Goal: Check status: Check status

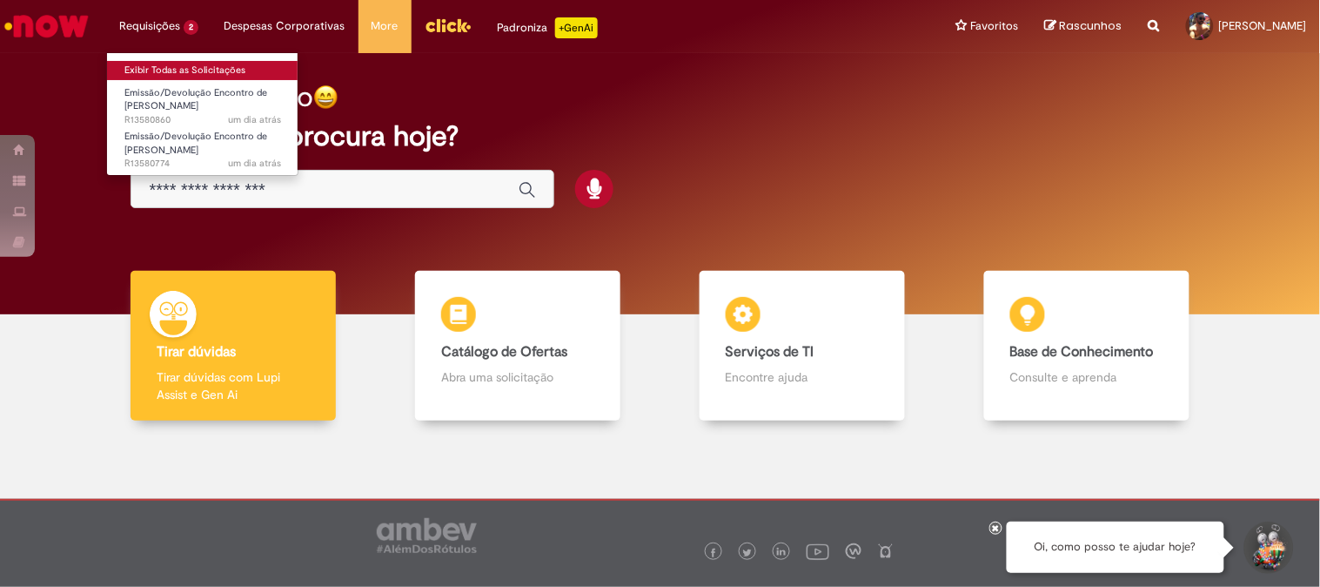
click at [152, 67] on link "Exibir Todas as Solicitações" at bounding box center [203, 70] width 192 height 19
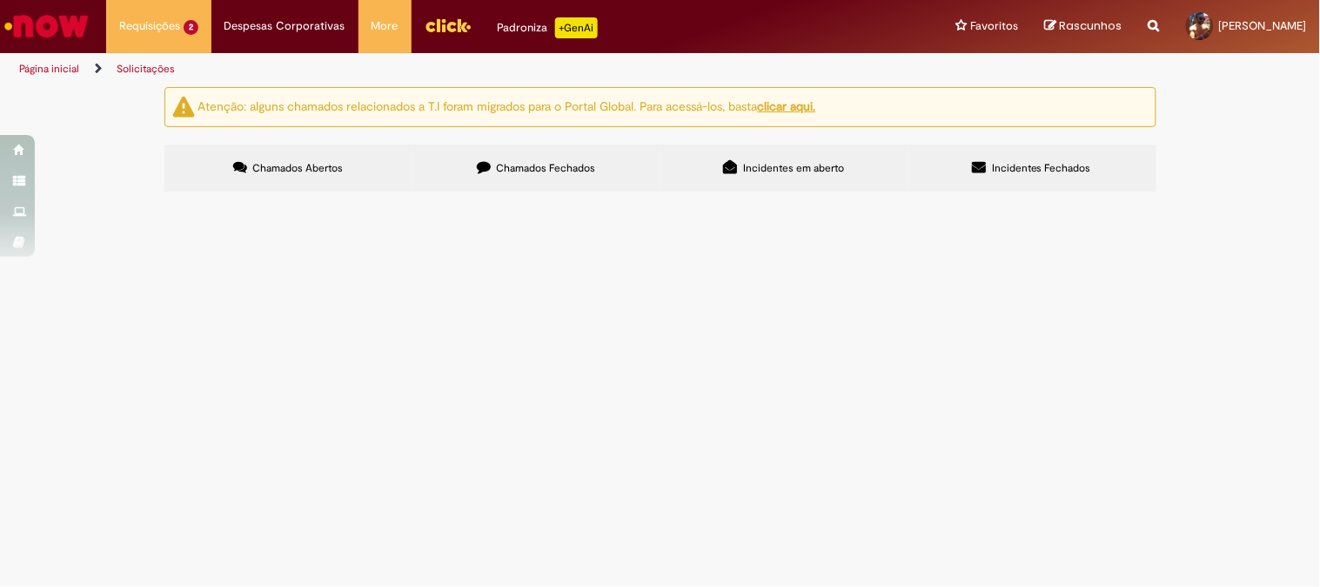
click at [0, 0] on span "R13580774" at bounding box center [0, 0] width 0 height 0
click at [0, 0] on span "R13580860" at bounding box center [0, 0] width 0 height 0
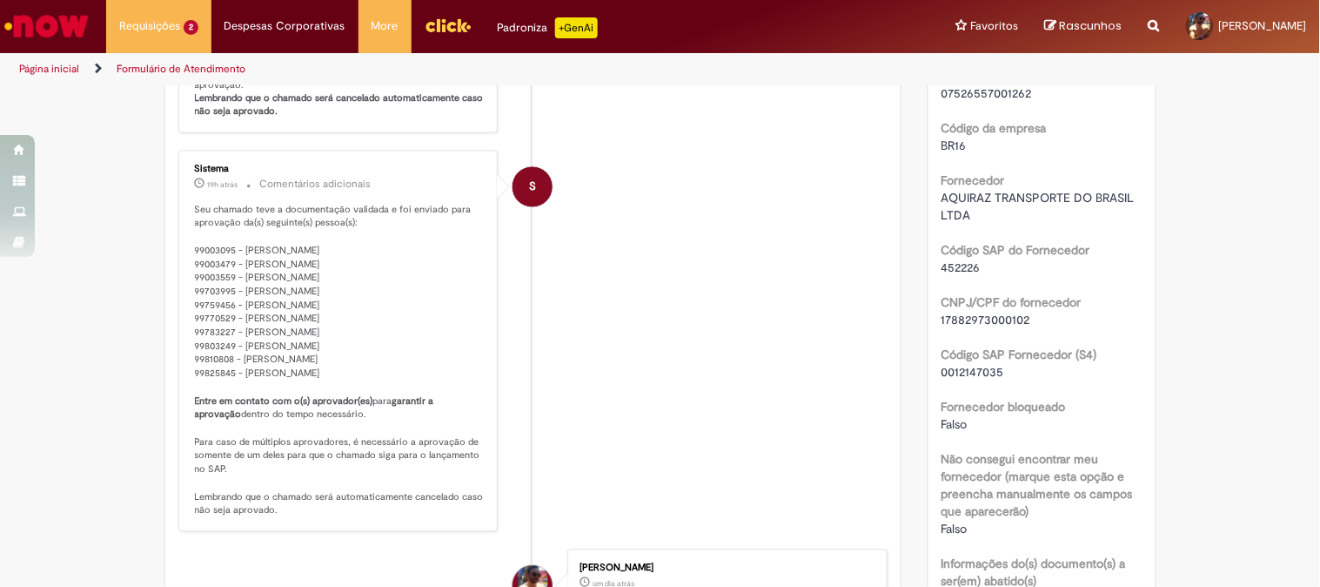
scroll to position [1025, 0]
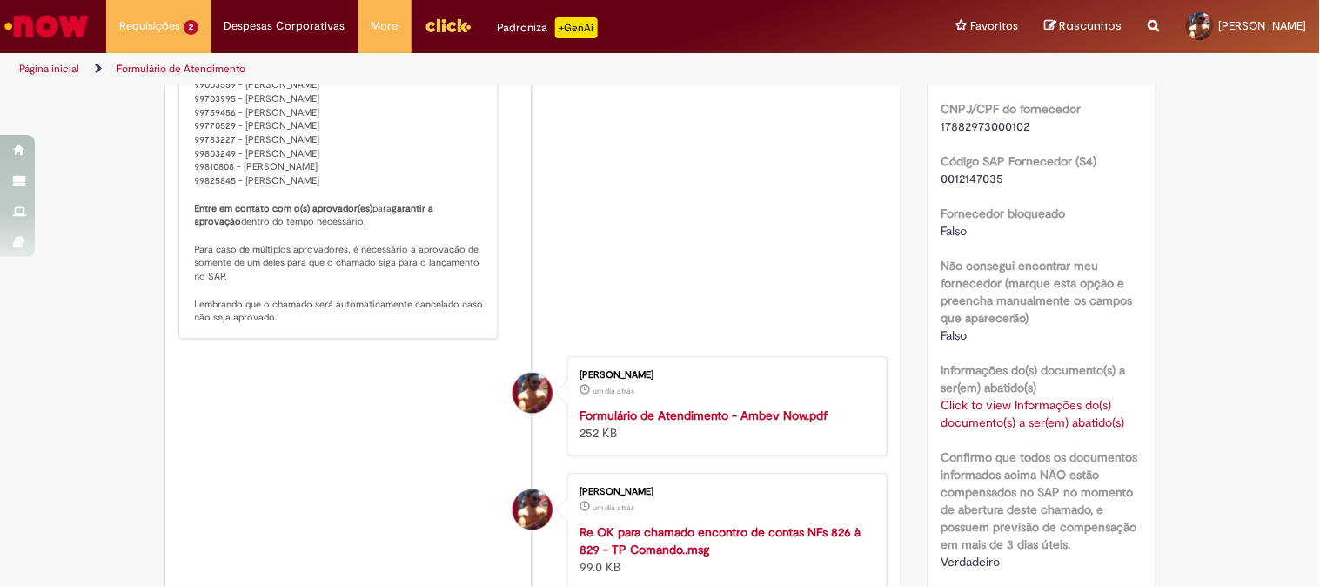
click at [1072, 410] on div "Click to view Informações do(s) documento(s) a ser(em) abatido(s) Click to view…" at bounding box center [1042, 413] width 201 height 35
click at [1094, 418] on link "Click to view Informações do(s) documento(s) a ser(em) abatido(s)" at bounding box center [1034, 413] width 184 height 33
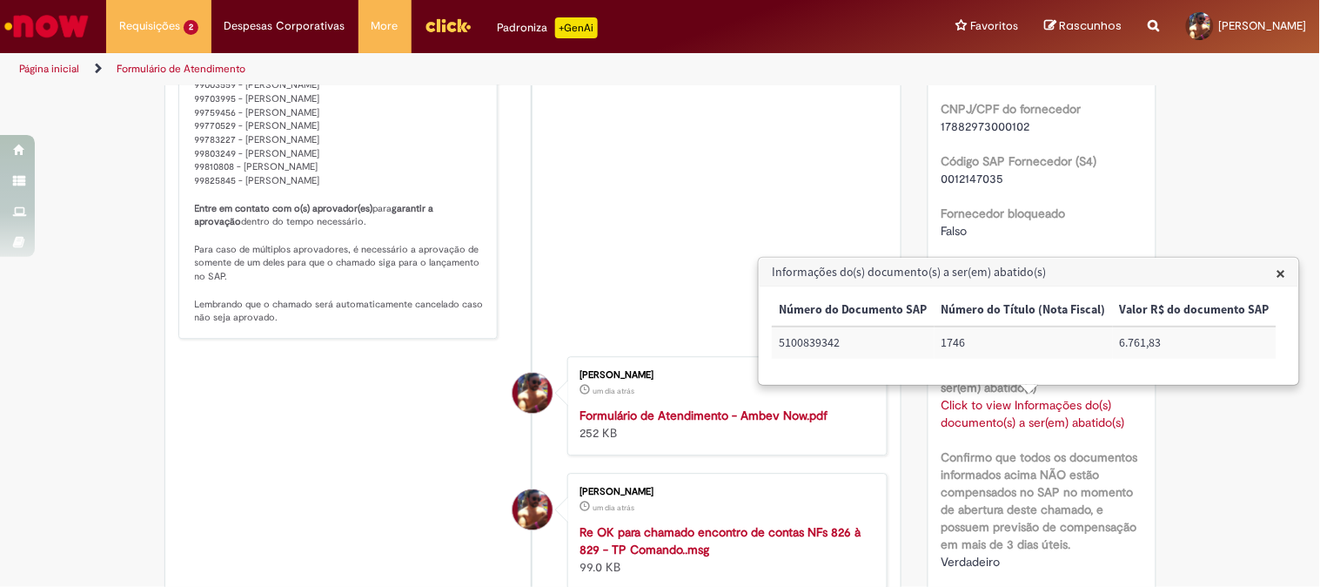
click at [1094, 418] on link "Click to view Informações do(s) documento(s) a ser(em) abatido(s)" at bounding box center [1034, 413] width 184 height 33
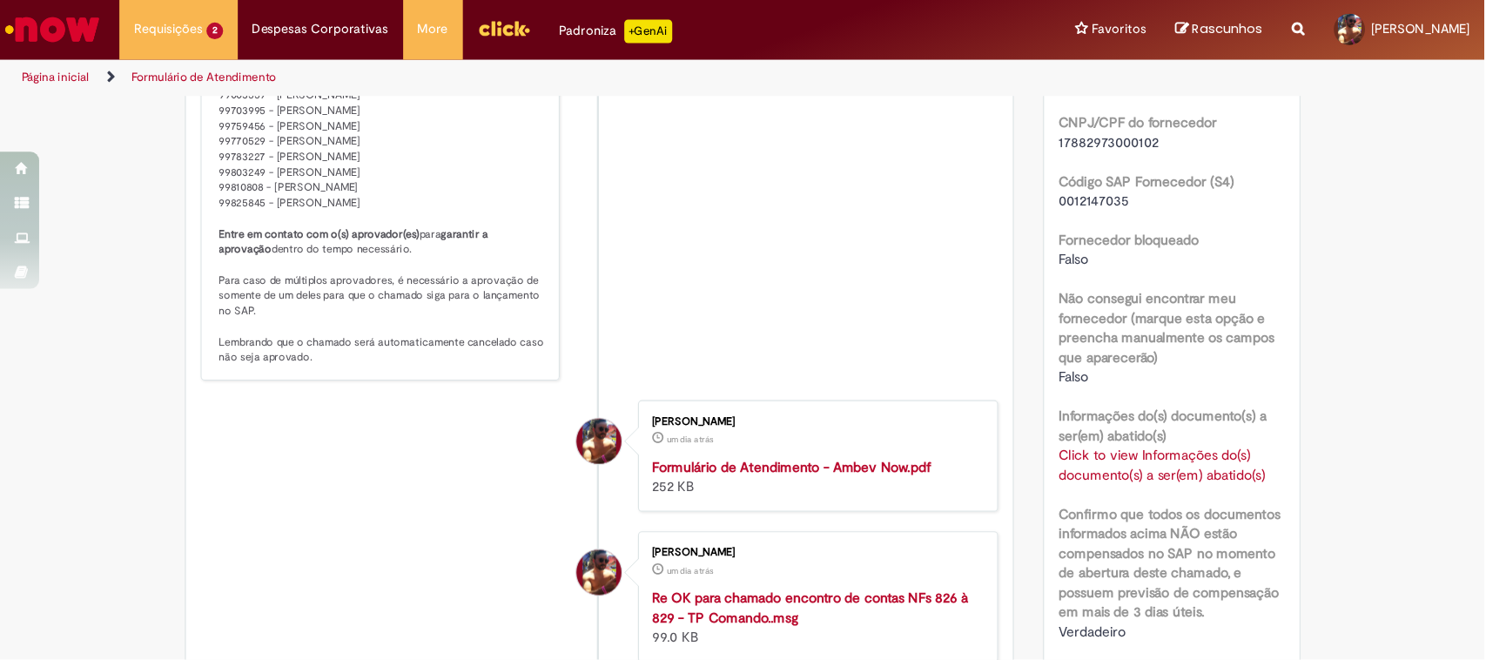
scroll to position [1315, 0]
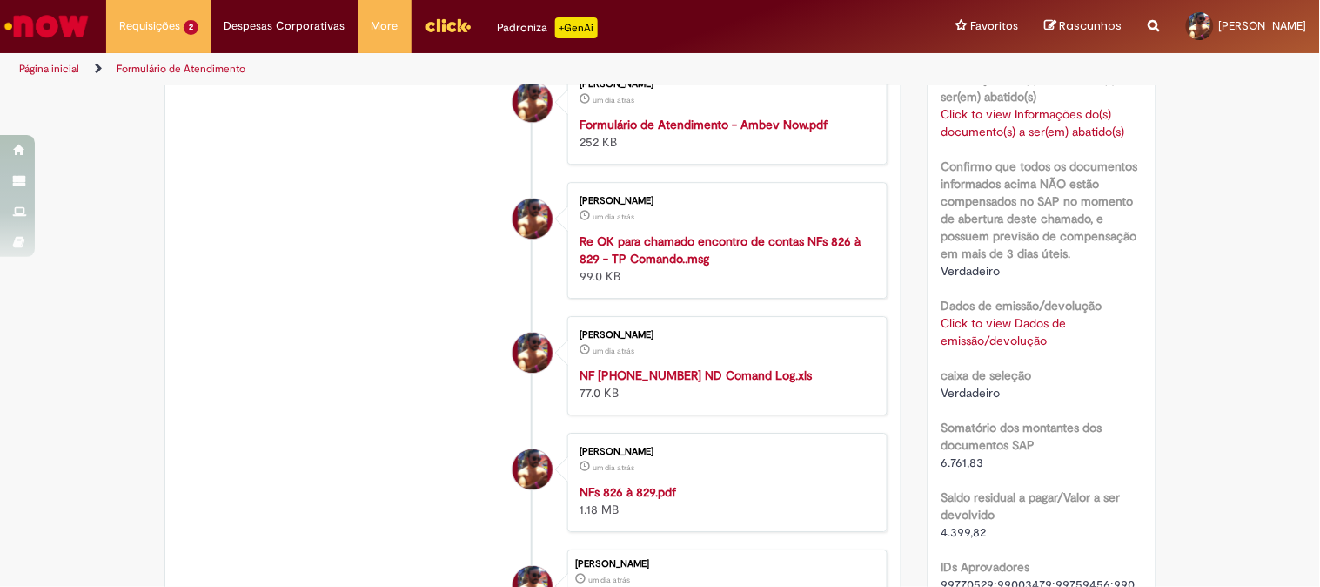
click at [1007, 317] on link "Click to view Dados de emissão/devolução" at bounding box center [1004, 331] width 125 height 33
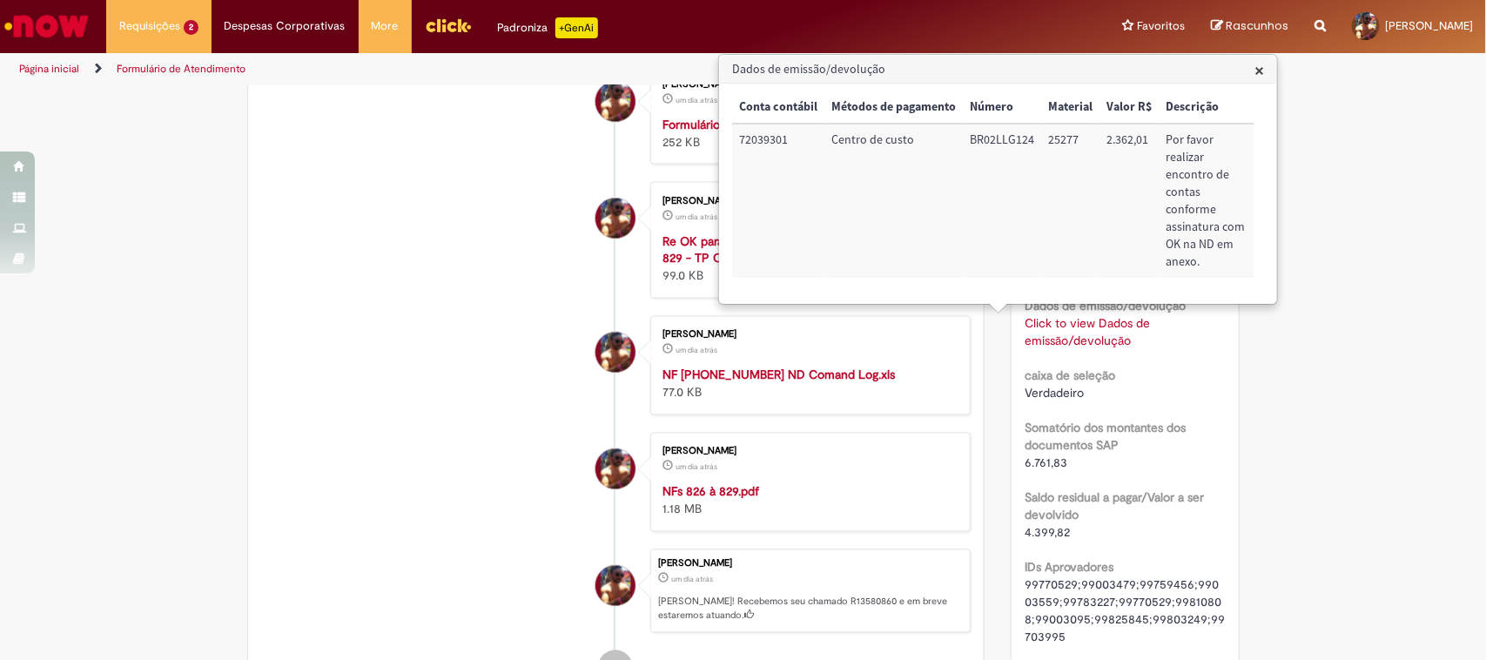
click at [1117, 338] on link "Click to view Dados de emissão/devolução" at bounding box center [1087, 331] width 125 height 33
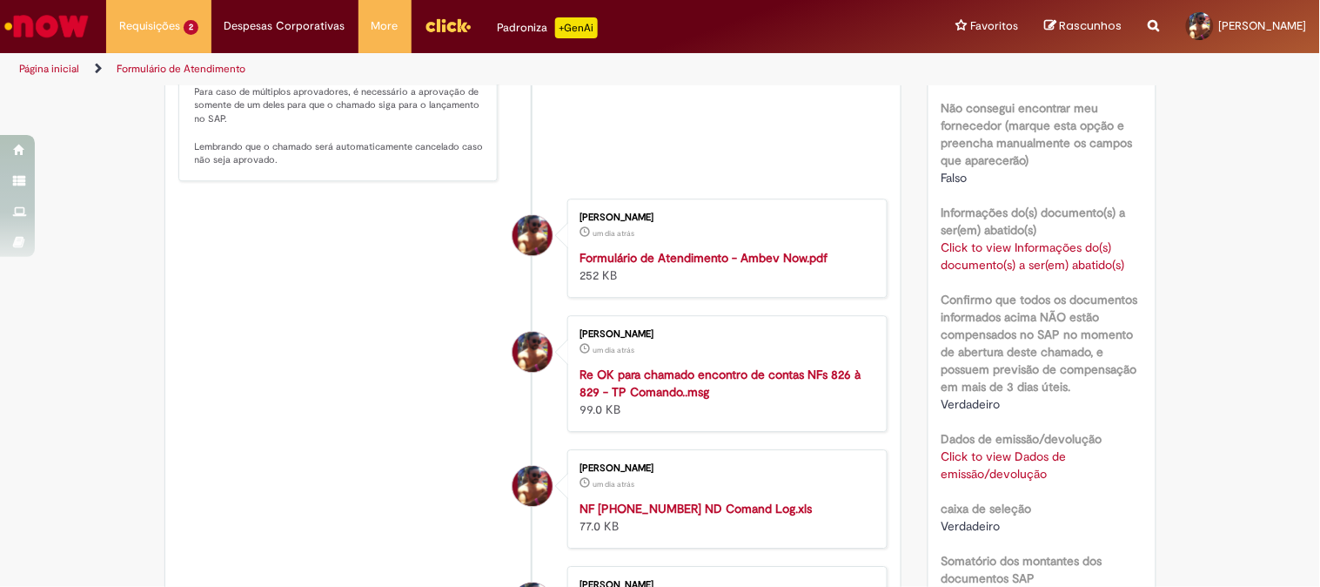
scroll to position [1280, 0]
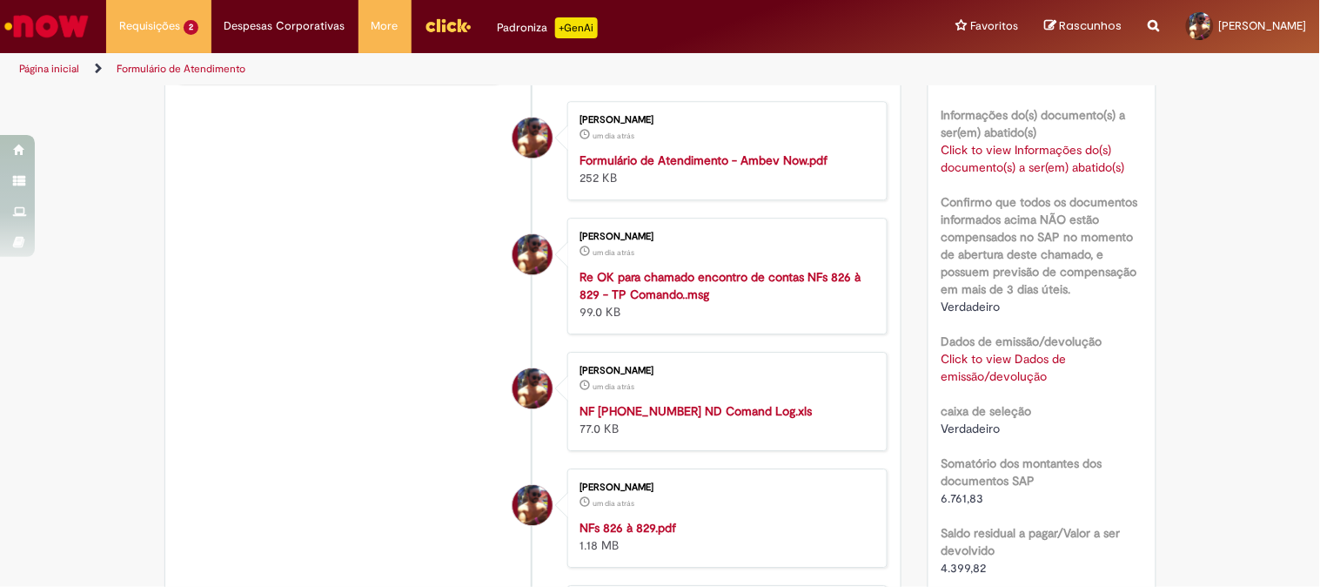
click at [1013, 158] on link "Click to view Informações do(s) documento(s) a ser(em) abatido(s)" at bounding box center [1034, 158] width 184 height 33
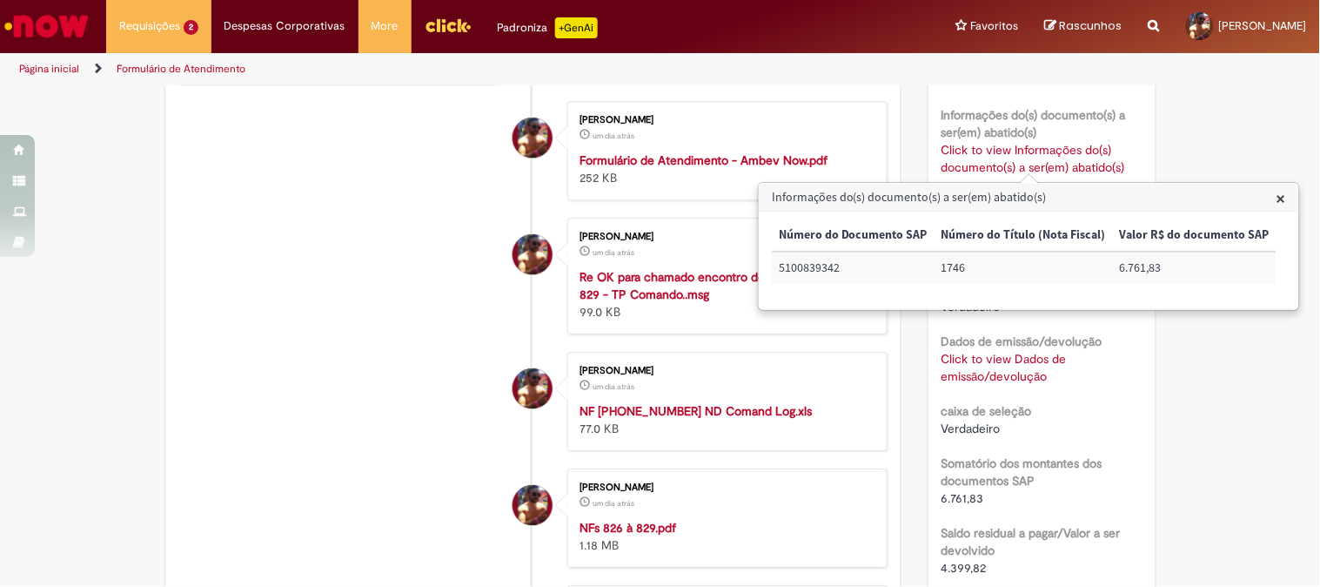
click at [1013, 158] on link "Click to view Informações do(s) documento(s) a ser(em) abatido(s)" at bounding box center [1034, 158] width 184 height 33
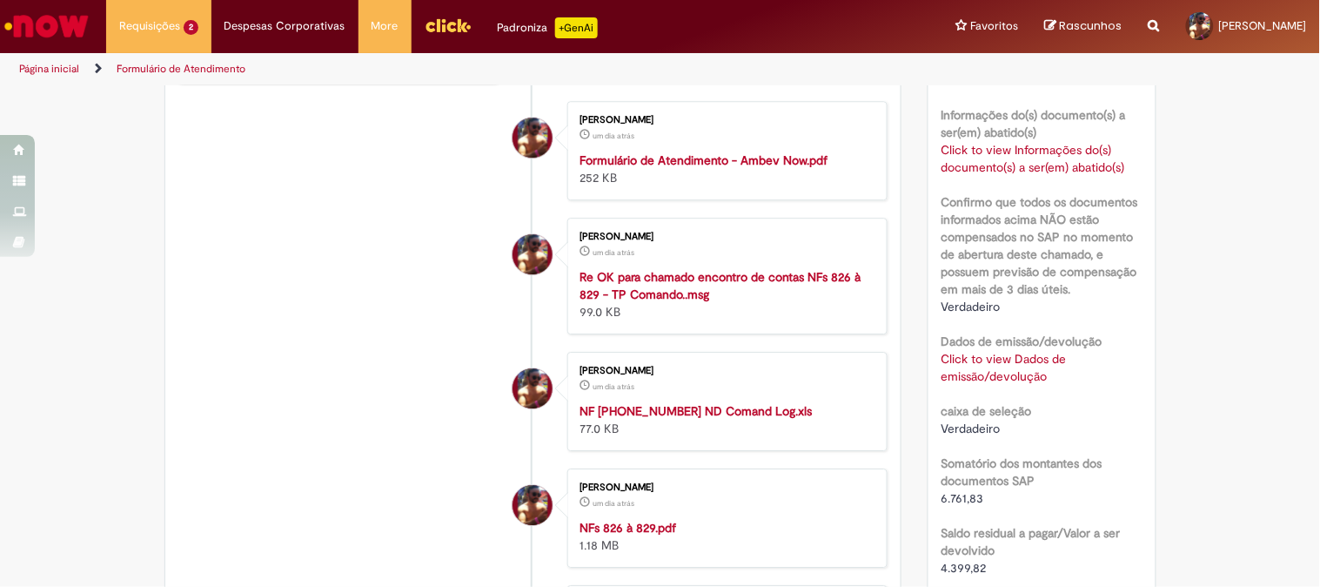
click at [972, 374] on link "Click to view Dados de emissão/devolução" at bounding box center [1004, 367] width 125 height 33
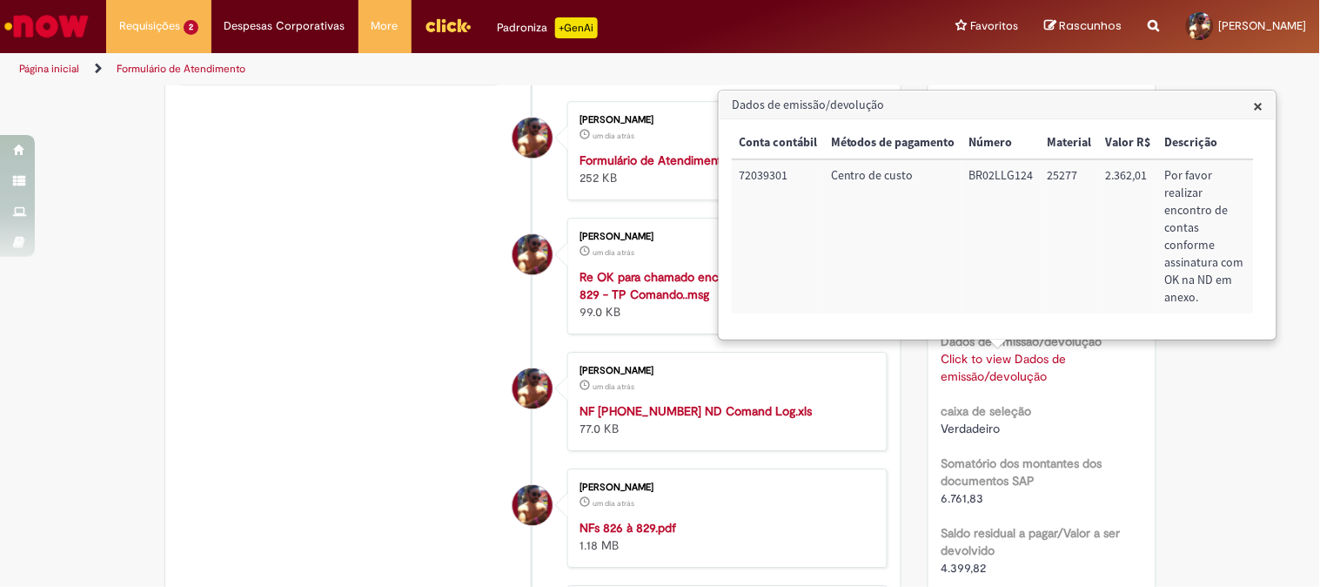
click at [1260, 109] on span "×" at bounding box center [1259, 106] width 10 height 24
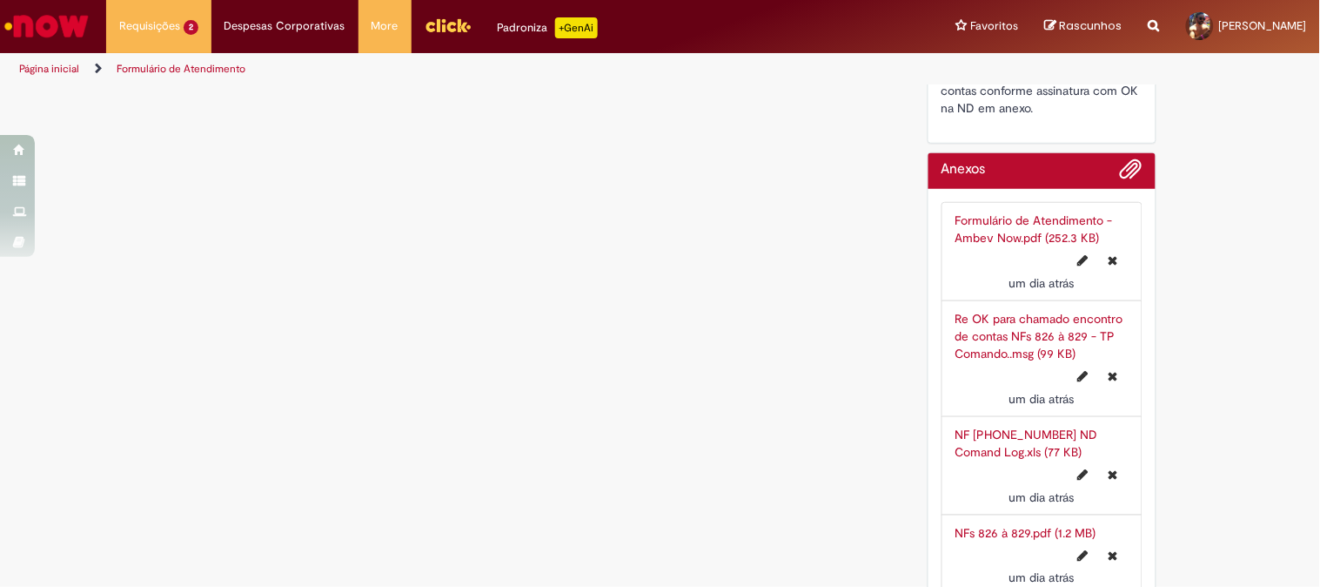
scroll to position [2084, 0]
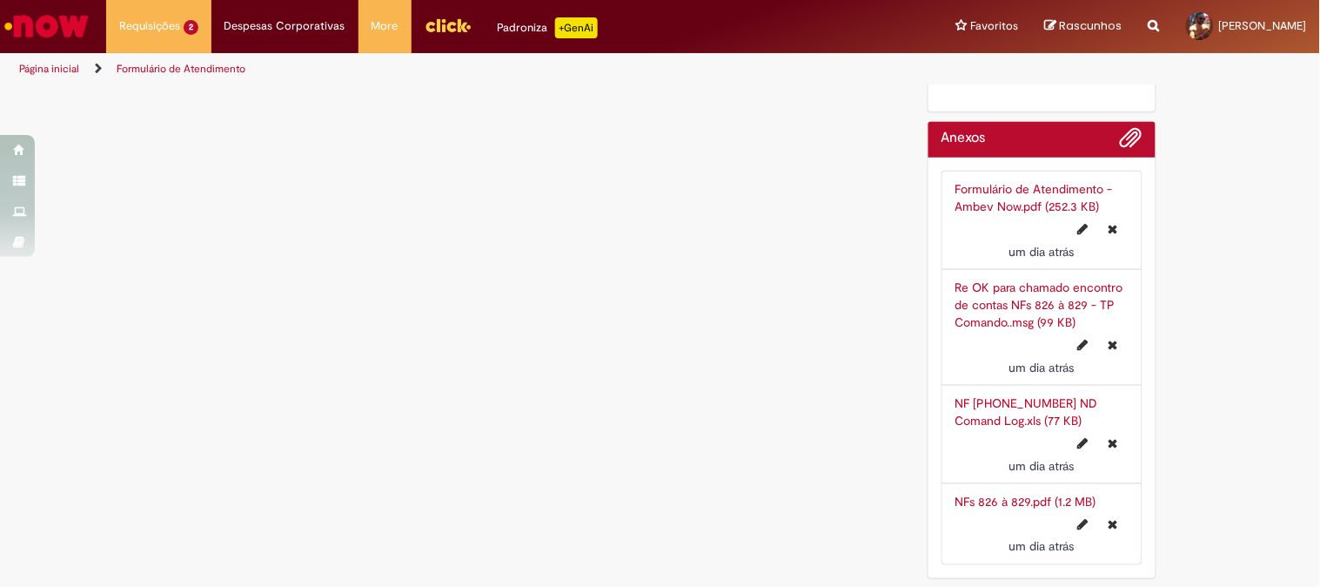
click at [985, 402] on link "NF 826-27-28-29 ND Comand Log.xls (77 KB)" at bounding box center [1027, 411] width 143 height 33
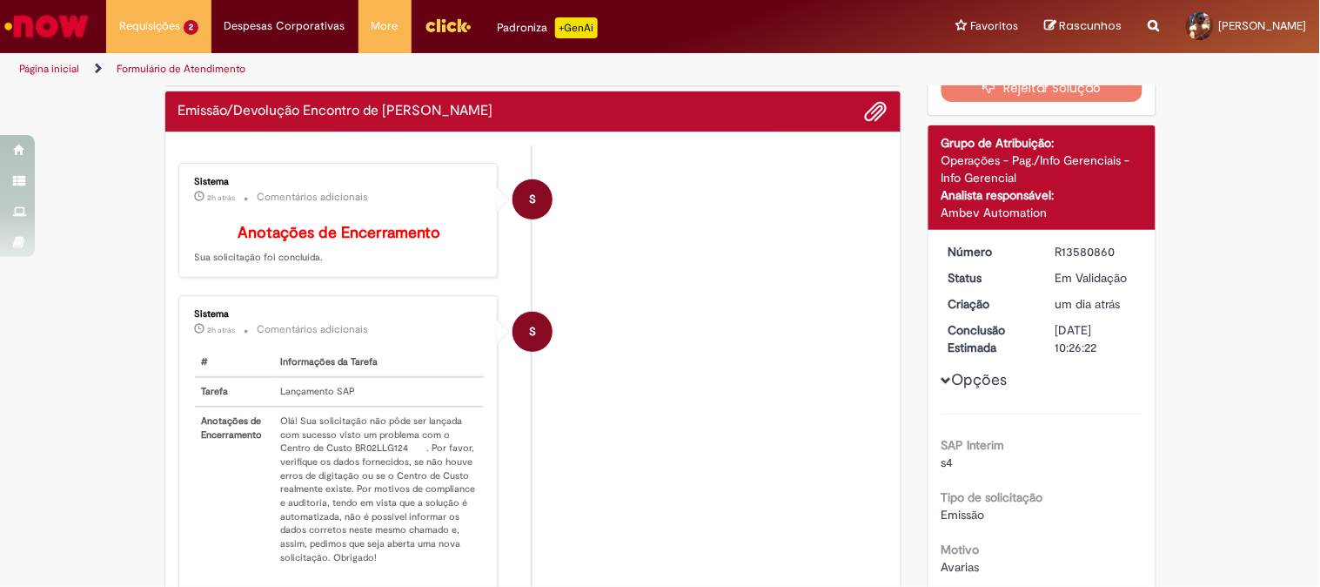
scroll to position [0, 0]
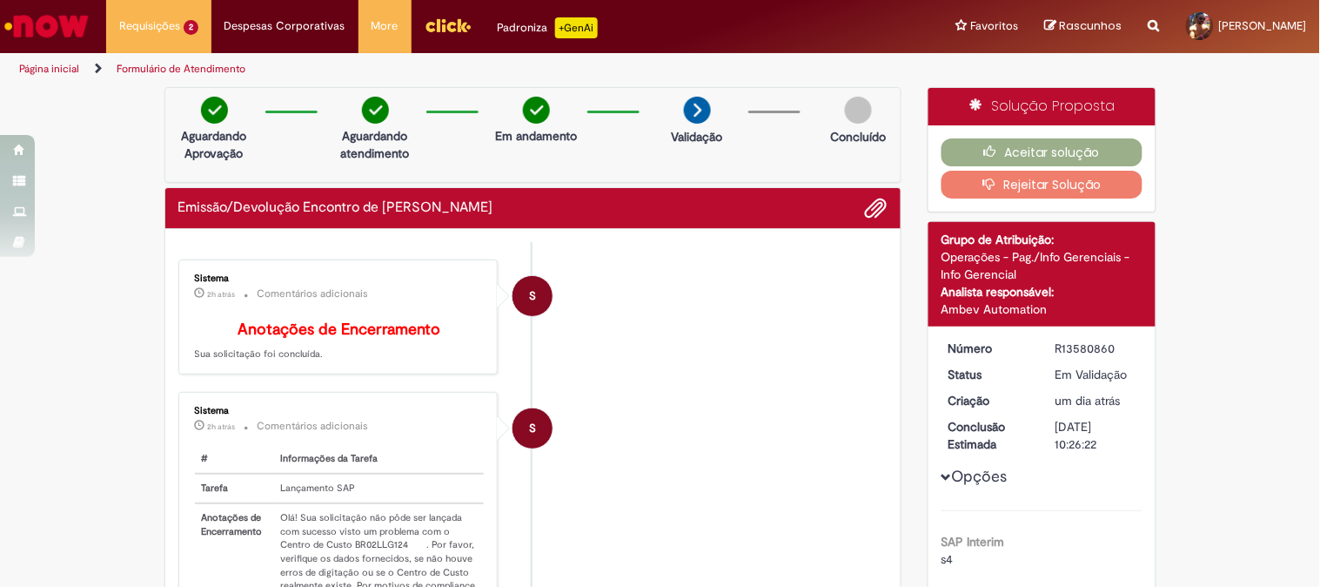
click at [1033, 190] on button "Rejeitar Solução" at bounding box center [1042, 185] width 201 height 28
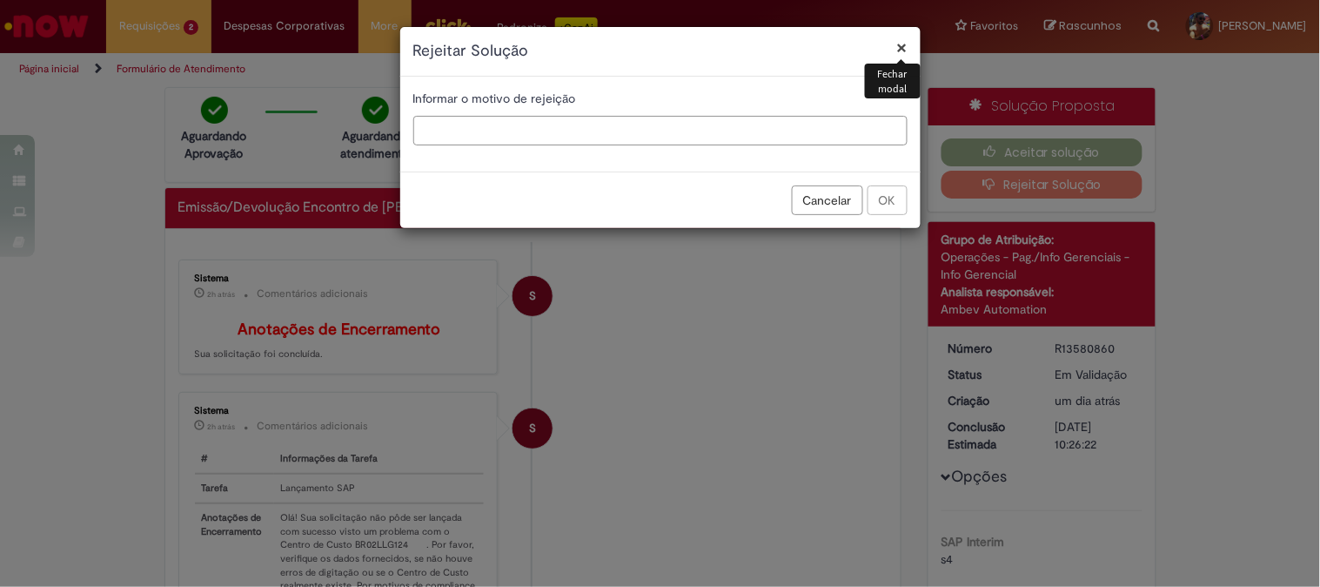
click at [569, 126] on input "text" at bounding box center [660, 131] width 494 height 30
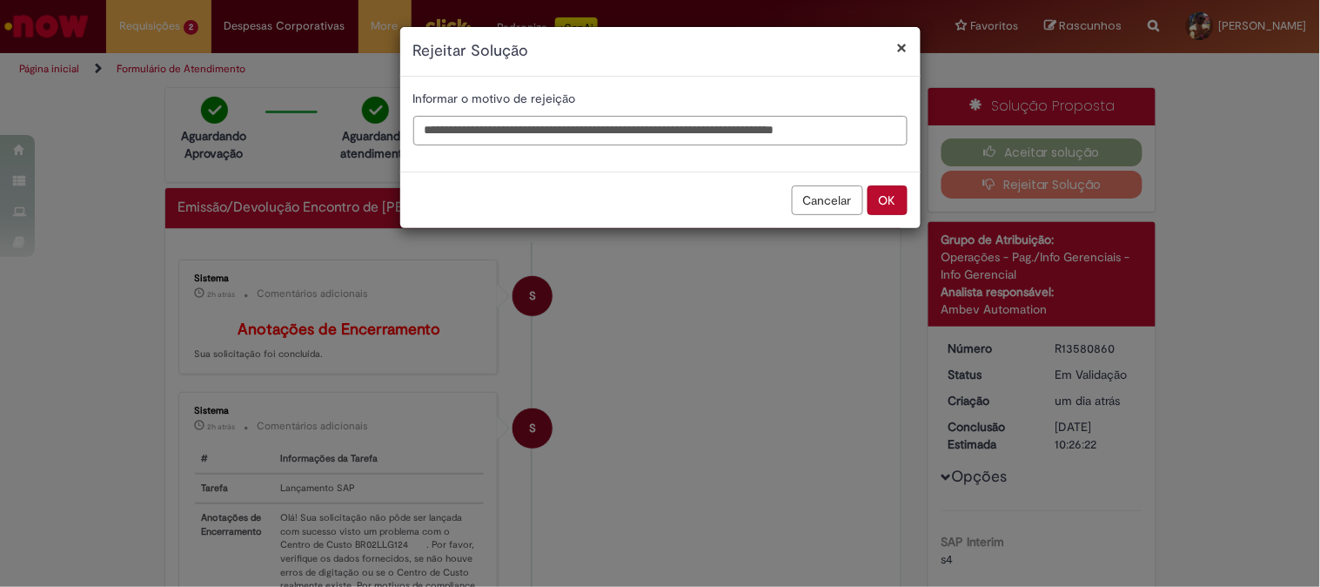
click at [580, 126] on input "**********" at bounding box center [660, 131] width 494 height 30
click at [886, 131] on input "**********" at bounding box center [660, 131] width 494 height 30
paste input "**********"
click at [895, 126] on input "**********" at bounding box center [660, 131] width 494 height 30
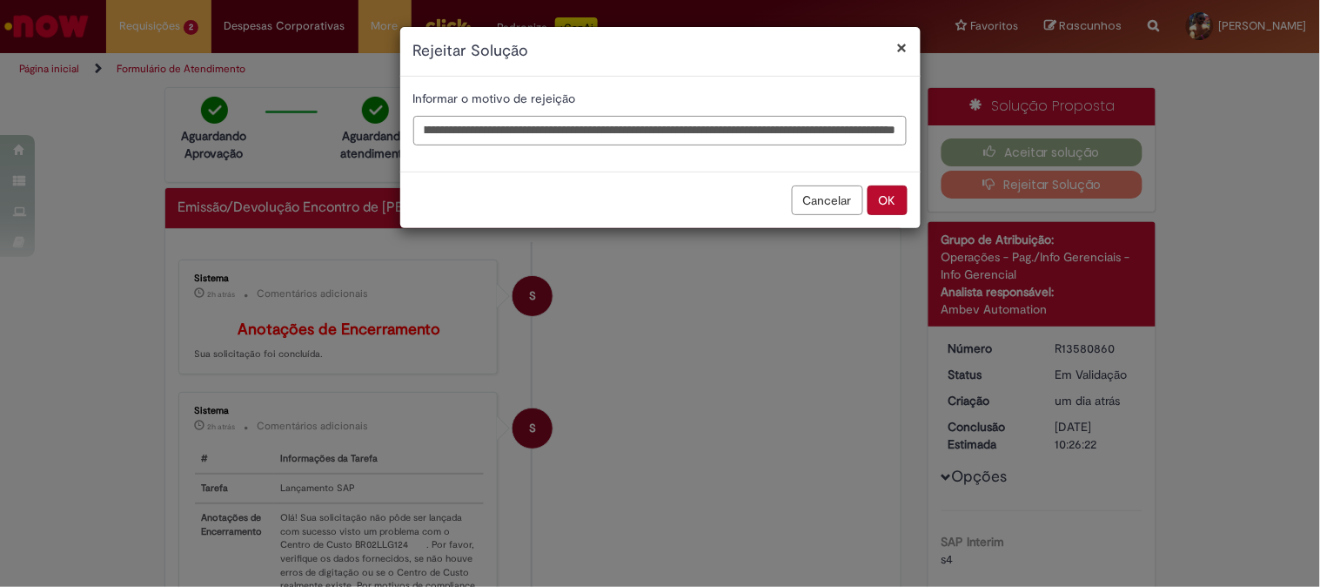
paste input "**********"
type input "**********"
click at [892, 205] on button "OK" at bounding box center [888, 200] width 40 height 30
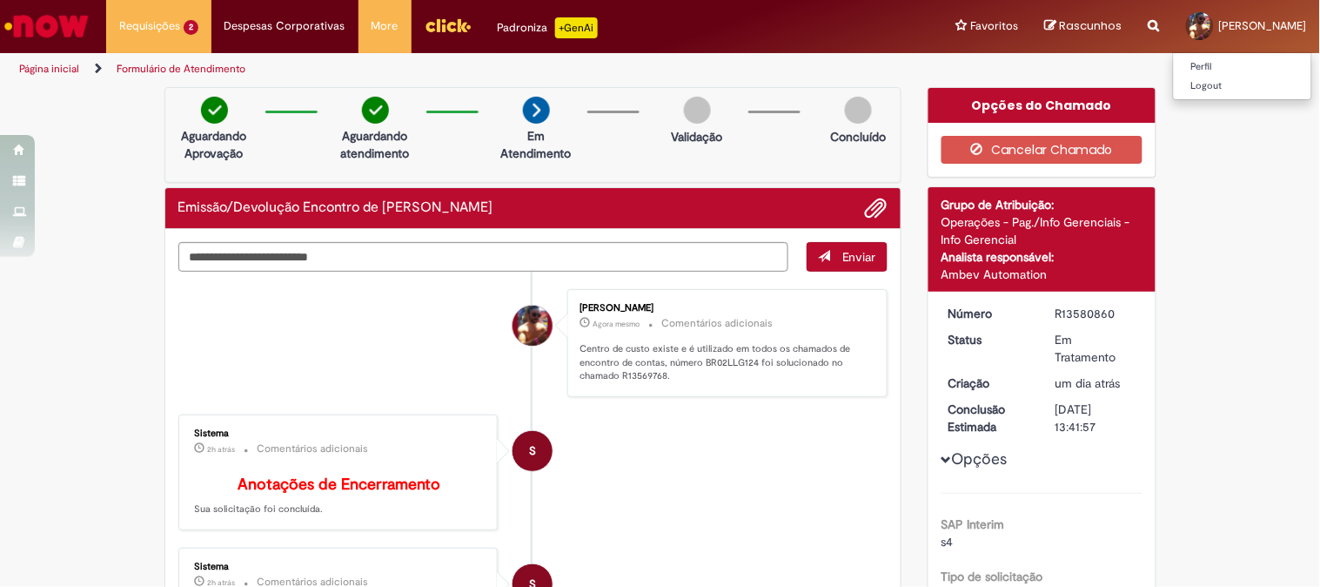
click at [1207, 42] on link "[PERSON_NAME]" at bounding box center [1246, 26] width 147 height 52
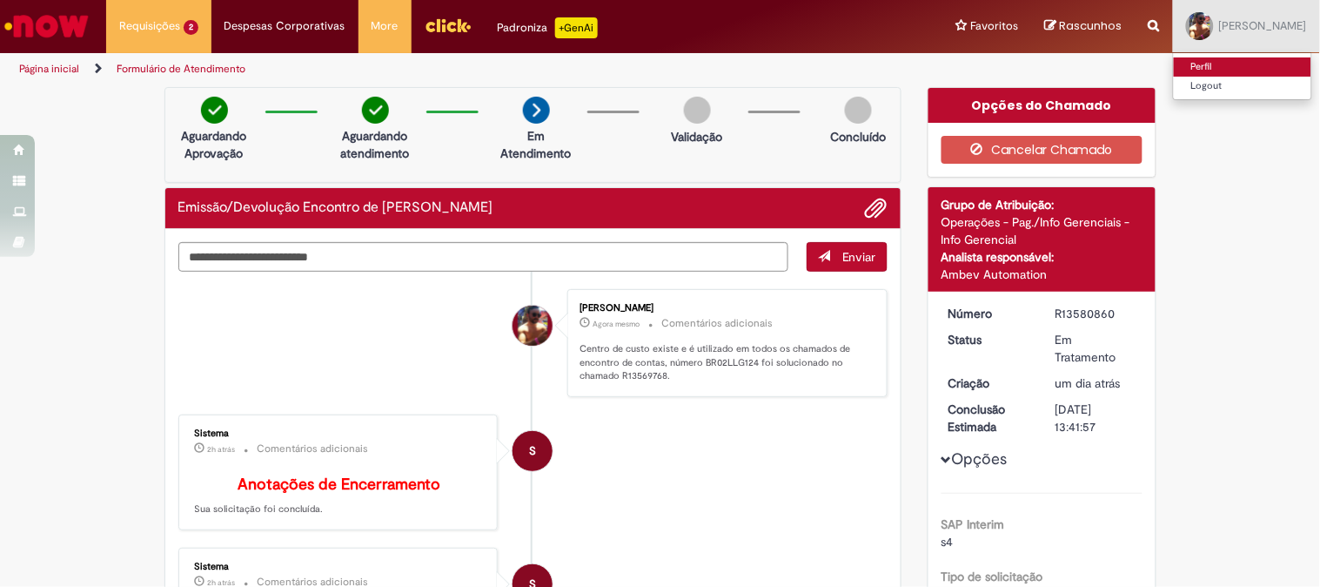
click at [1210, 67] on link "Perfil" at bounding box center [1243, 66] width 138 height 19
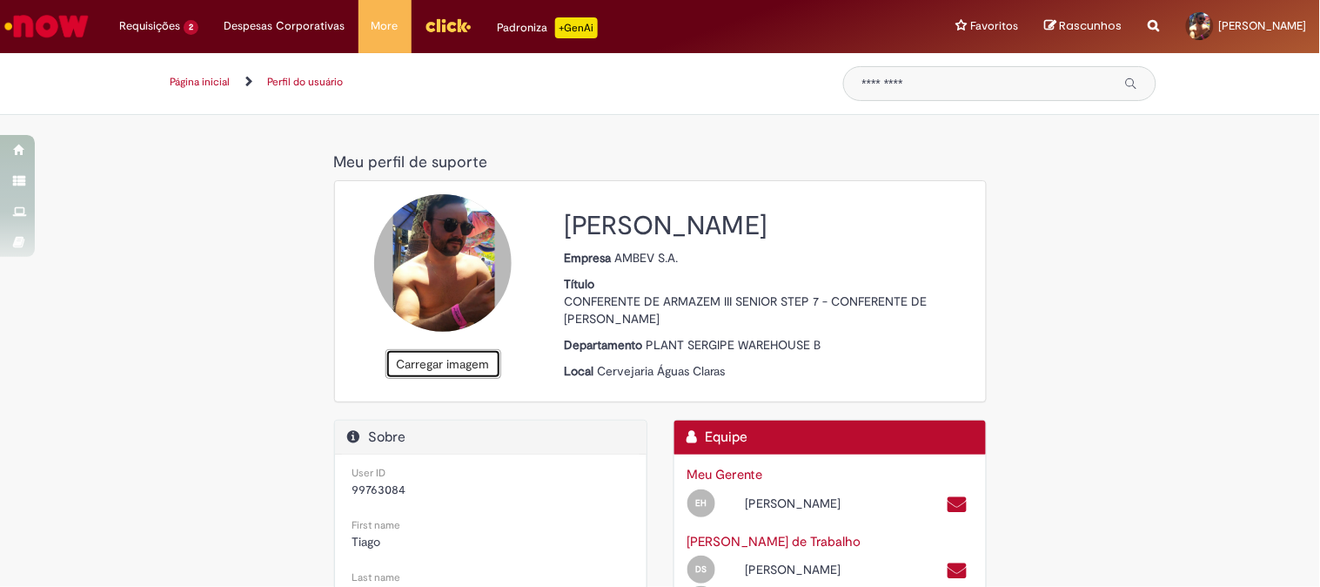
click at [448, 367] on button "Carregar imagem" at bounding box center [444, 364] width 116 height 30
click at [440, 350] on button "Carregar imagem" at bounding box center [444, 364] width 116 height 30
click at [427, 361] on button "Carregar imagem" at bounding box center [444, 364] width 116 height 30
click at [444, 358] on button "Carregar imagem" at bounding box center [444, 364] width 116 height 30
click at [446, 366] on button "Carregar imagem" at bounding box center [444, 364] width 116 height 30
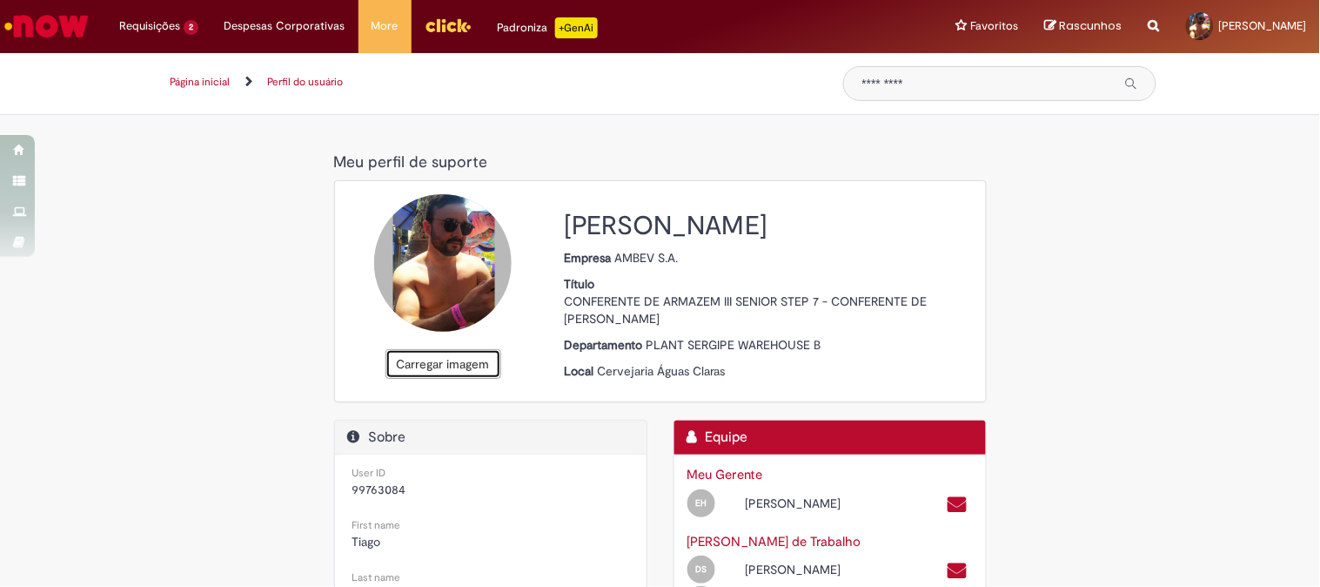
click at [462, 362] on button "Carregar imagem" at bounding box center [444, 364] width 116 height 30
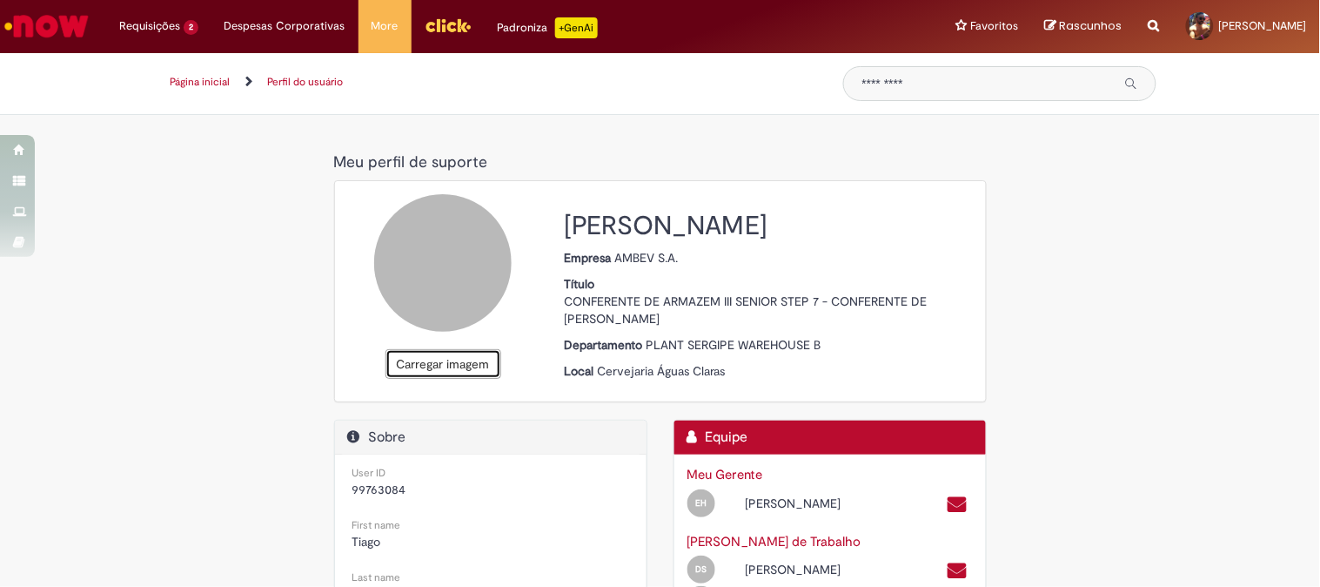
click at [450, 367] on button "Carregar imagem" at bounding box center [444, 364] width 116 height 30
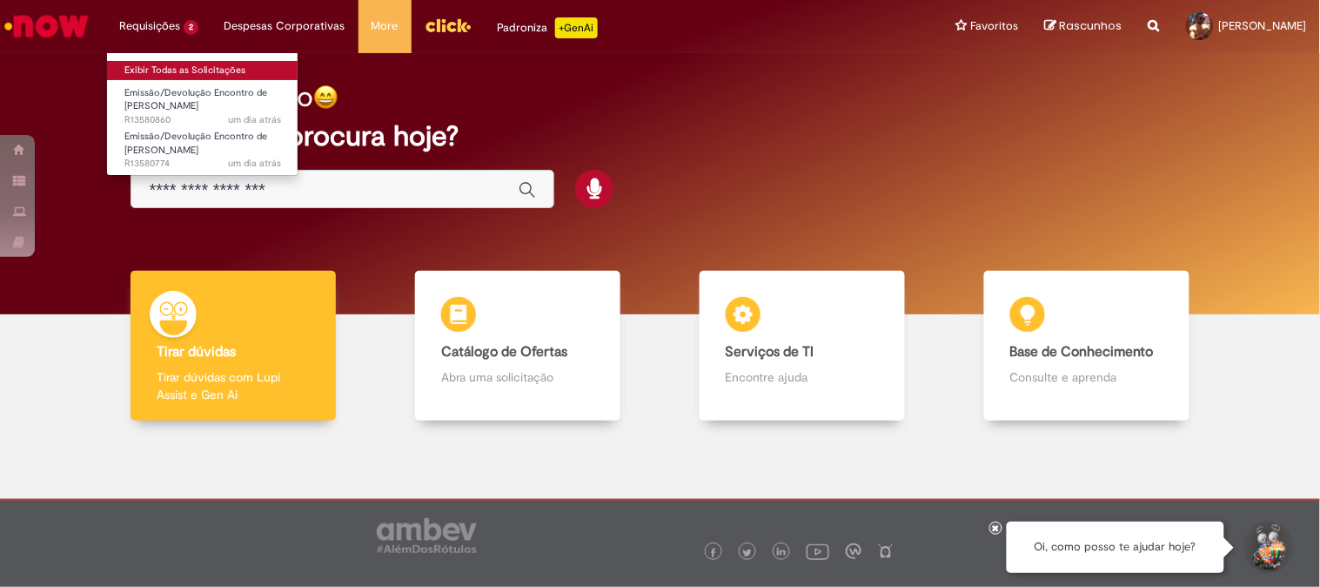
click at [170, 65] on link "Exibir Todas as Solicitações" at bounding box center [203, 70] width 192 height 19
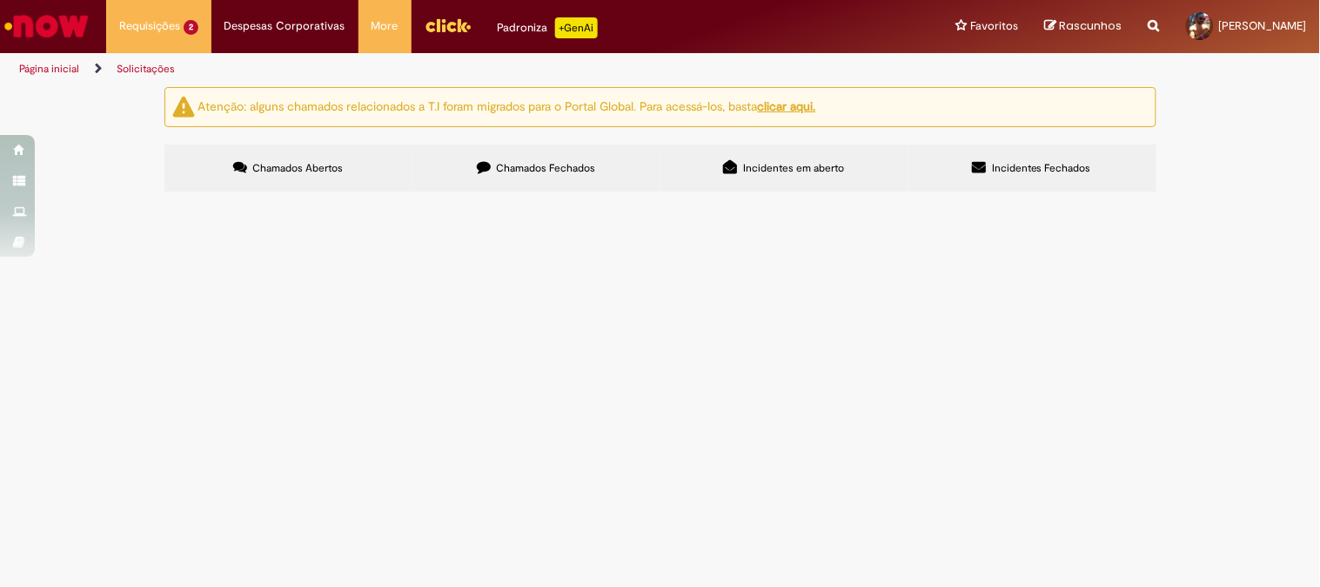
click at [527, 160] on label "Chamados Fechados" at bounding box center [537, 167] width 248 height 47
click at [0, 0] on span "Emissão/Devolução Encontro de [PERSON_NAME]" at bounding box center [0, 0] width 0 height 0
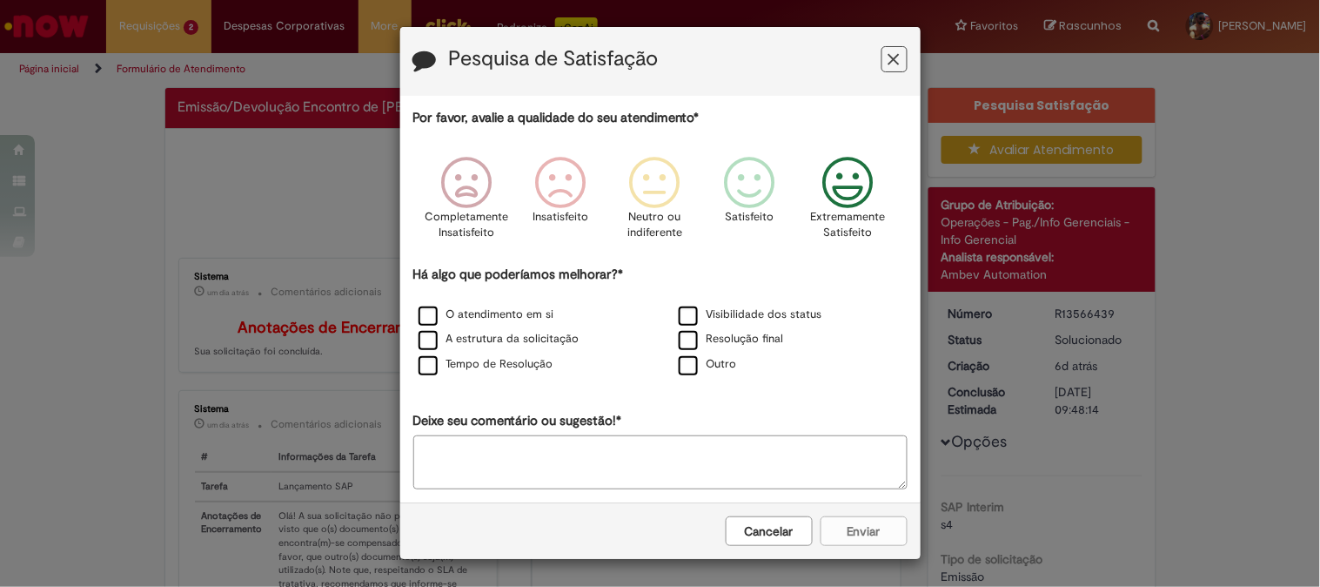
click at [851, 192] on icon "Feedback" at bounding box center [848, 183] width 65 height 52
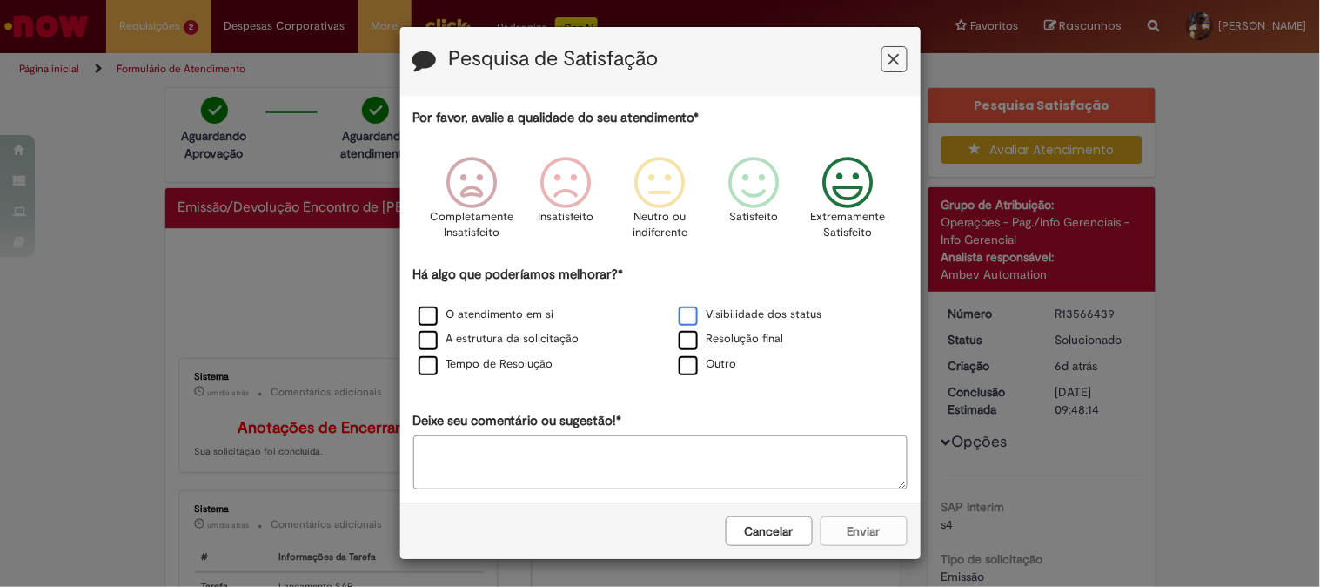
click at [681, 314] on label "Visibilidade dos status" at bounding box center [751, 314] width 144 height 17
click at [682, 337] on label "Resolução final" at bounding box center [731, 339] width 105 height 17
click at [419, 319] on label "O atendimento em si" at bounding box center [487, 314] width 136 height 17
click at [421, 344] on label "A estrutura da solicitação" at bounding box center [499, 339] width 161 height 17
click at [419, 373] on label "Tempo de Resolução" at bounding box center [486, 364] width 135 height 17
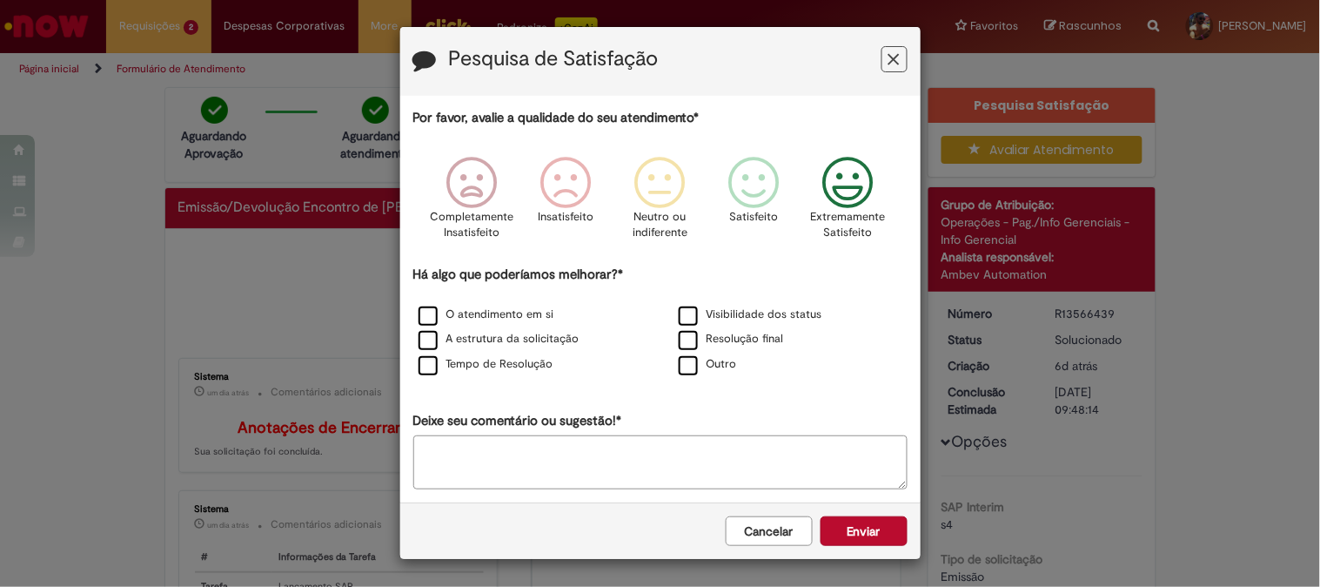
click at [882, 540] on button "Enviar" at bounding box center [864, 531] width 87 height 30
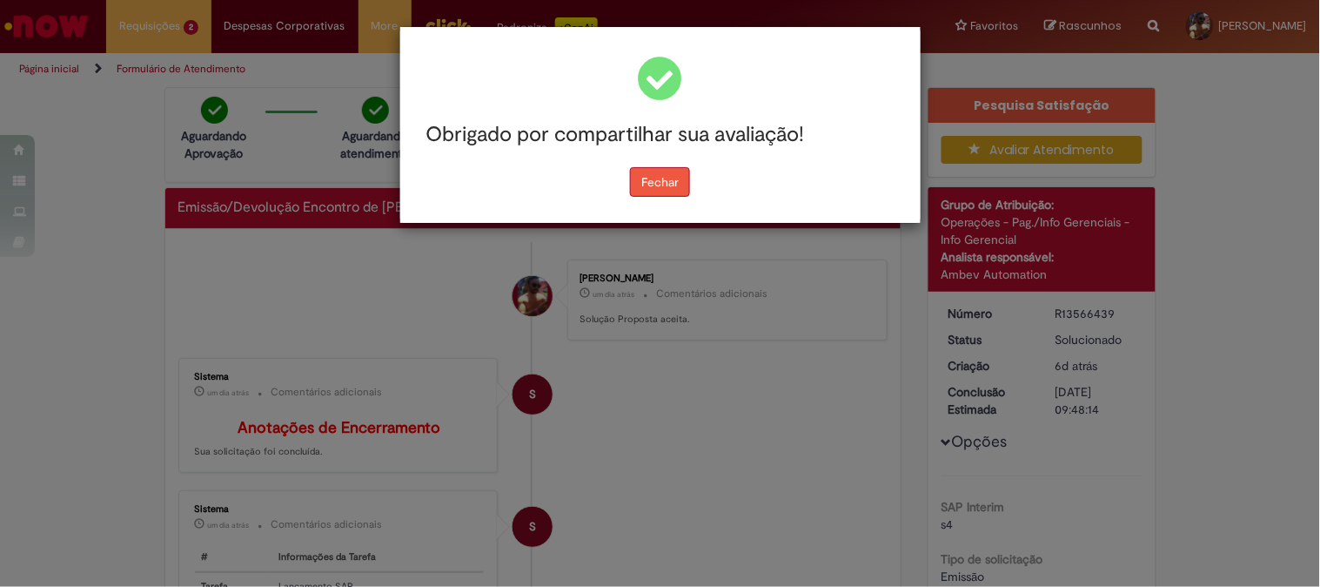
click at [680, 192] on button "Fechar" at bounding box center [660, 182] width 60 height 30
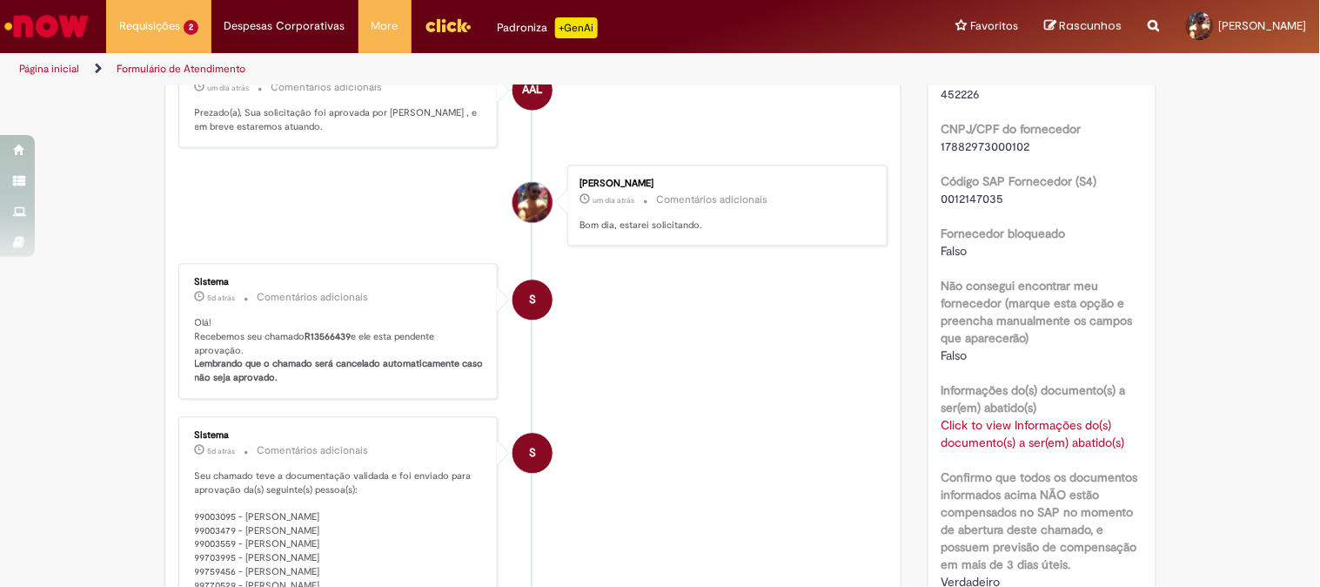
scroll to position [1064, 0]
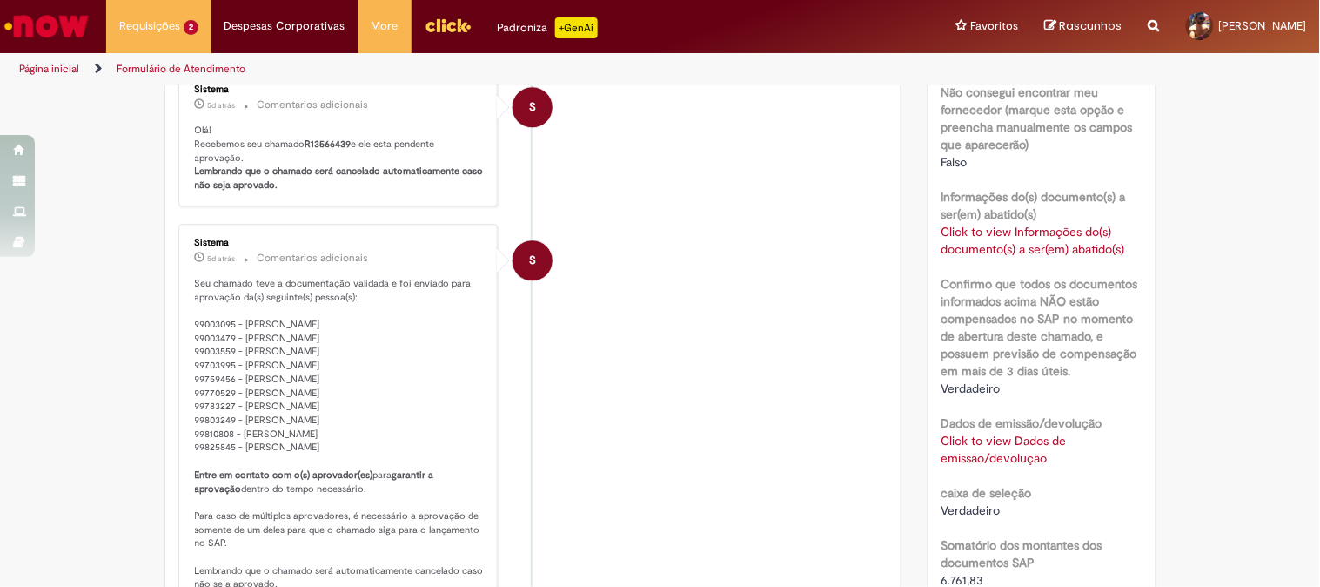
click at [970, 441] on link "Click to view Dados de emissão/devolução" at bounding box center [1004, 449] width 125 height 33
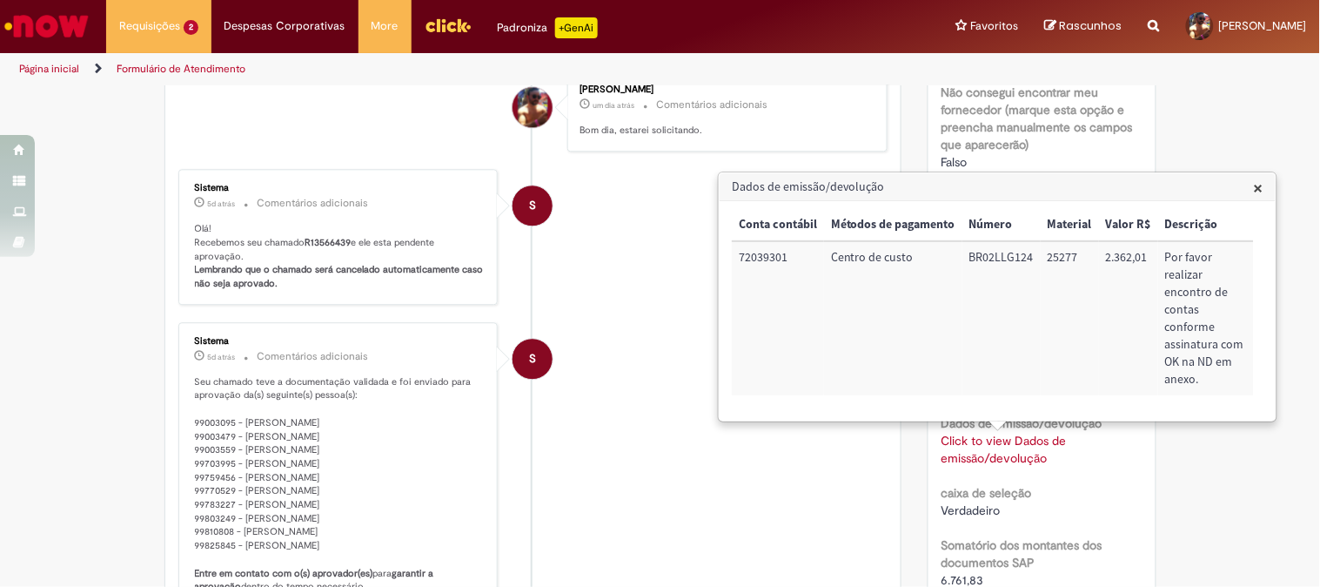
click at [963, 442] on link "Click to view Dados de emissão/devolução" at bounding box center [1004, 449] width 125 height 33
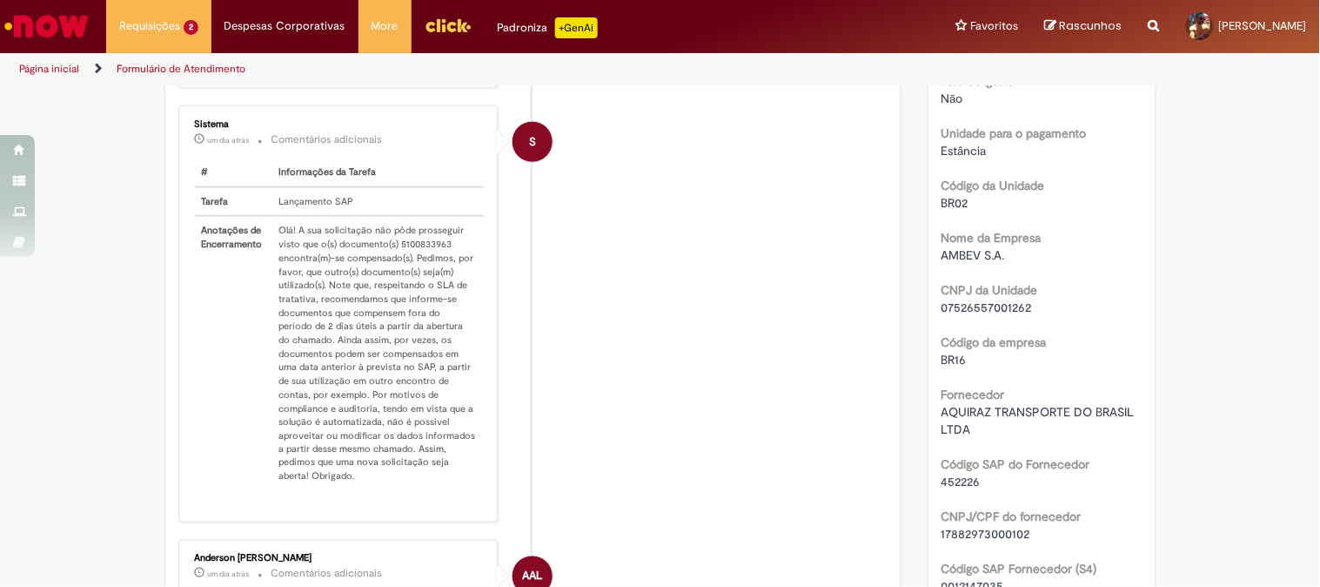
scroll to position [290, 0]
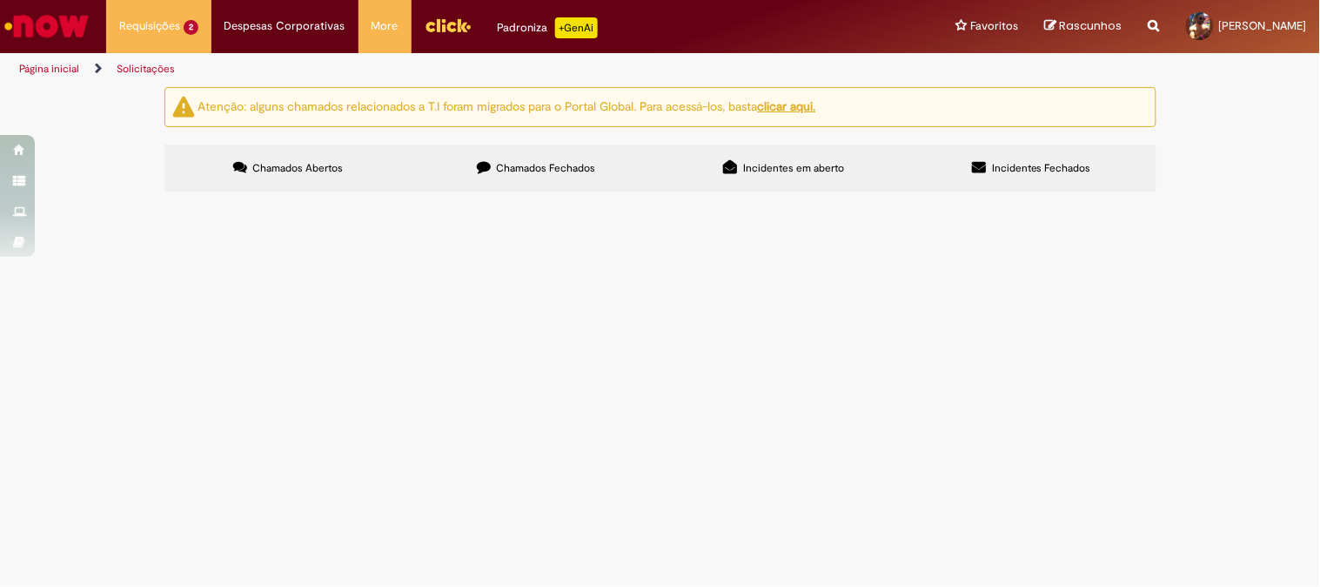
click at [528, 161] on span "Chamados Fechados" at bounding box center [545, 168] width 99 height 14
click at [0, 0] on span "Emissão/Devolução Encontro de [PERSON_NAME]" at bounding box center [0, 0] width 0 height 0
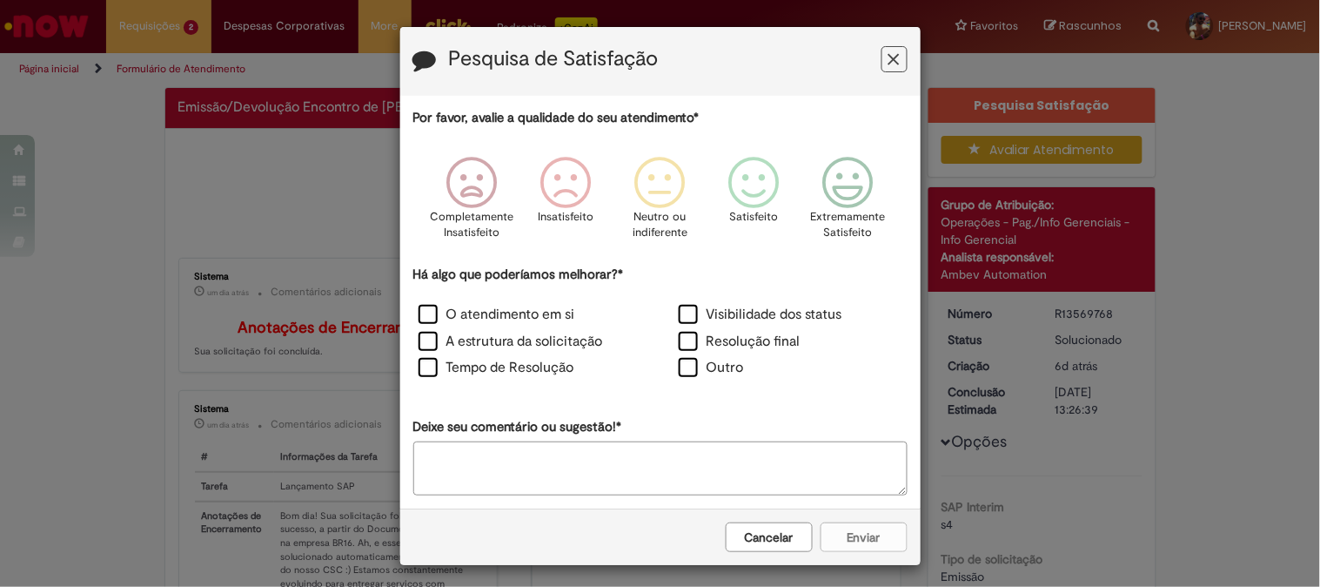
click at [784, 538] on button "Cancelar" at bounding box center [769, 537] width 87 height 30
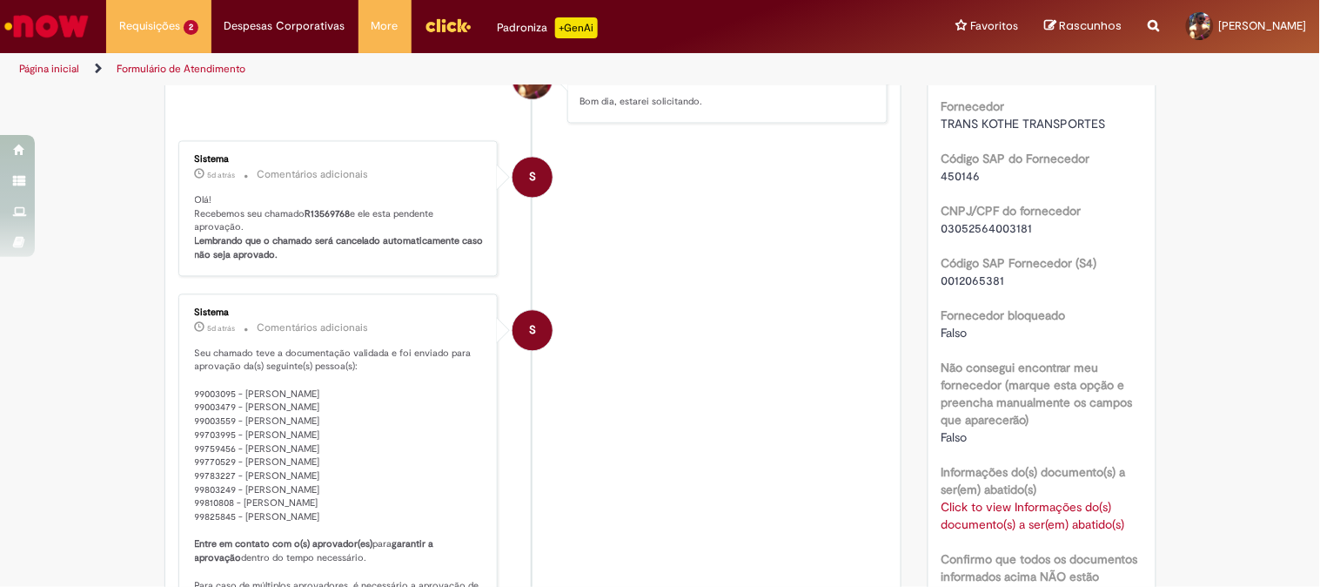
scroll to position [1257, 0]
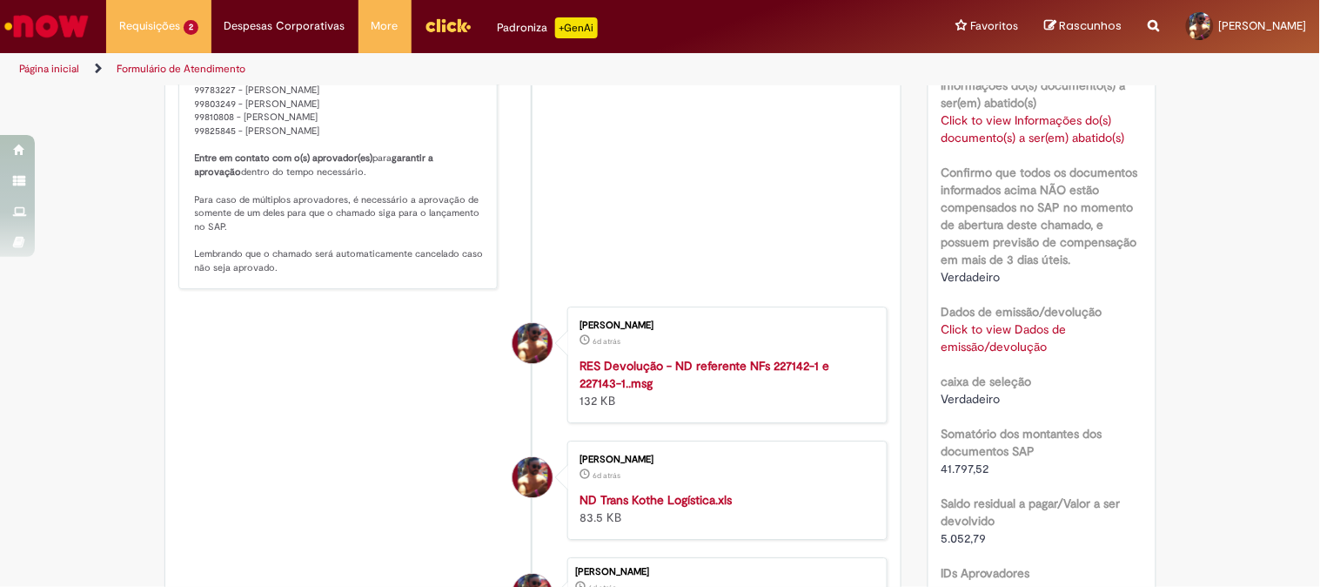
click at [971, 333] on link "Click to view Dados de emissão/devolução" at bounding box center [1004, 337] width 125 height 33
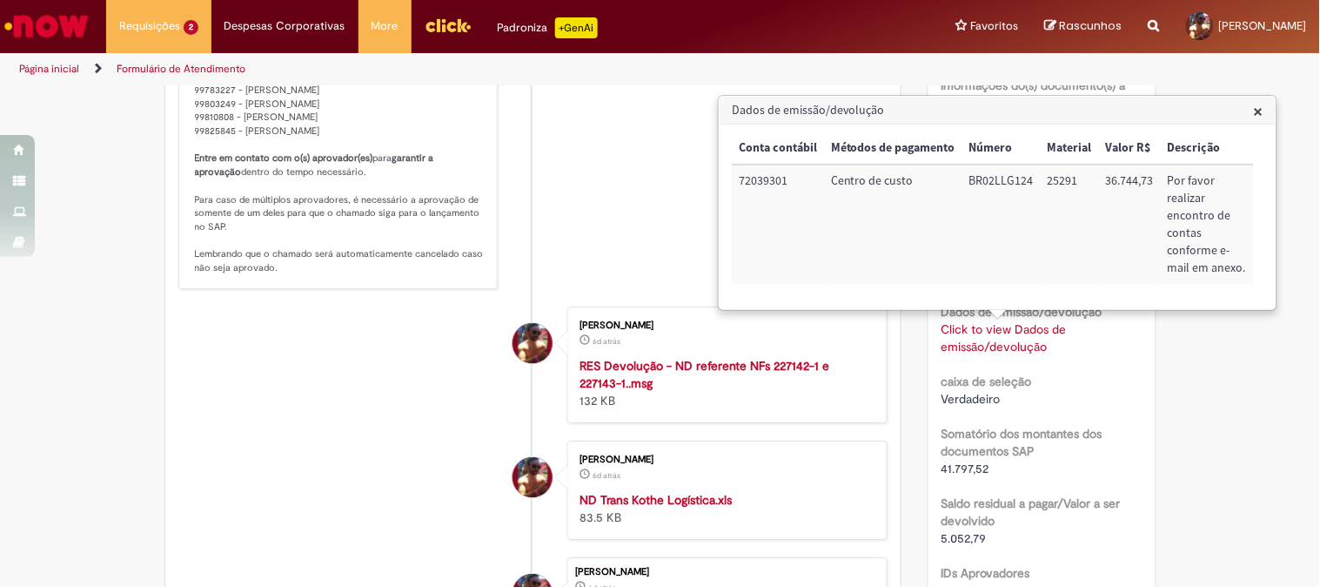
click at [1260, 113] on span "×" at bounding box center [1259, 111] width 10 height 24
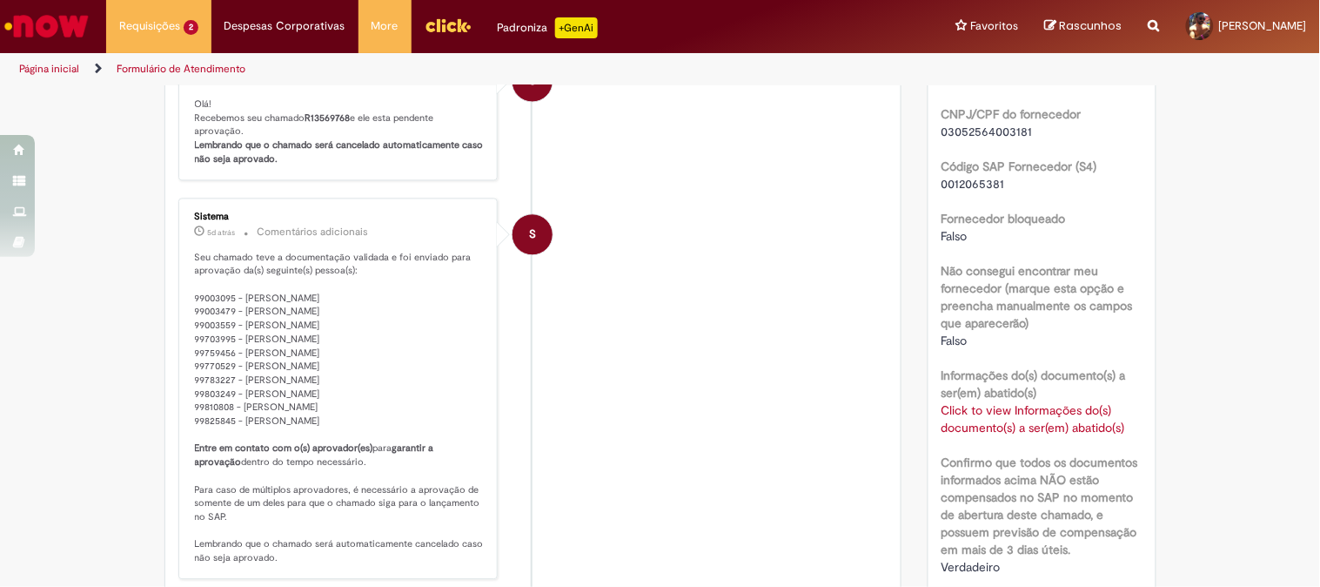
scroll to position [1064, 0]
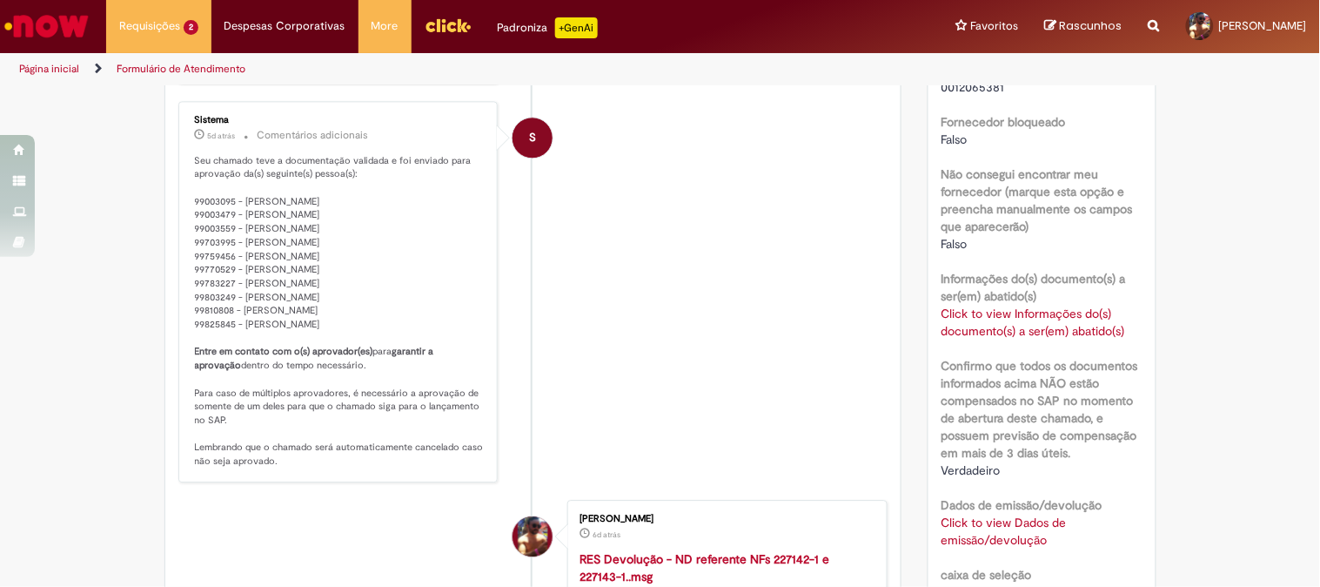
click at [989, 523] on link "Click to view Dados de emissão/devolução" at bounding box center [1004, 530] width 125 height 33
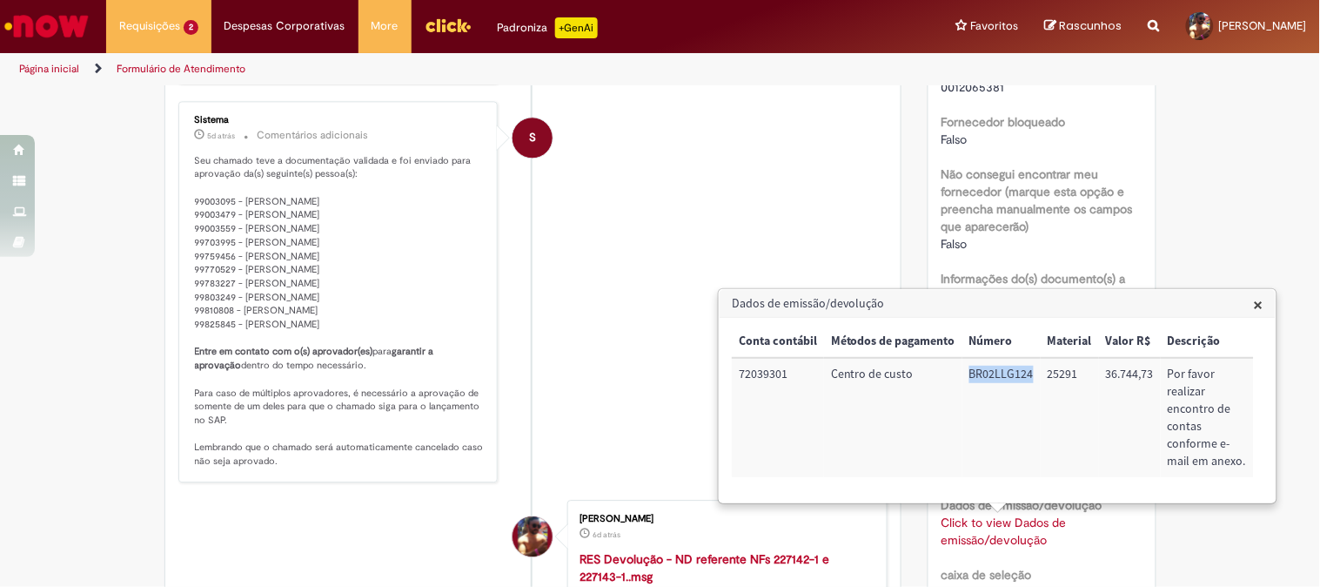
drag, startPoint x: 969, startPoint y: 376, endPoint x: 1036, endPoint y: 383, distance: 67.4
click at [1036, 383] on td "BR02LLG124" at bounding box center [1002, 417] width 78 height 119
copy td "BR02LLG124"
click at [1257, 299] on span "×" at bounding box center [1259, 304] width 10 height 24
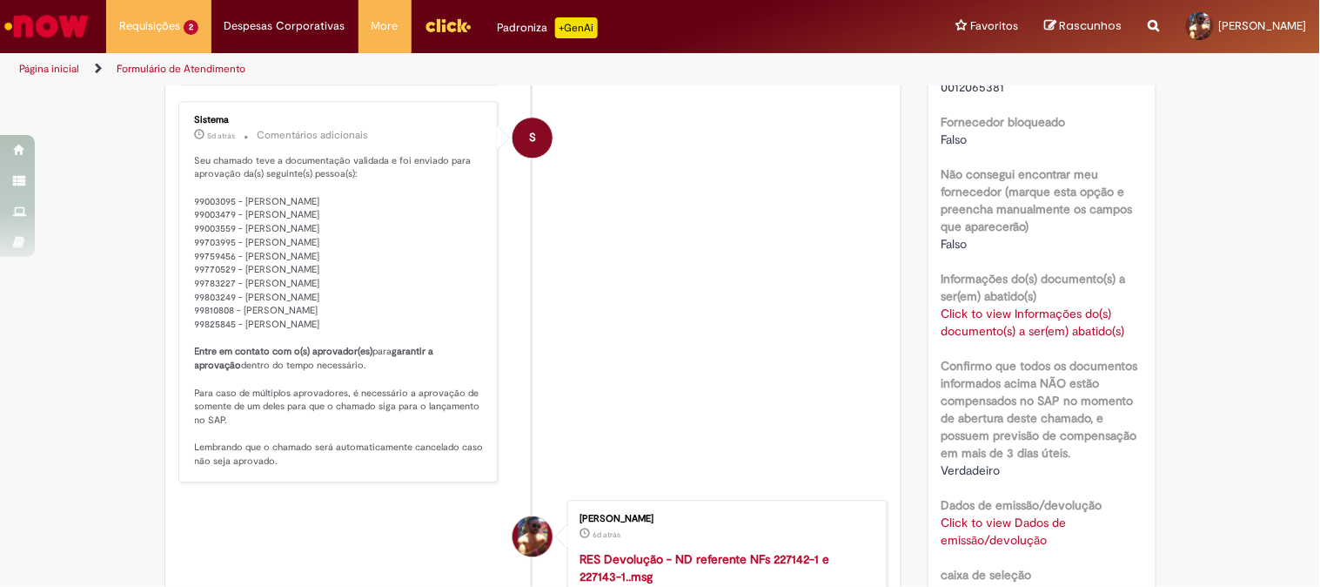
click at [1198, 177] on div "Verificar Código de Barras Aguardando Aprovação Aguardando atendimento Em andam…" at bounding box center [660, 190] width 1320 height 2335
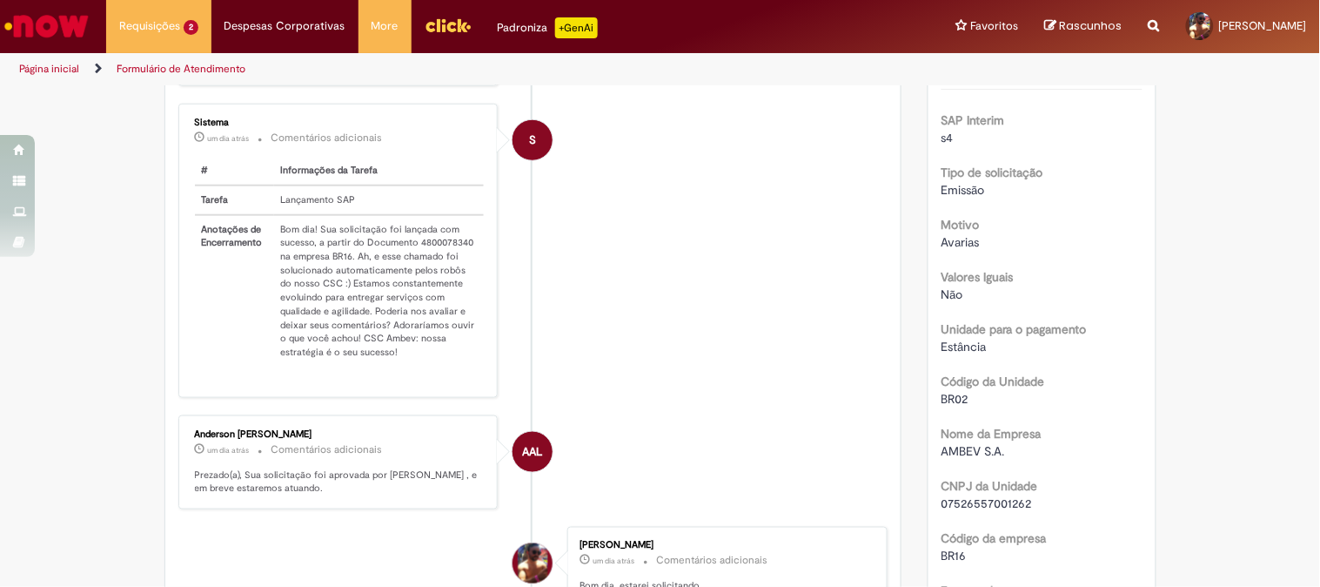
scroll to position [0, 0]
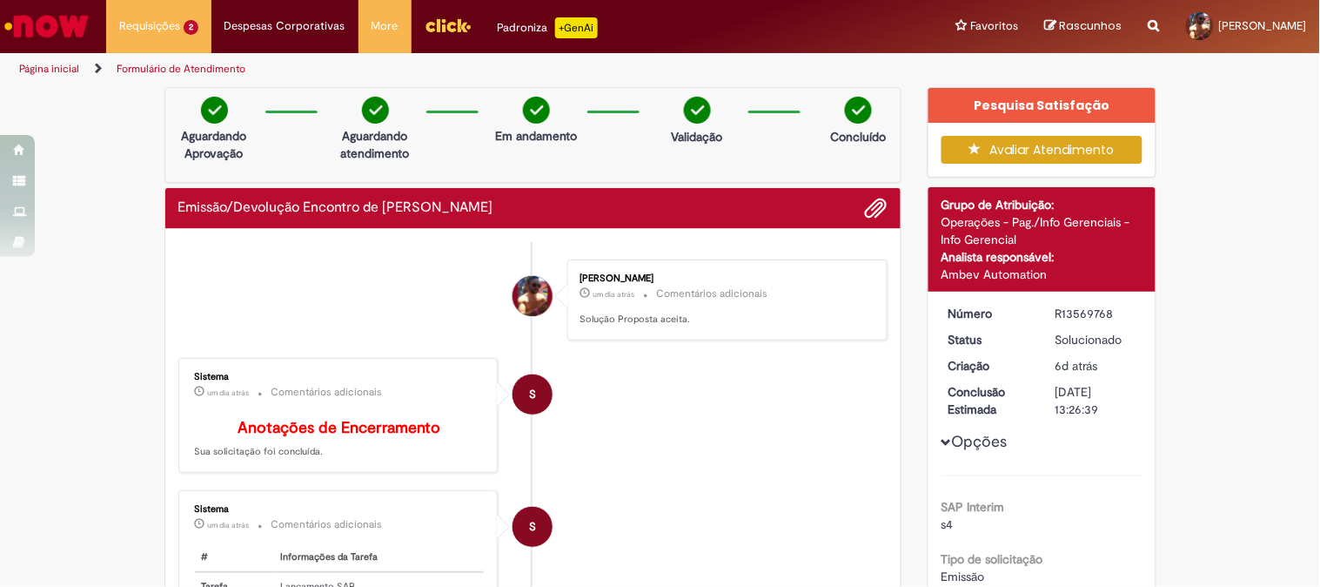
drag, startPoint x: 1050, startPoint y: 319, endPoint x: 1103, endPoint y: 319, distance: 53.1
click at [1103, 319] on div "R13569768" at bounding box center [1096, 313] width 81 height 17
copy div "R13569768"
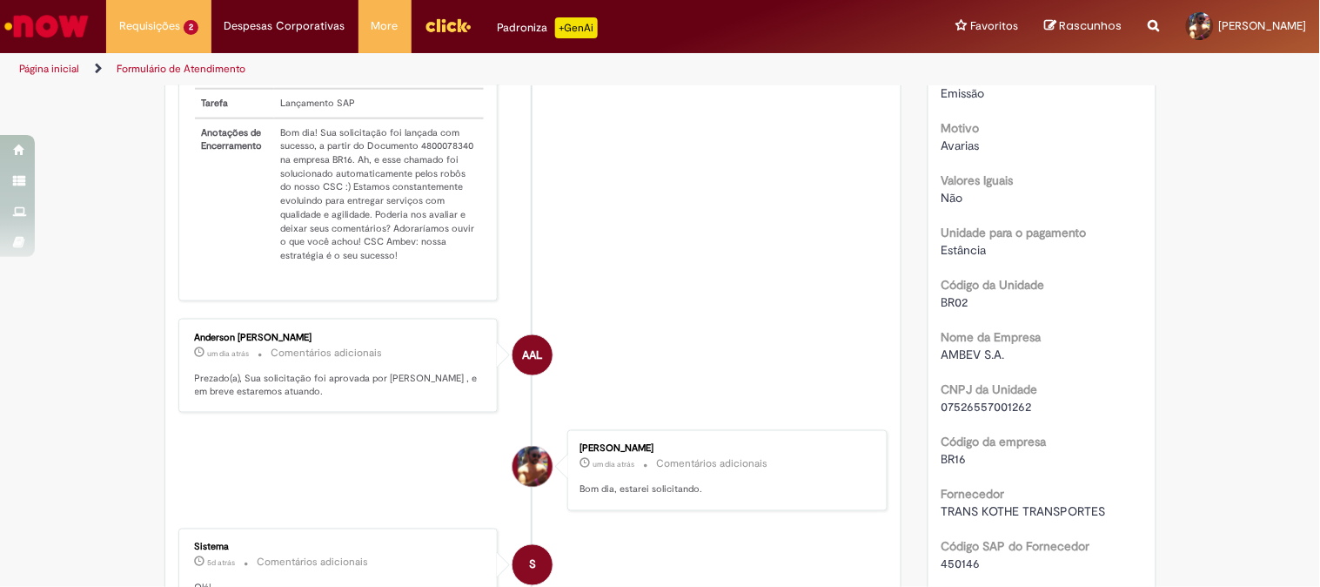
scroll to position [676, 0]
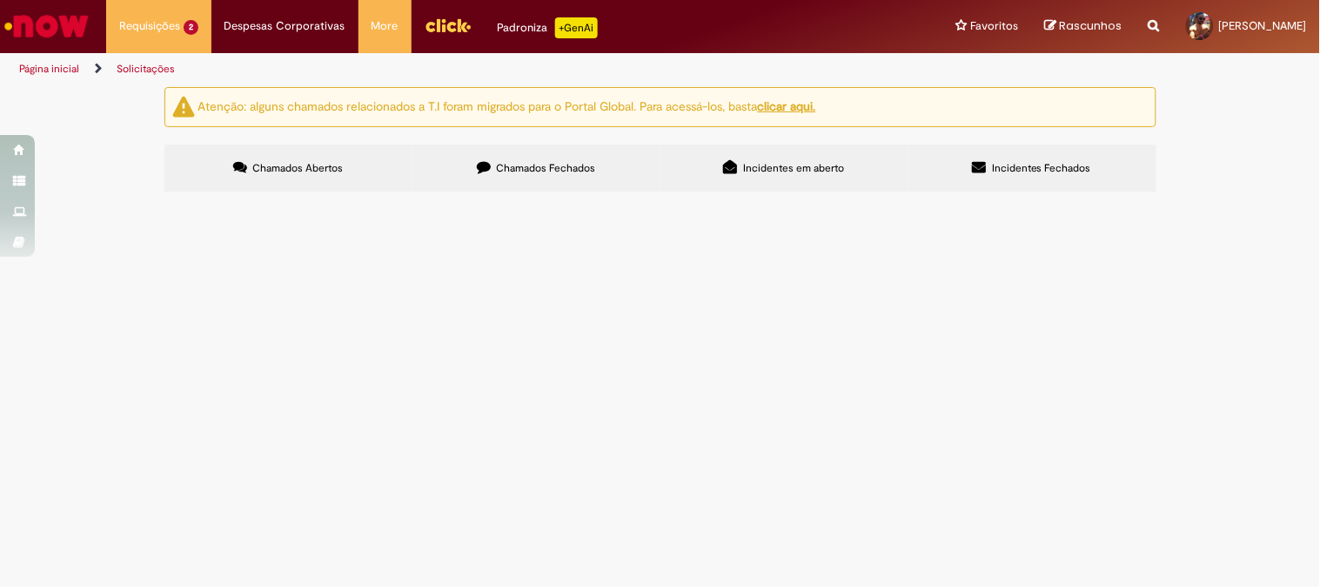
click at [0, 0] on span "R13580860" at bounding box center [0, 0] width 0 height 0
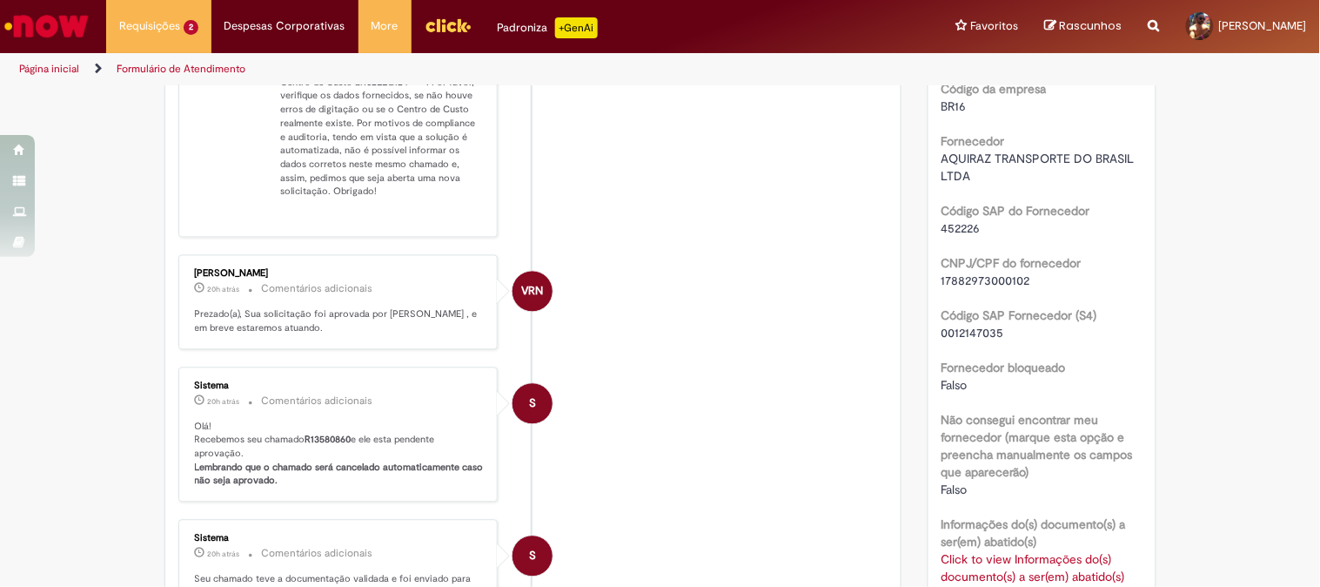
scroll to position [1160, 0]
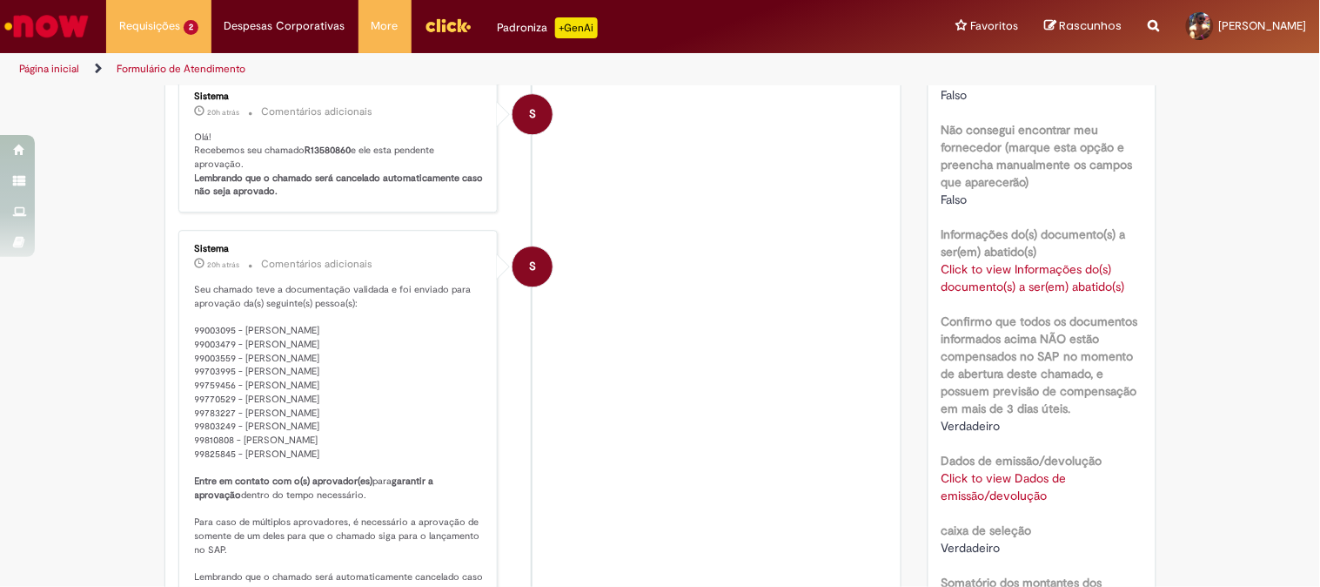
click at [986, 483] on div "Click to view Dados de emissão/devolução Click to view Dados de emissão/devoluç…" at bounding box center [1042, 486] width 201 height 35
click at [1002, 470] on link "Click to view Dados de emissão/devolução" at bounding box center [1004, 486] width 125 height 33
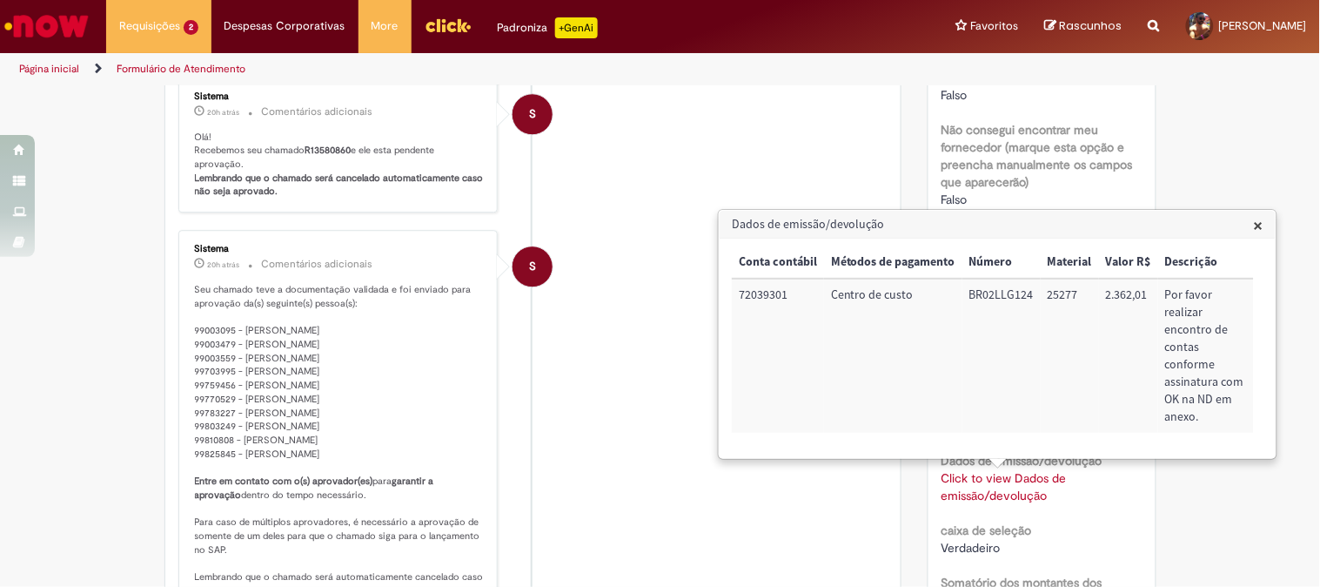
click at [699, 520] on li "S Sistema 20h atrás 20 horas atrás Comentários adicionais Seu chamado teve a do…" at bounding box center [533, 420] width 710 height 381
click at [1017, 470] on link "Click to view Dados de emissão/devolução" at bounding box center [1004, 486] width 125 height 33
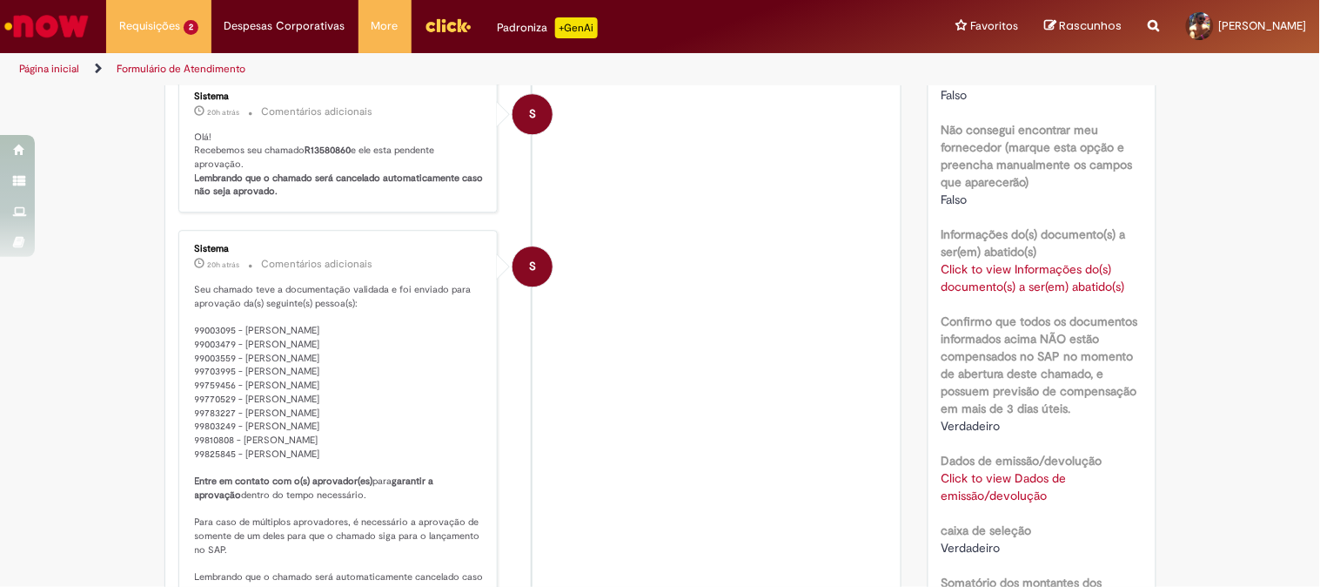
click at [1006, 481] on link "Click to view Dados de emissão/devolução" at bounding box center [1004, 486] width 125 height 33
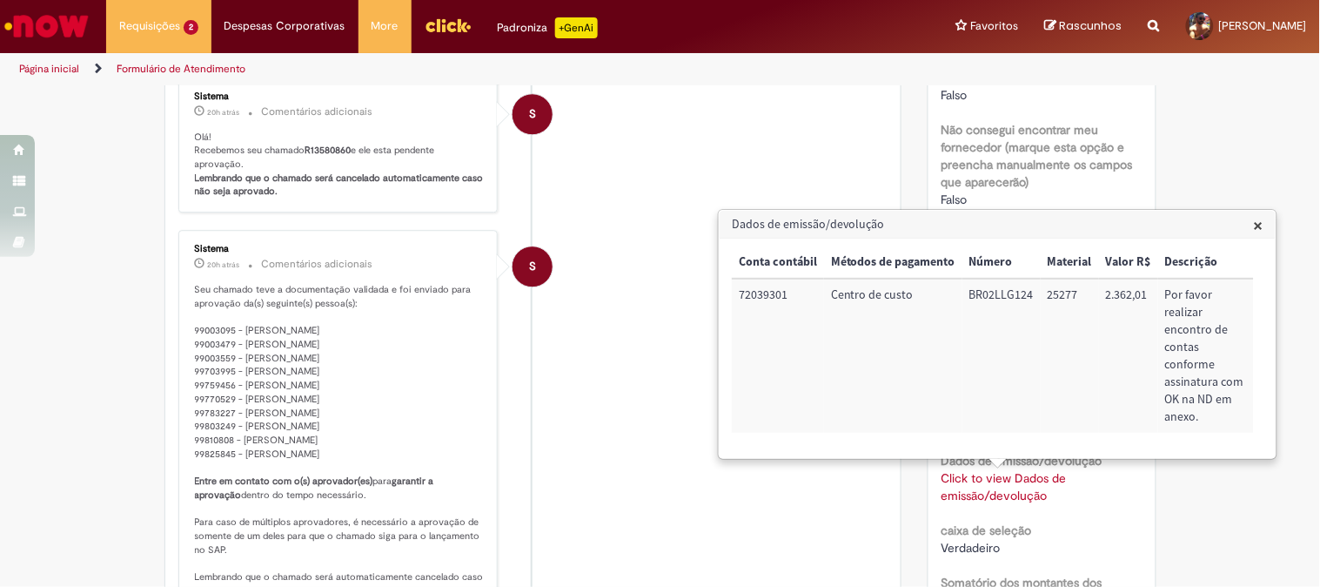
click at [1260, 220] on span "×" at bounding box center [1259, 225] width 10 height 24
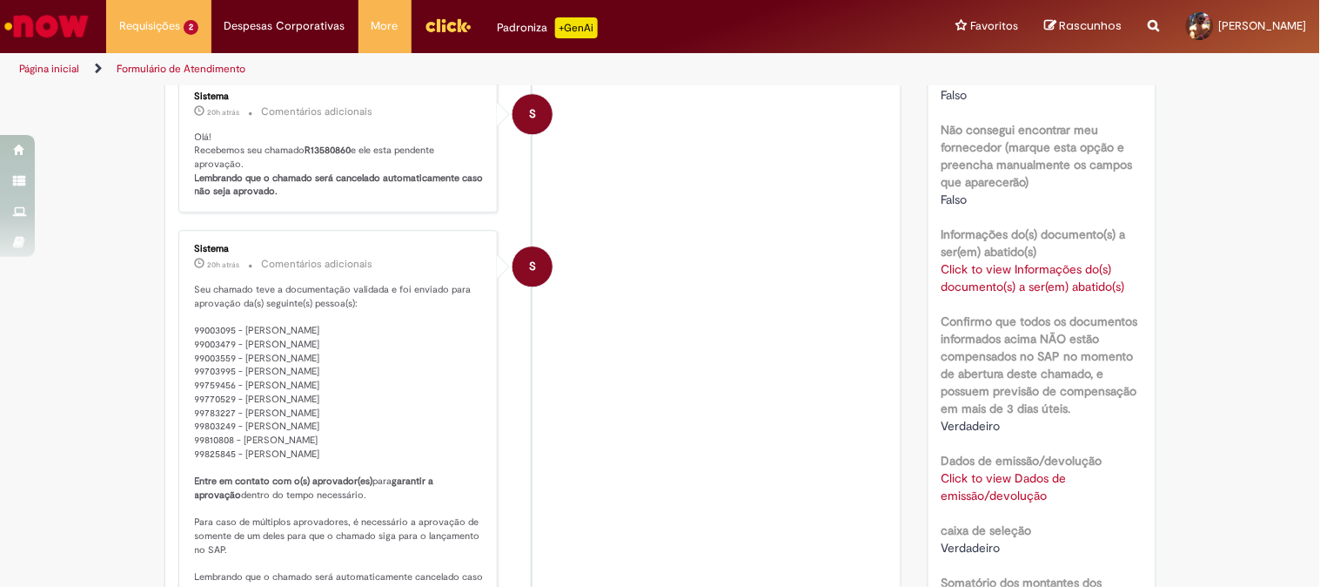
click at [686, 317] on li "S Sistema 20h atrás 20 horas atrás Comentários adicionais Seu chamado teve a do…" at bounding box center [533, 420] width 710 height 381
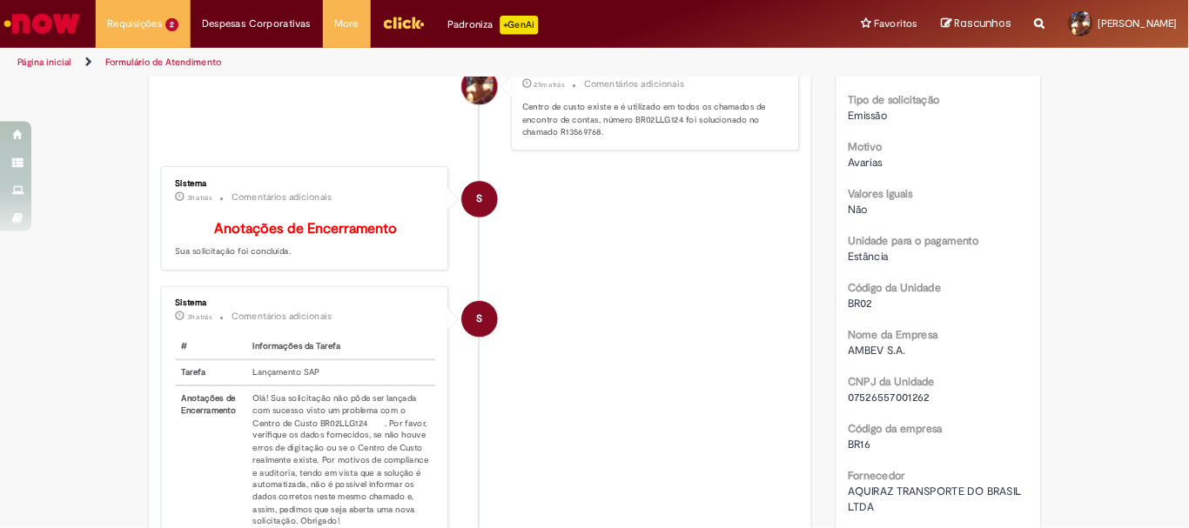
scroll to position [0, 0]
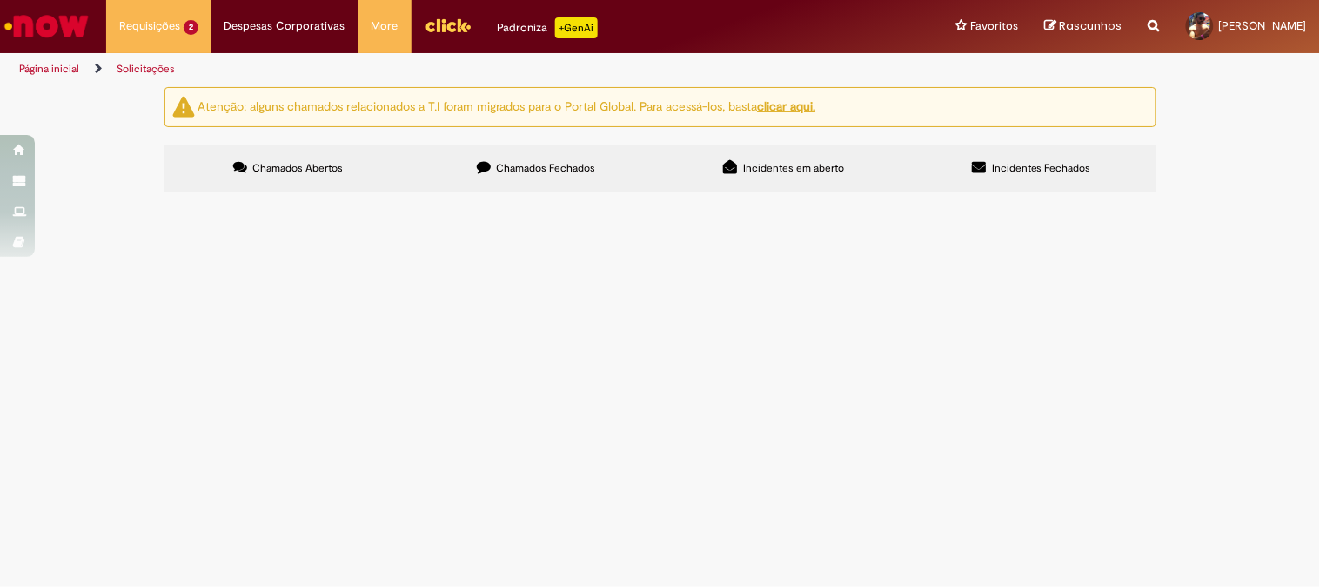
click at [0, 0] on span "R13580774" at bounding box center [0, 0] width 0 height 0
click at [0, 0] on span "Emissão/Devolução Encontro de [PERSON_NAME]" at bounding box center [0, 0] width 0 height 0
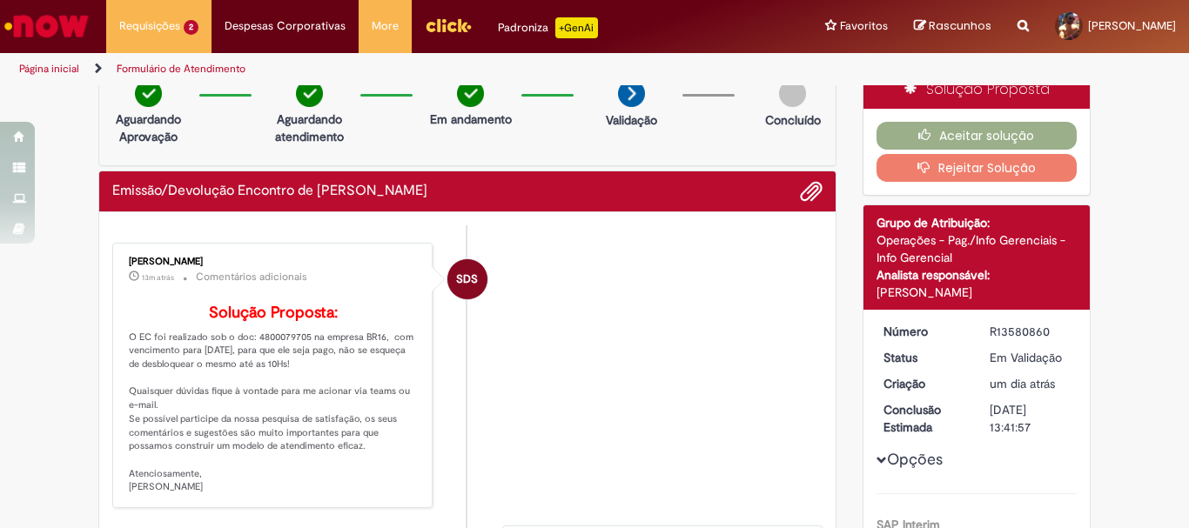
scroll to position [22, 0]
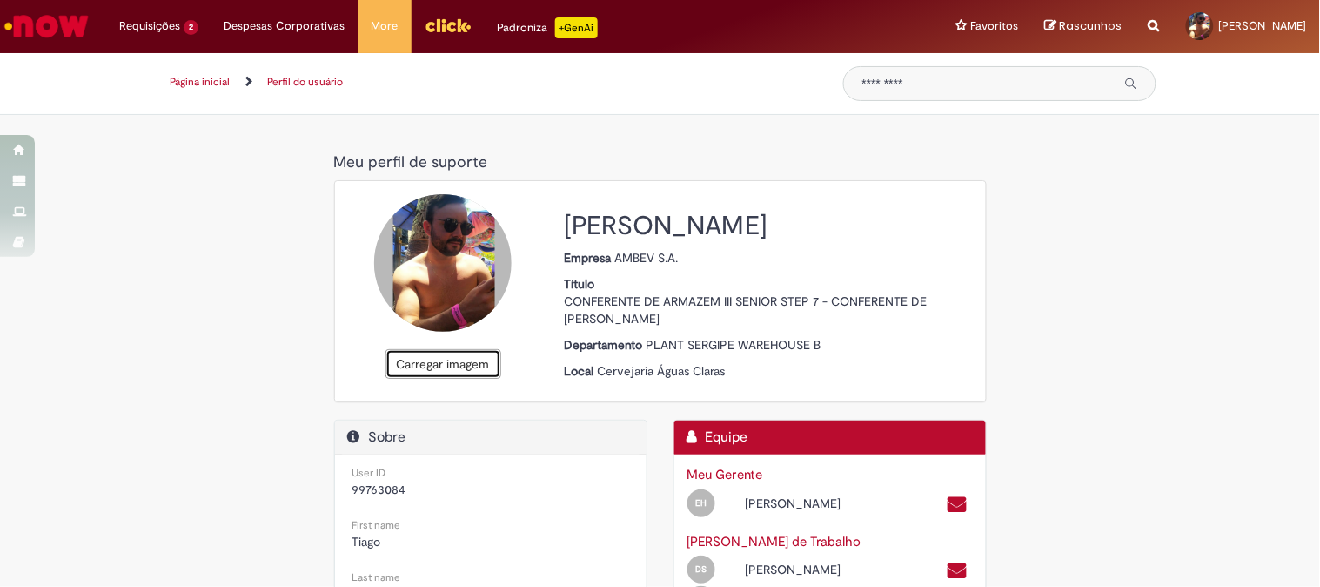
click at [416, 364] on button "Carregar imagem" at bounding box center [444, 364] width 116 height 30
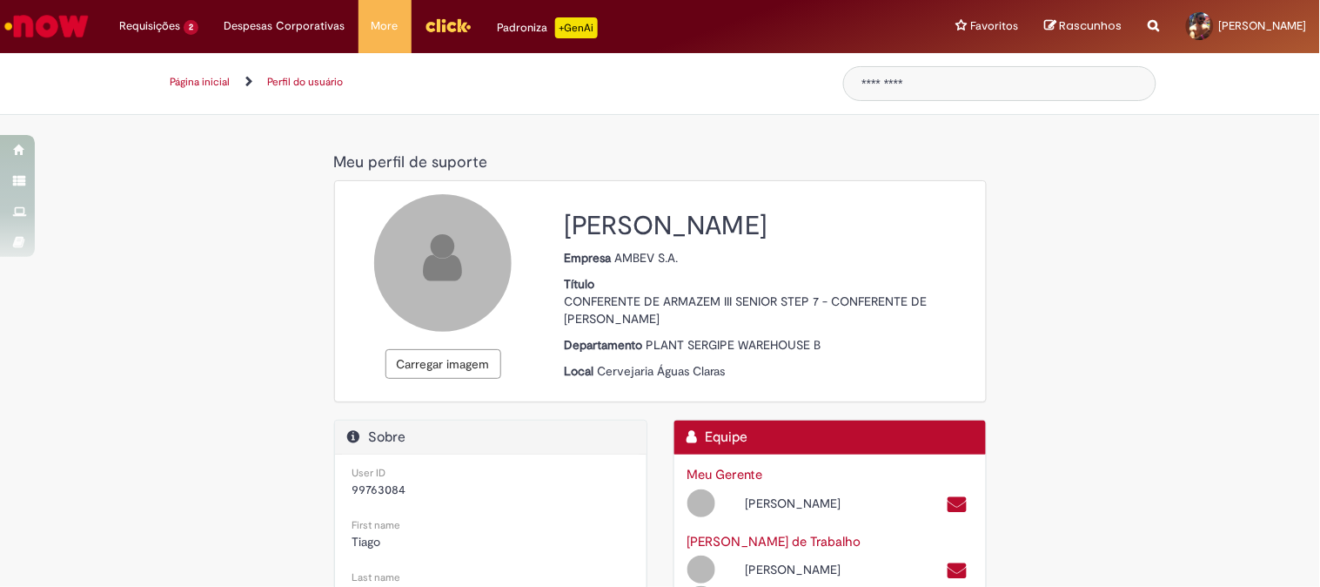
select select "**********"
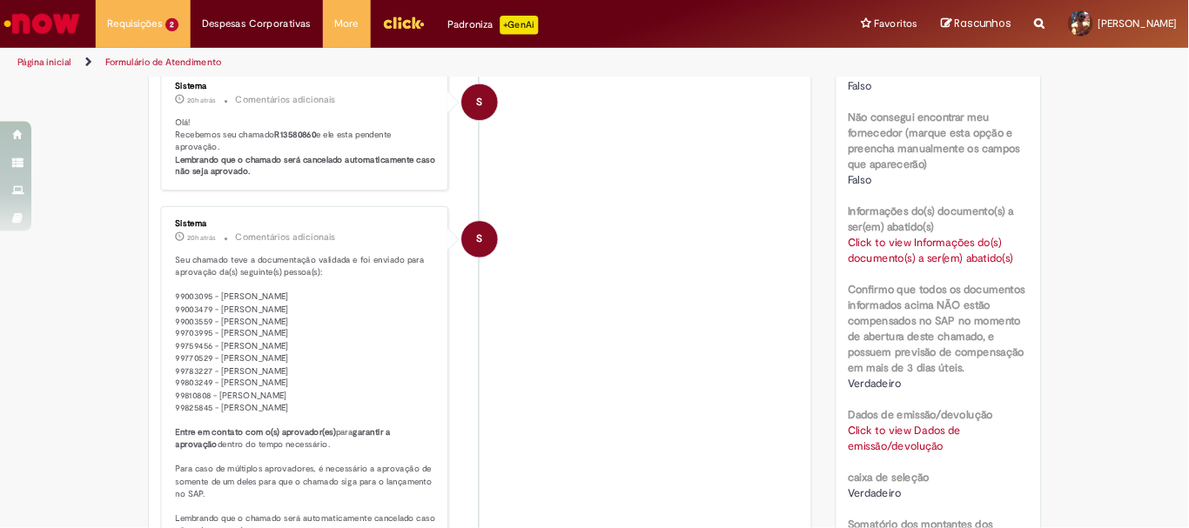
scroll to position [1257, 0]
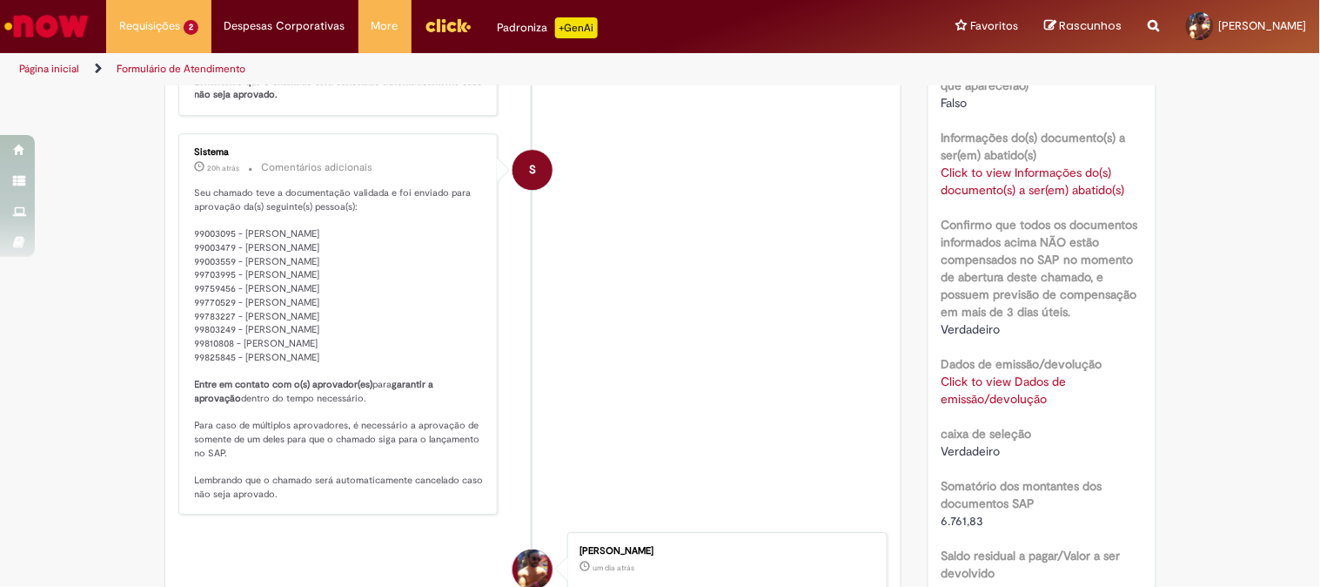
click at [987, 390] on link "Click to view Dados de emissão/devolução" at bounding box center [1004, 389] width 125 height 33
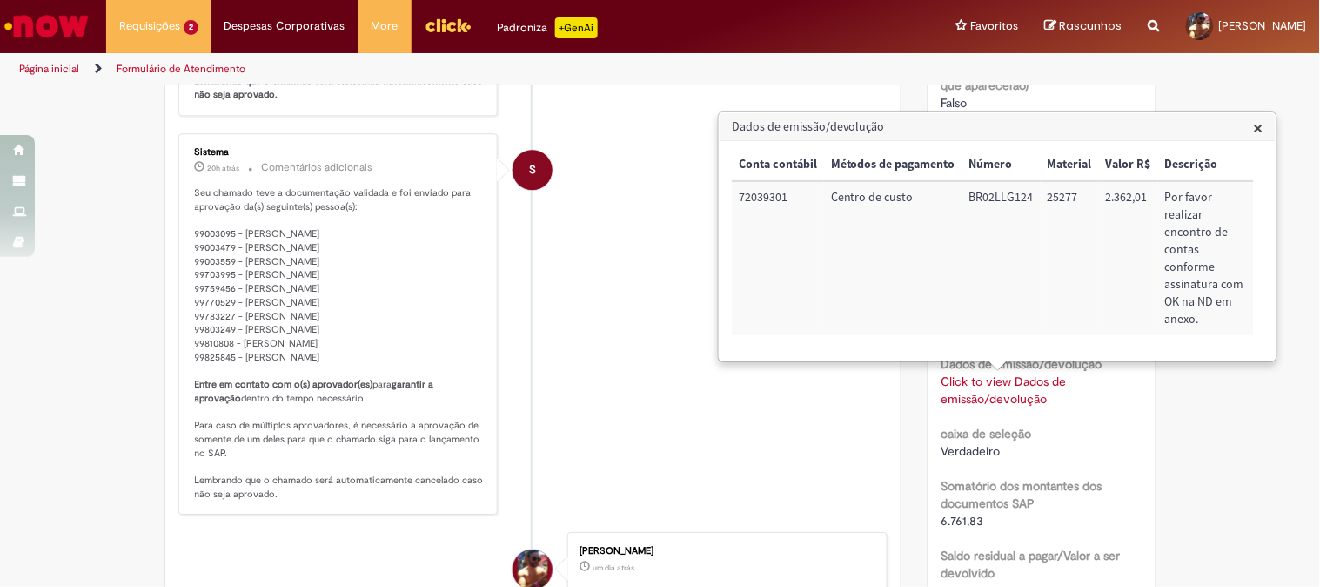
click at [987, 390] on link "Click to view Dados de emissão/devolução" at bounding box center [1004, 389] width 125 height 33
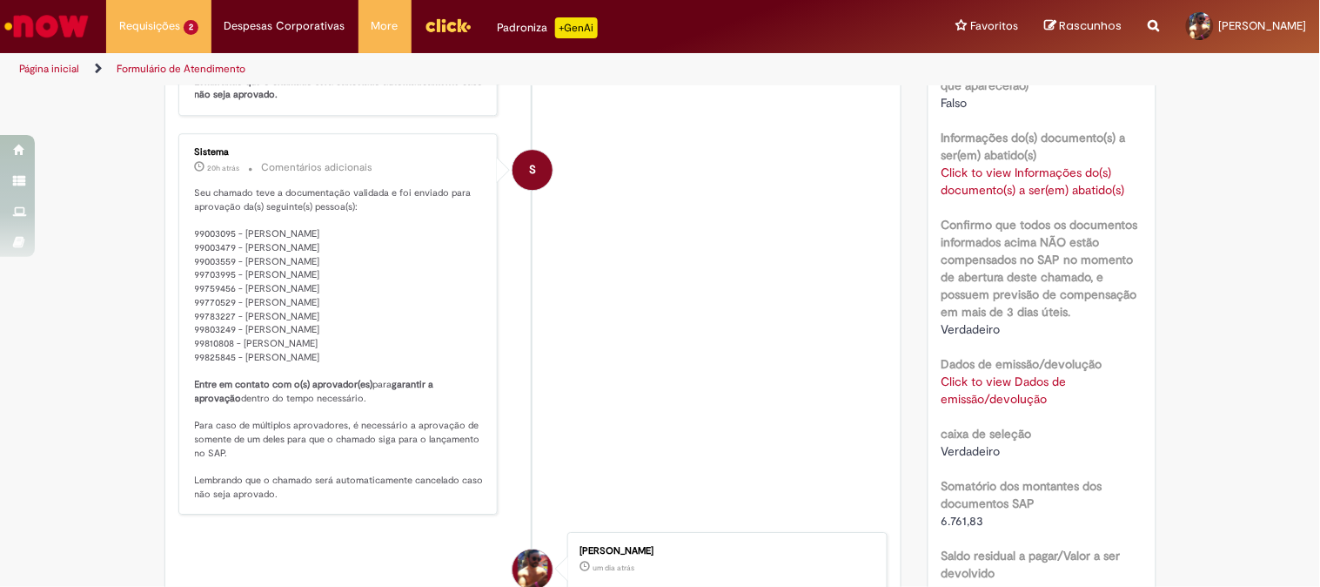
click at [993, 186] on link "Click to view Informações do(s) documento(s) a ser(em) abatido(s)" at bounding box center [1034, 181] width 184 height 33
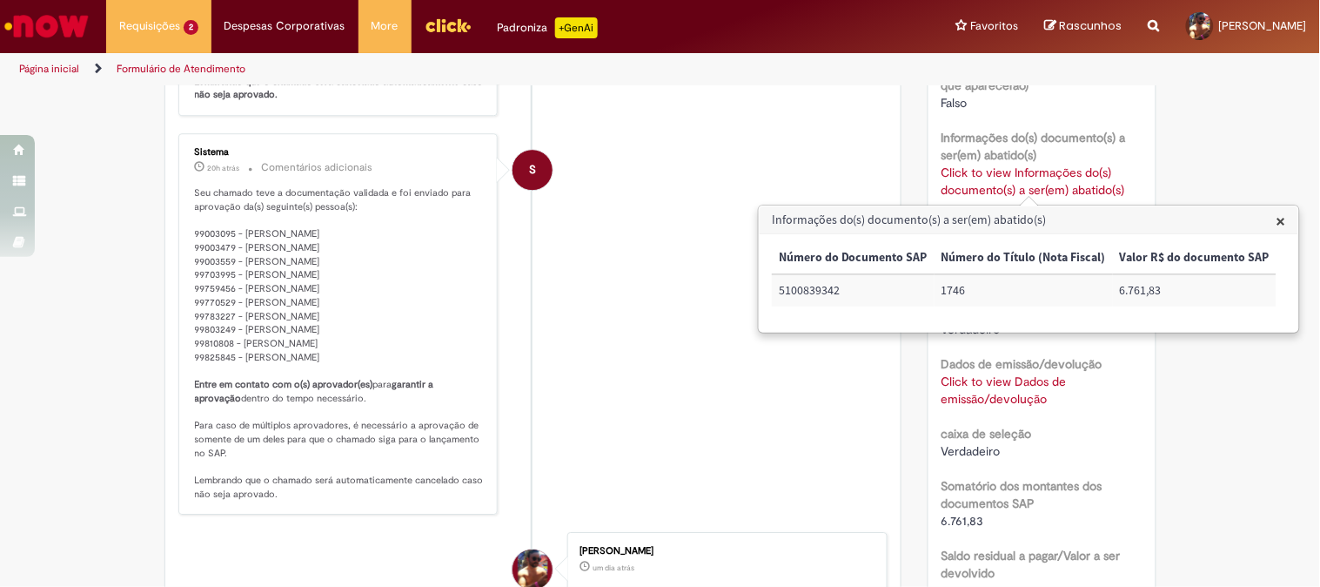
click at [993, 186] on link "Click to view Informações do(s) documento(s) a ser(em) abatido(s)" at bounding box center [1034, 181] width 184 height 33
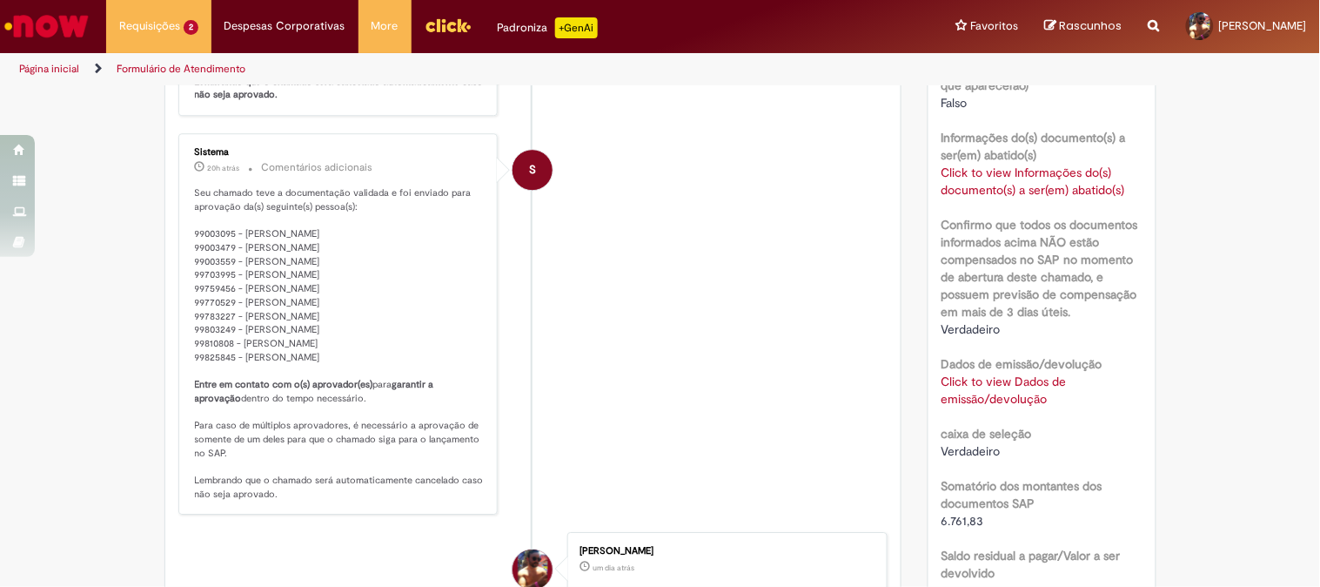
click at [985, 380] on link "Click to view Dados de emissão/devolução" at bounding box center [1004, 389] width 125 height 33
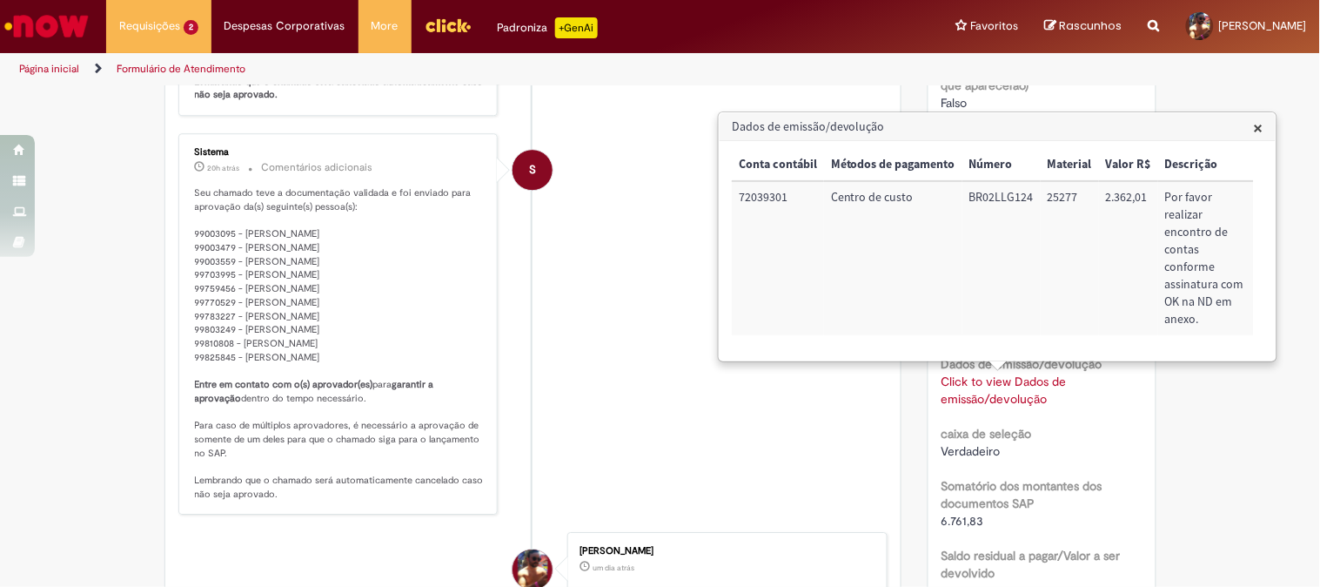
click at [985, 380] on link "Click to view Dados de emissão/devolução" at bounding box center [1004, 389] width 125 height 33
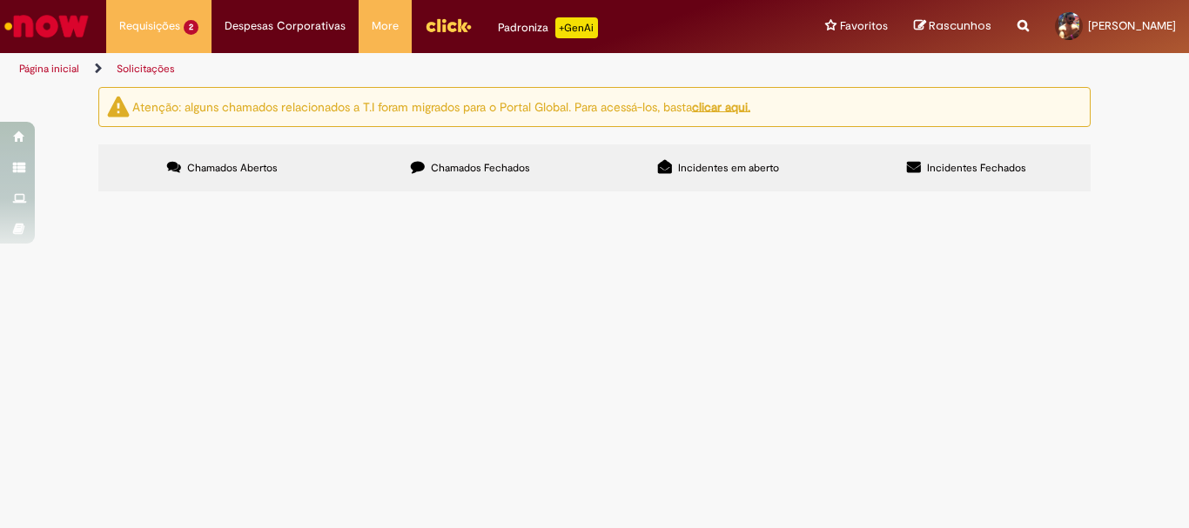
click at [473, 169] on span "Chamados Fechados" at bounding box center [480, 168] width 99 height 14
click at [0, 0] on span "Emissão/Devolução Encontro de [PERSON_NAME]" at bounding box center [0, 0] width 0 height 0
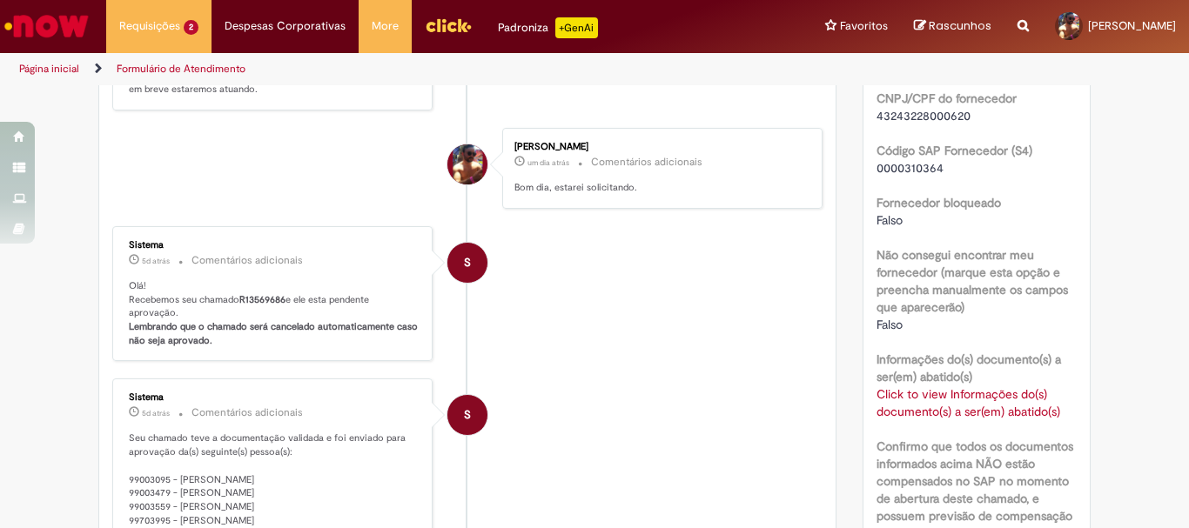
scroll to position [1058, 0]
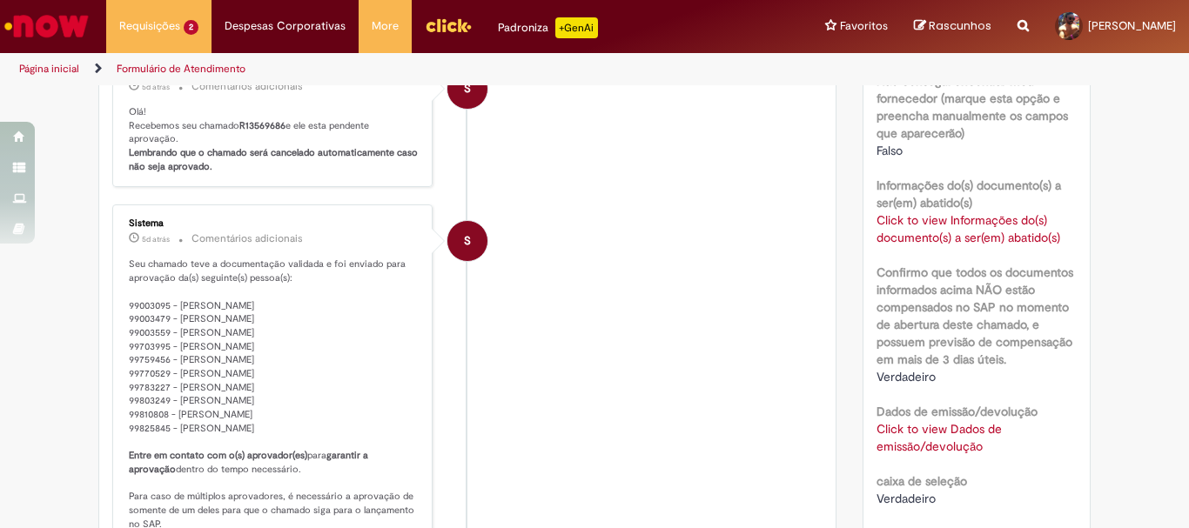
click at [920, 428] on link "Click to view Dados de emissão/devolução" at bounding box center [939, 437] width 125 height 33
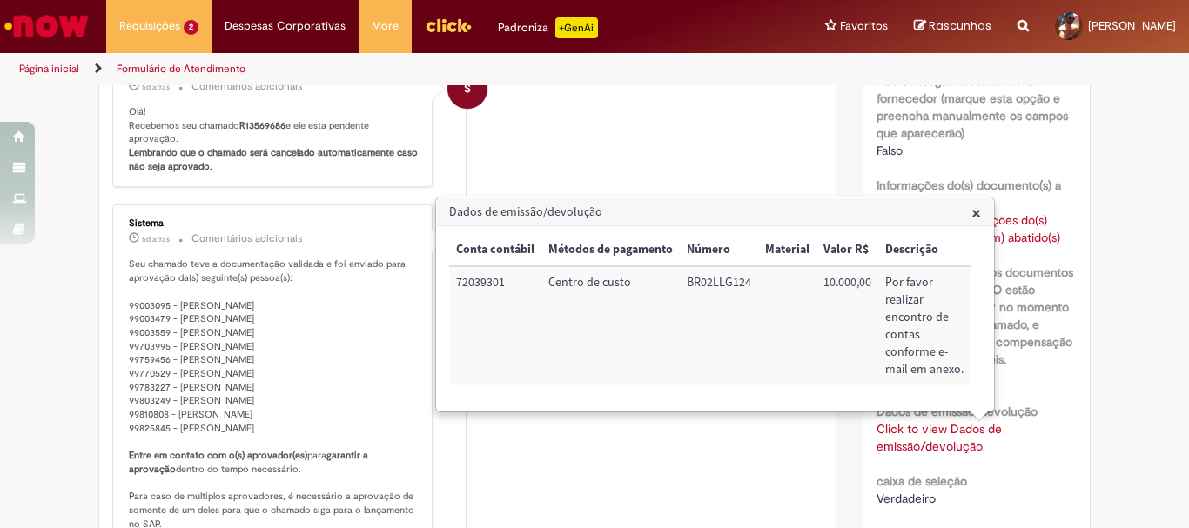
click at [920, 428] on link "Click to view Dados de emissão/devolução" at bounding box center [939, 437] width 125 height 33
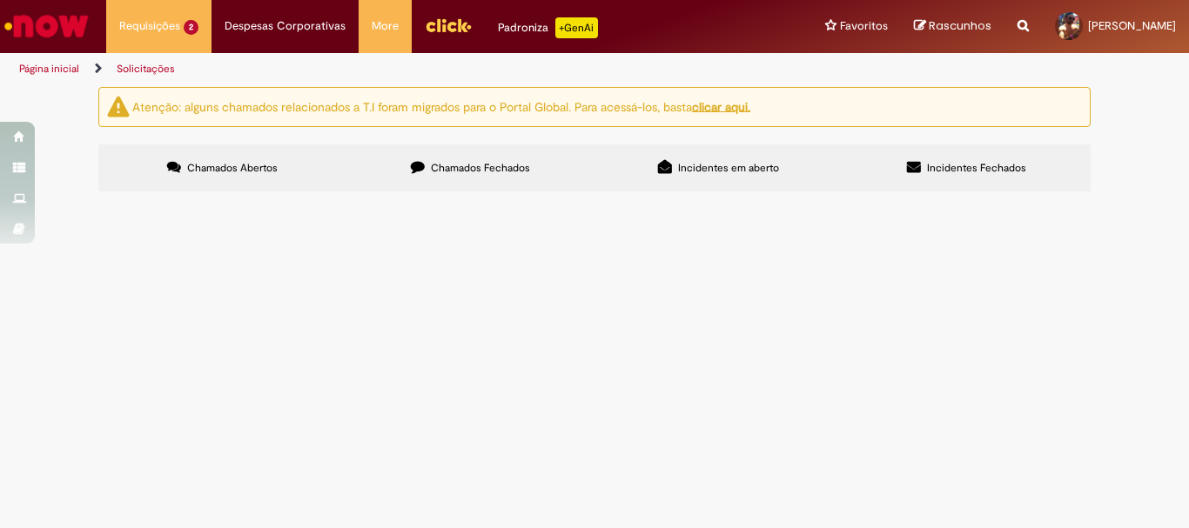
click at [443, 171] on span "Chamados Fechados" at bounding box center [480, 168] width 99 height 14
click at [0, 0] on span "R13569768" at bounding box center [0, 0] width 0 height 0
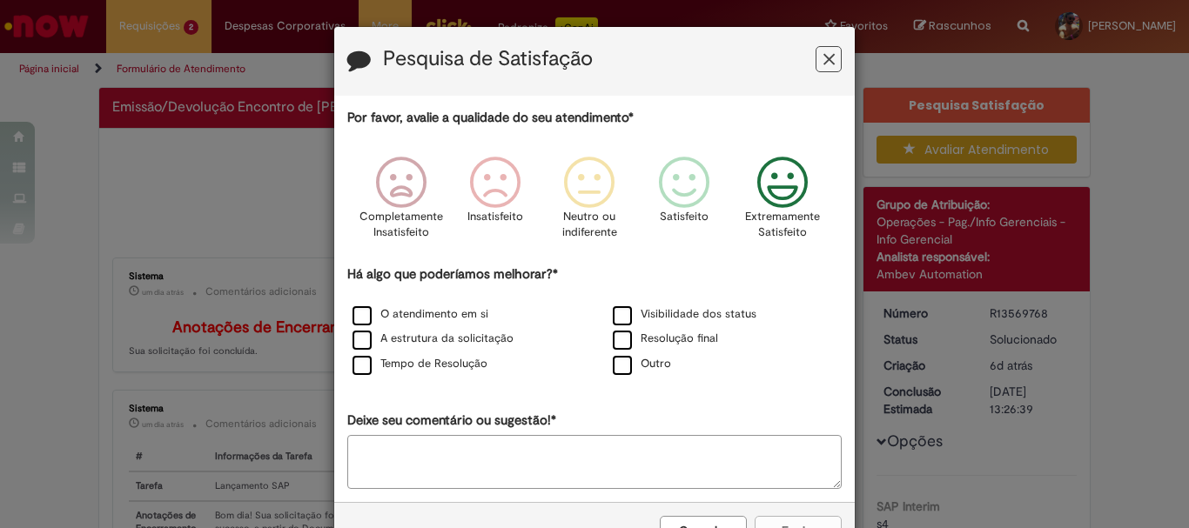
click at [776, 192] on icon "Feedback" at bounding box center [782, 183] width 65 height 52
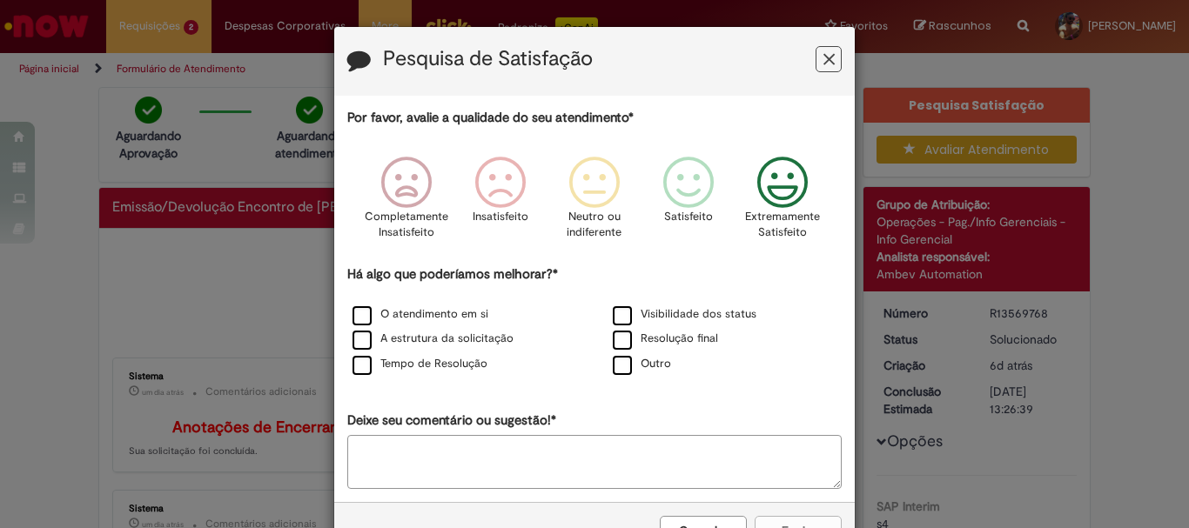
click at [633, 323] on label "Visibilidade dos status" at bounding box center [685, 314] width 144 height 17
click at [618, 339] on label "Resolução final" at bounding box center [665, 339] width 105 height 17
click at [360, 319] on label "O atendimento em si" at bounding box center [421, 314] width 136 height 17
click at [359, 334] on label "A estrutura da solicitação" at bounding box center [433, 339] width 161 height 17
drag, startPoint x: 361, startPoint y: 365, endPoint x: 615, endPoint y: 472, distance: 275.8
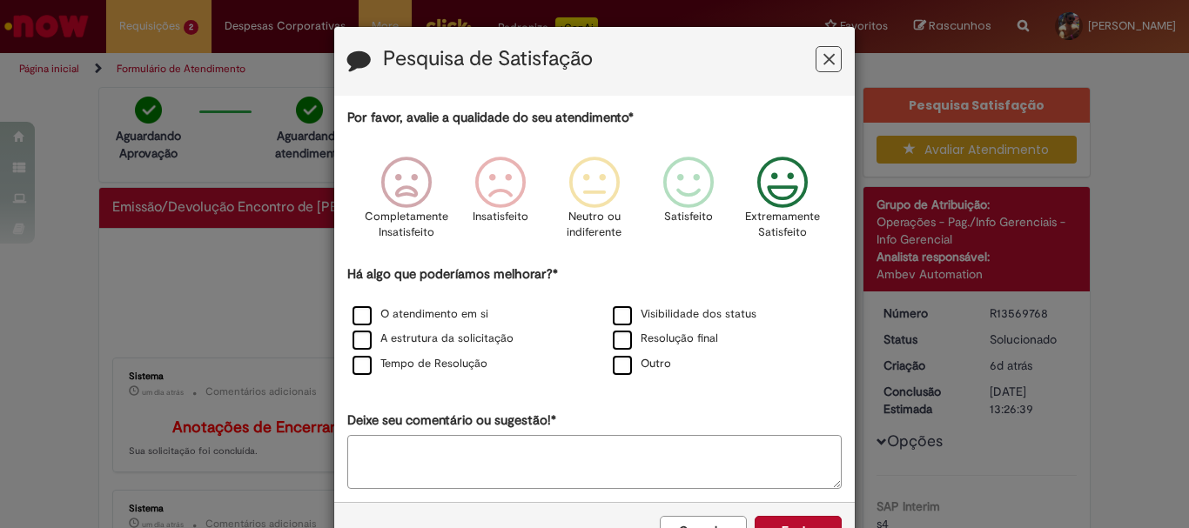
click at [362, 365] on label "Tempo de Resolução" at bounding box center [420, 364] width 135 height 17
click at [694, 523] on button "Cancelar" at bounding box center [703, 531] width 87 height 30
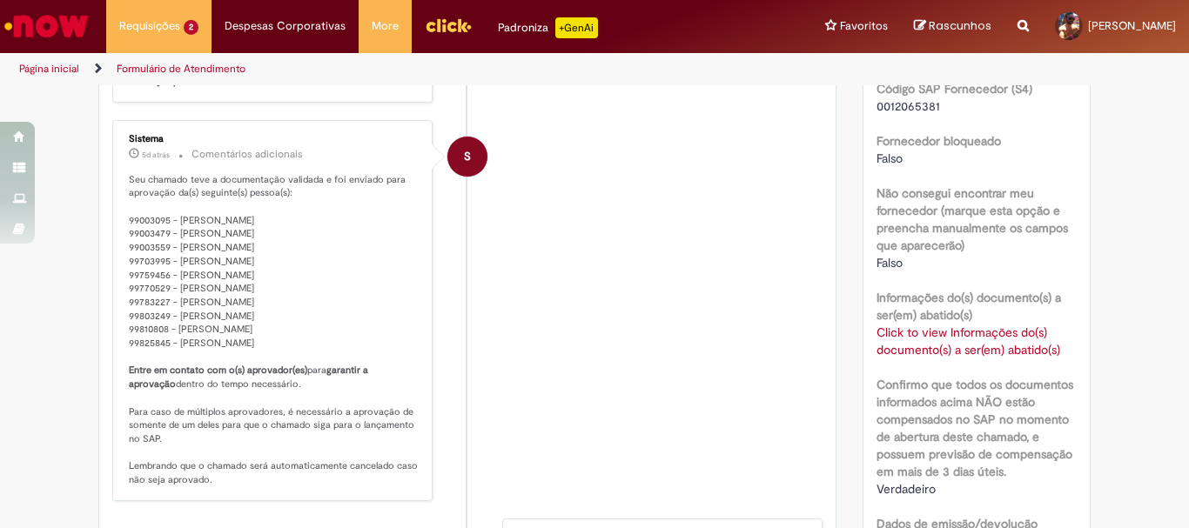
scroll to position [1132, 0]
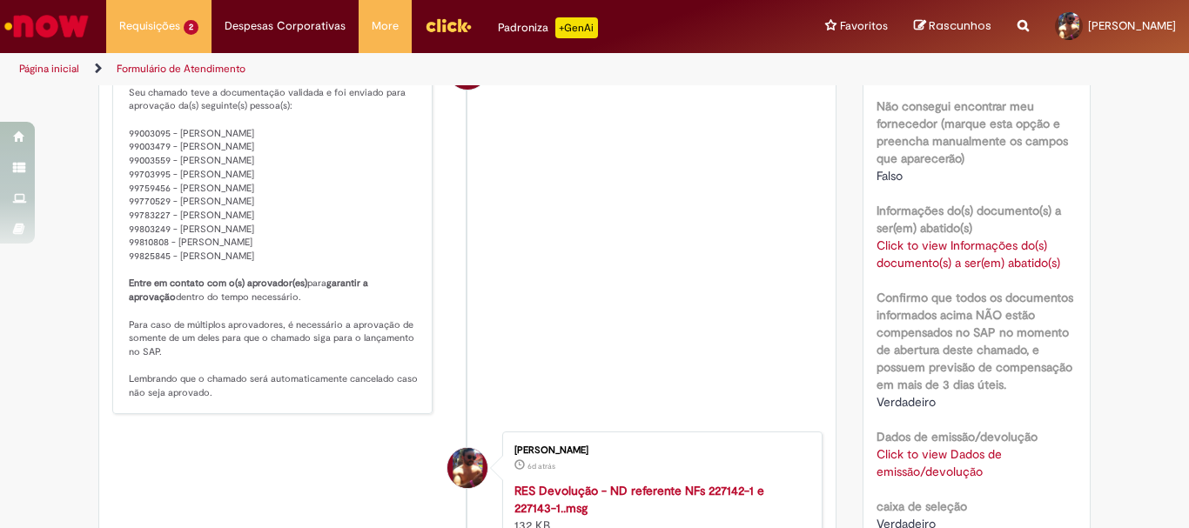
click at [919, 454] on link "Click to view Dados de emissão/devolução" at bounding box center [939, 463] width 125 height 33
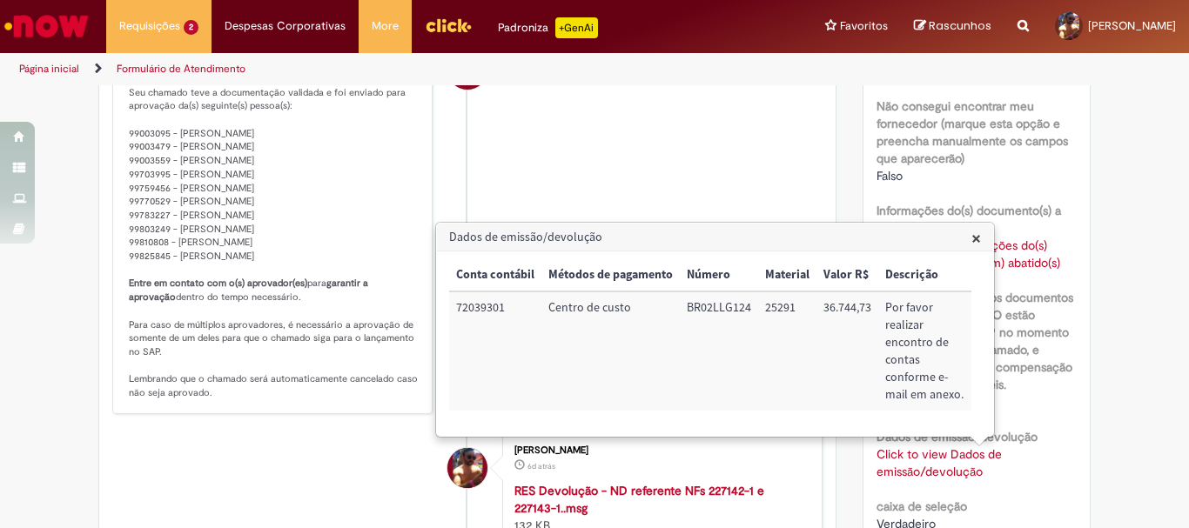
click at [919, 454] on link "Click to view Dados de emissão/devolução" at bounding box center [939, 463] width 125 height 33
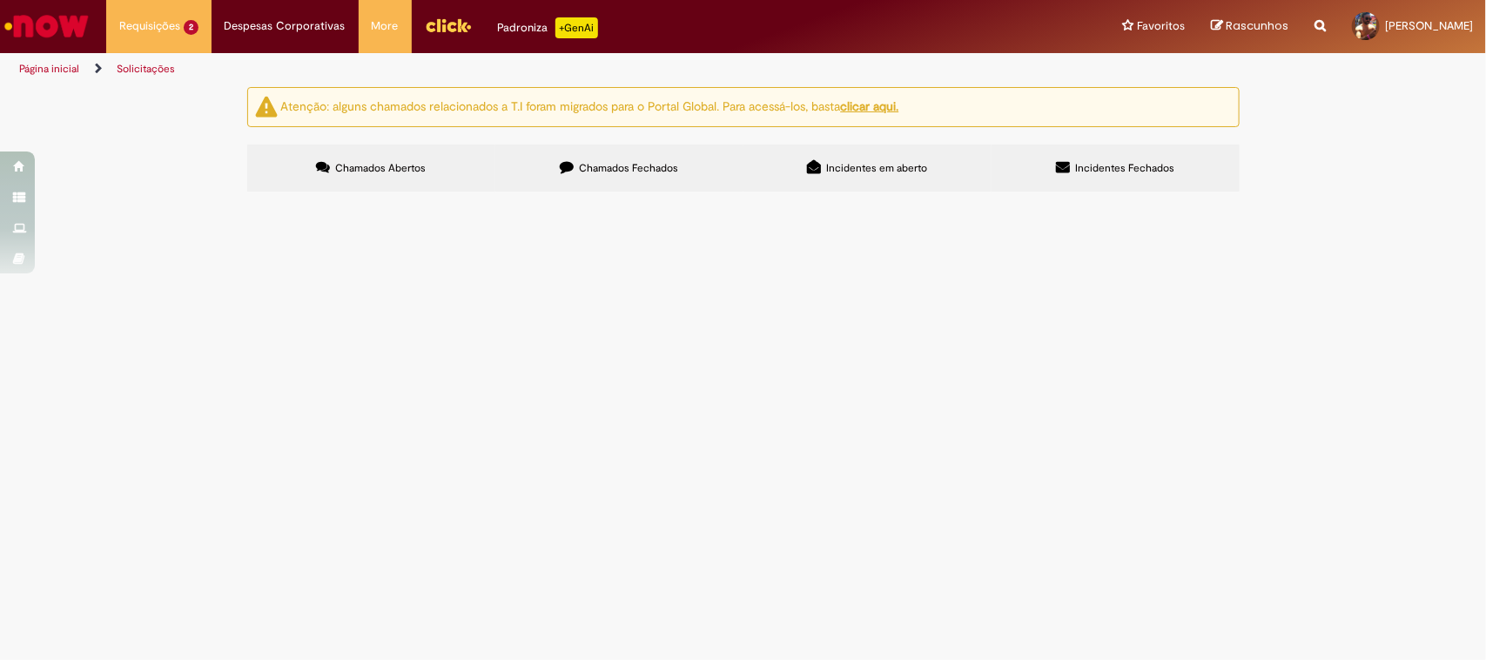
click at [593, 163] on span "Chamados Fechados" at bounding box center [628, 168] width 99 height 14
click at [0, 0] on span "R13566401" at bounding box center [0, 0] width 0 height 0
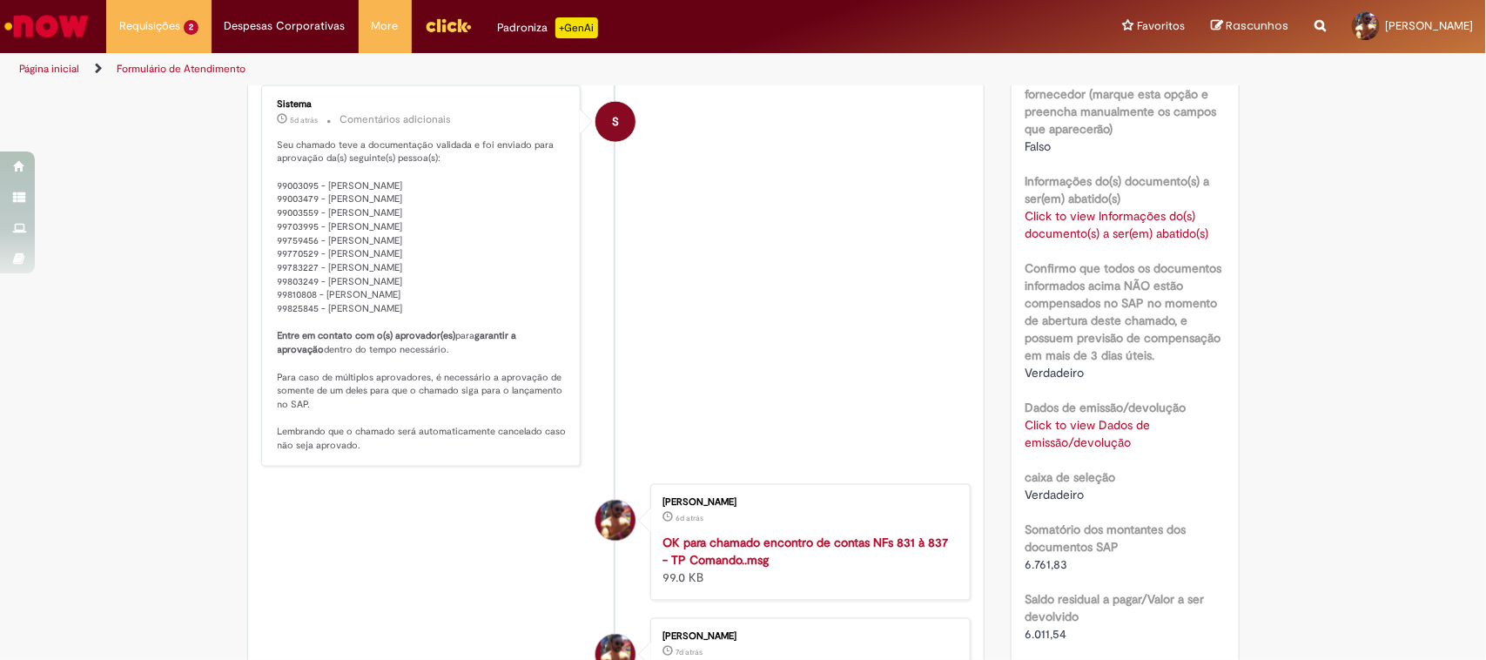
scroll to position [1188, 0]
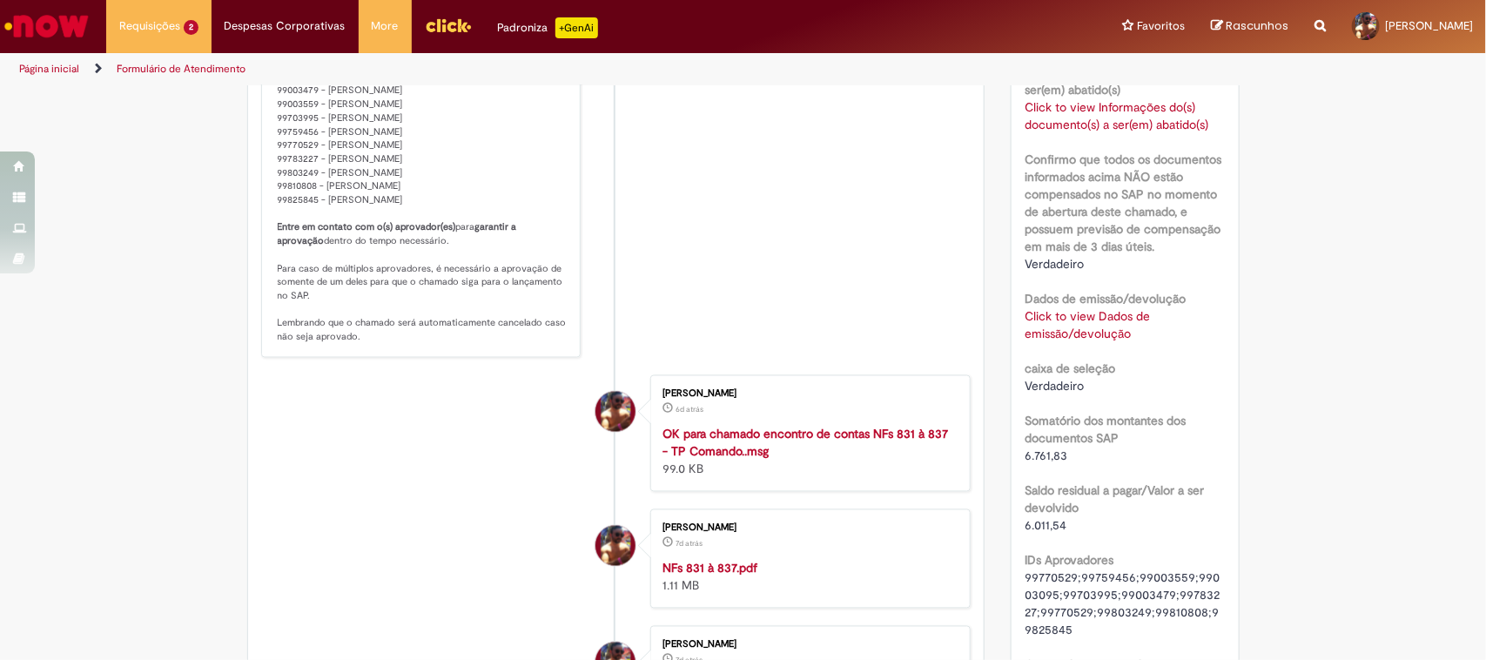
click at [1067, 324] on div "Click to view Dados de emissão/devolução Click to view Dados de emissão/devoluç…" at bounding box center [1125, 324] width 201 height 35
click at [1082, 314] on link "Click to view Dados de emissão/devolução" at bounding box center [1087, 324] width 125 height 33
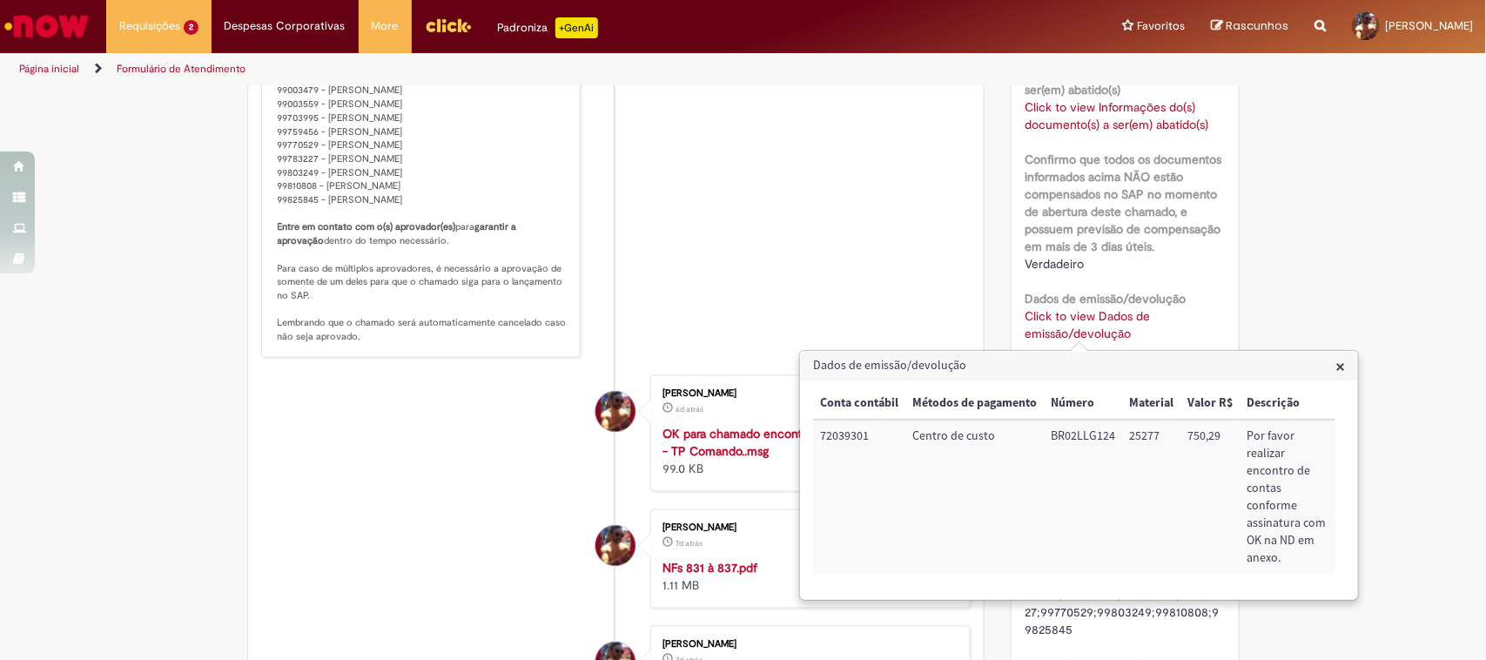
click at [1320, 366] on span "×" at bounding box center [1340, 366] width 10 height 24
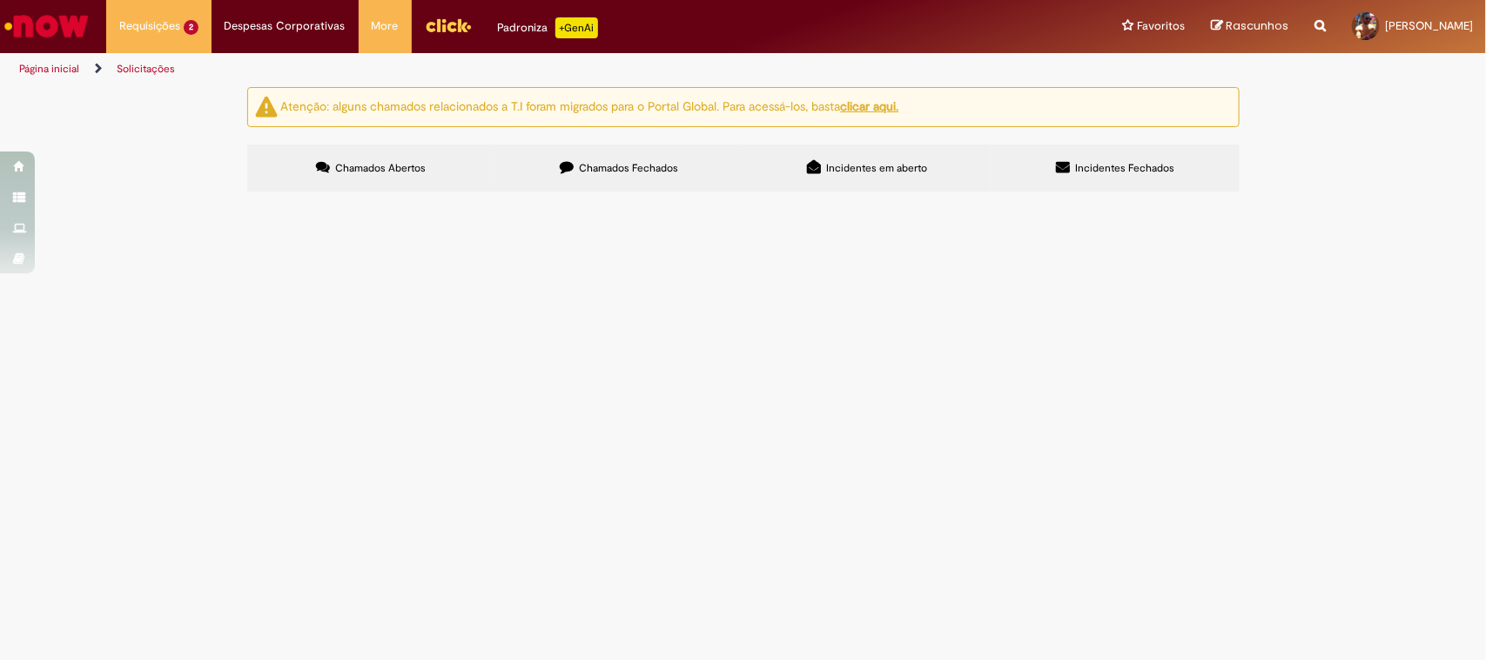
click at [601, 166] on span "Chamados Fechados" at bounding box center [628, 168] width 99 height 14
click at [0, 0] on span "R13538099" at bounding box center [0, 0] width 0 height 0
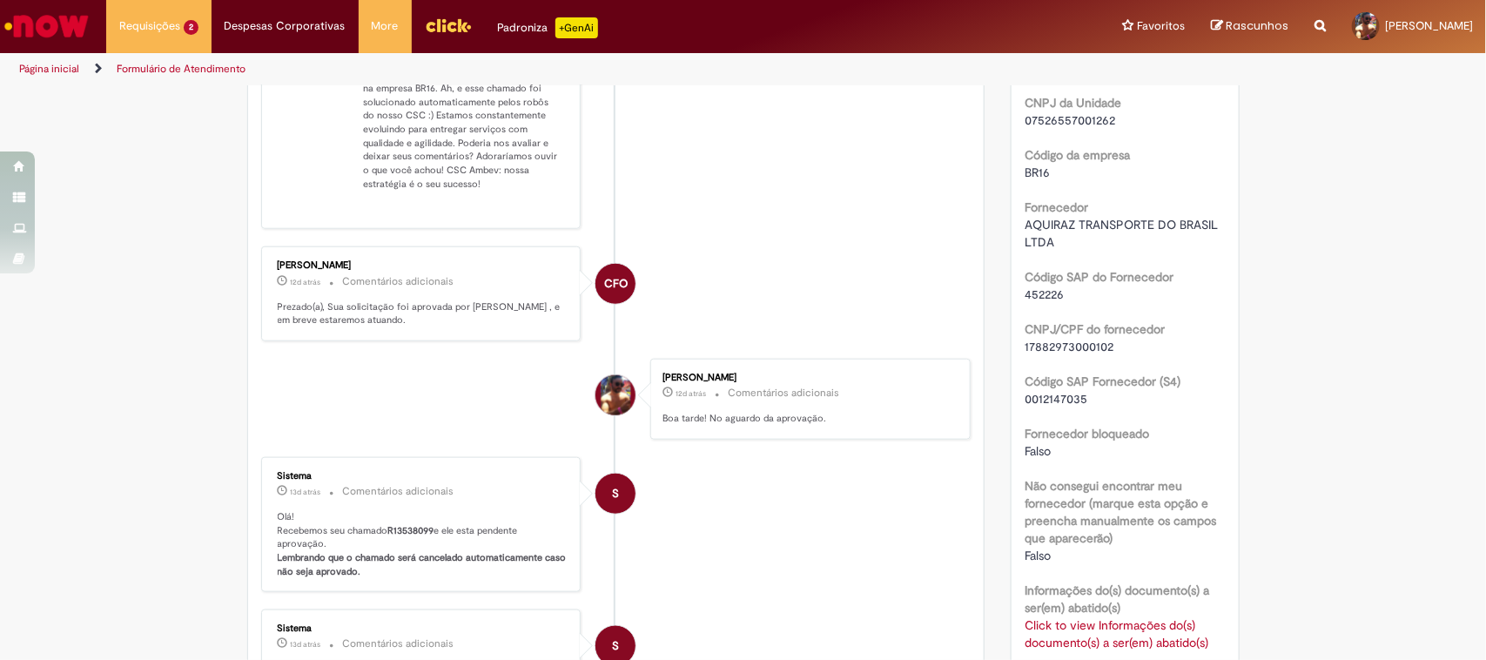
scroll to position [971, 0]
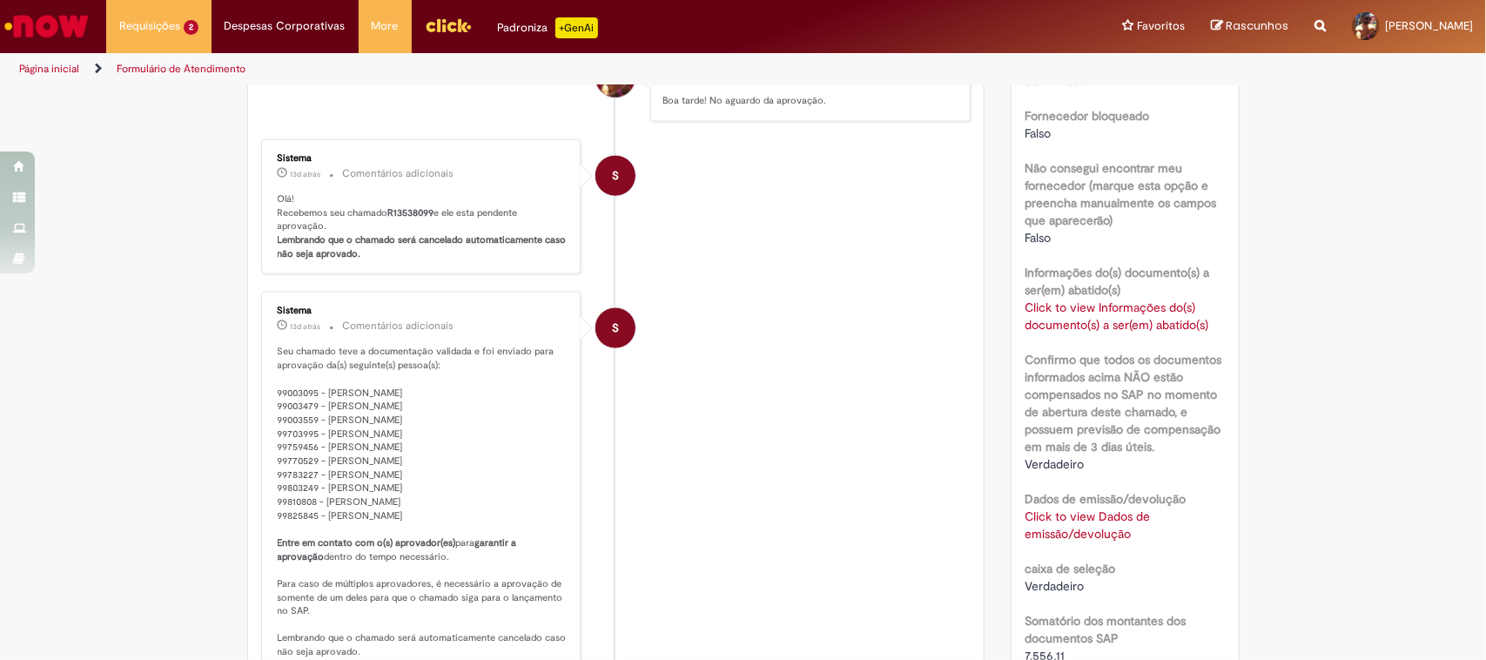
click at [1043, 534] on link "Click to view Dados de emissão/devolução" at bounding box center [1087, 524] width 125 height 33
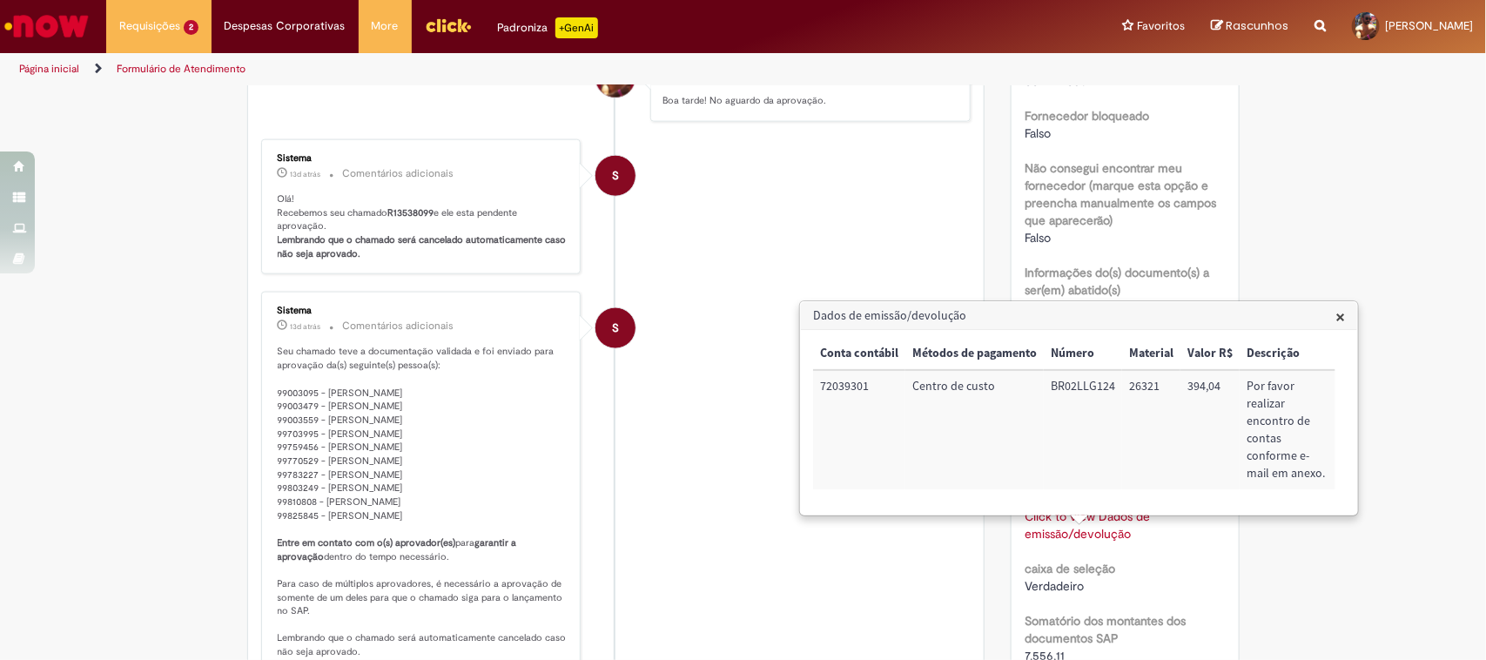
click at [1320, 318] on h3 "Dados de emissão/devolução" at bounding box center [1079, 316] width 556 height 28
click at [1320, 314] on span "×" at bounding box center [1340, 317] width 10 height 24
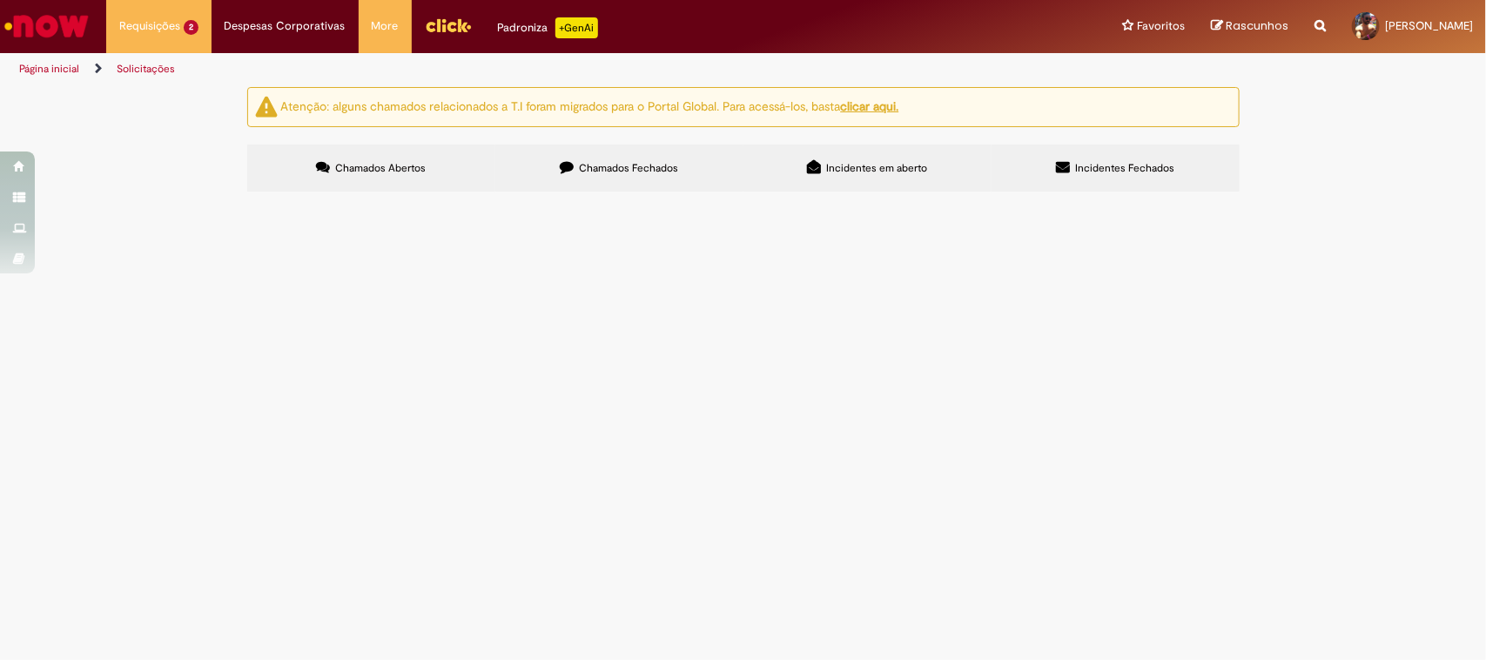
click at [0, 0] on span "R13580860" at bounding box center [0, 0] width 0 height 0
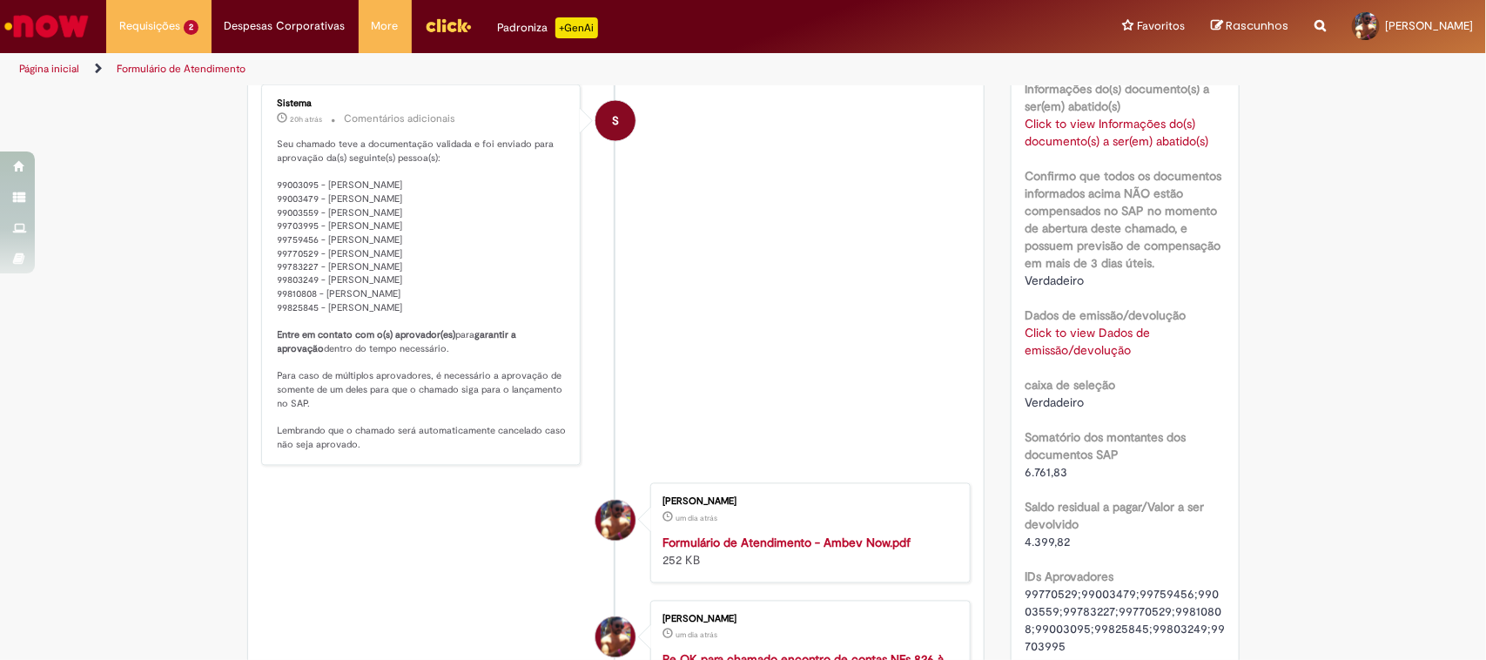
scroll to position [1415, 0]
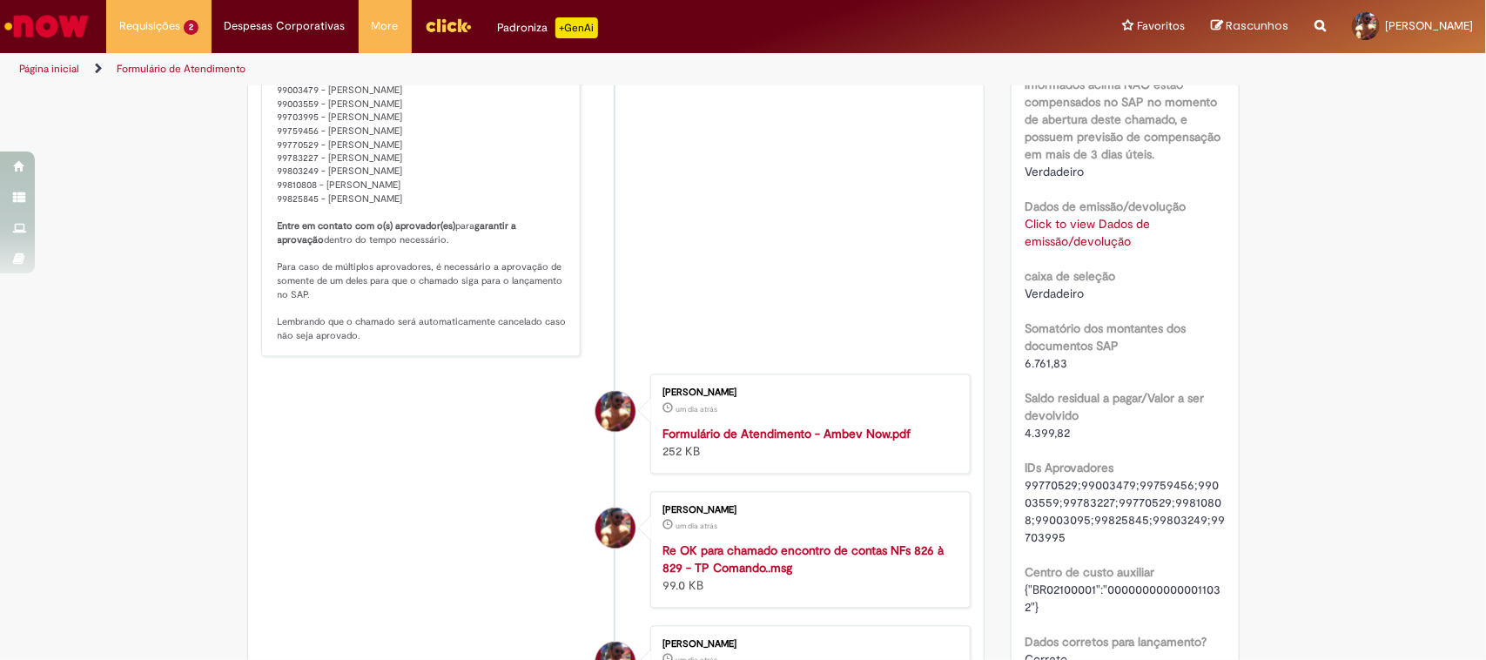
click at [1068, 228] on link "Click to view Dados de emissão/devolução" at bounding box center [1087, 232] width 125 height 33
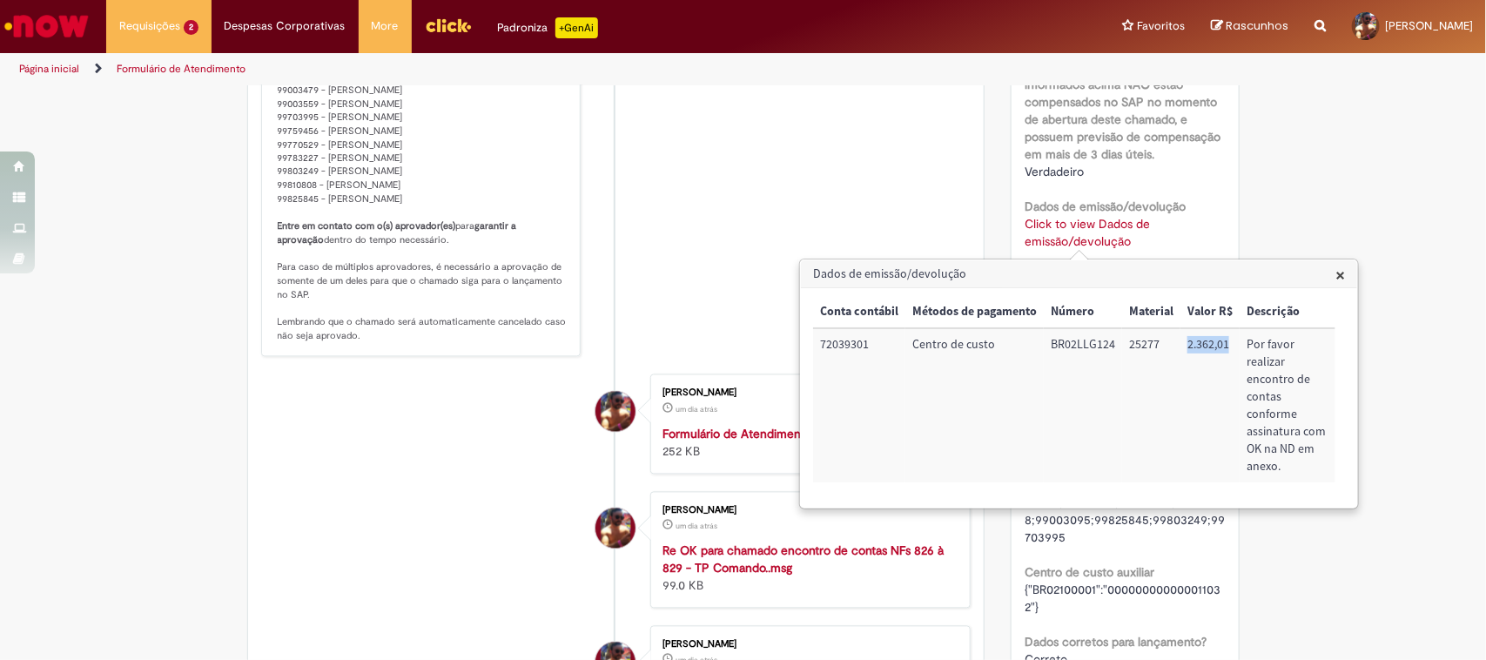
drag, startPoint x: 1186, startPoint y: 345, endPoint x: 1233, endPoint y: 344, distance: 47.0
click at [1233, 344] on td "2.362,01" at bounding box center [1209, 405] width 59 height 154
copy td "2.362,01"
click at [1320, 272] on span "×" at bounding box center [1340, 275] width 10 height 24
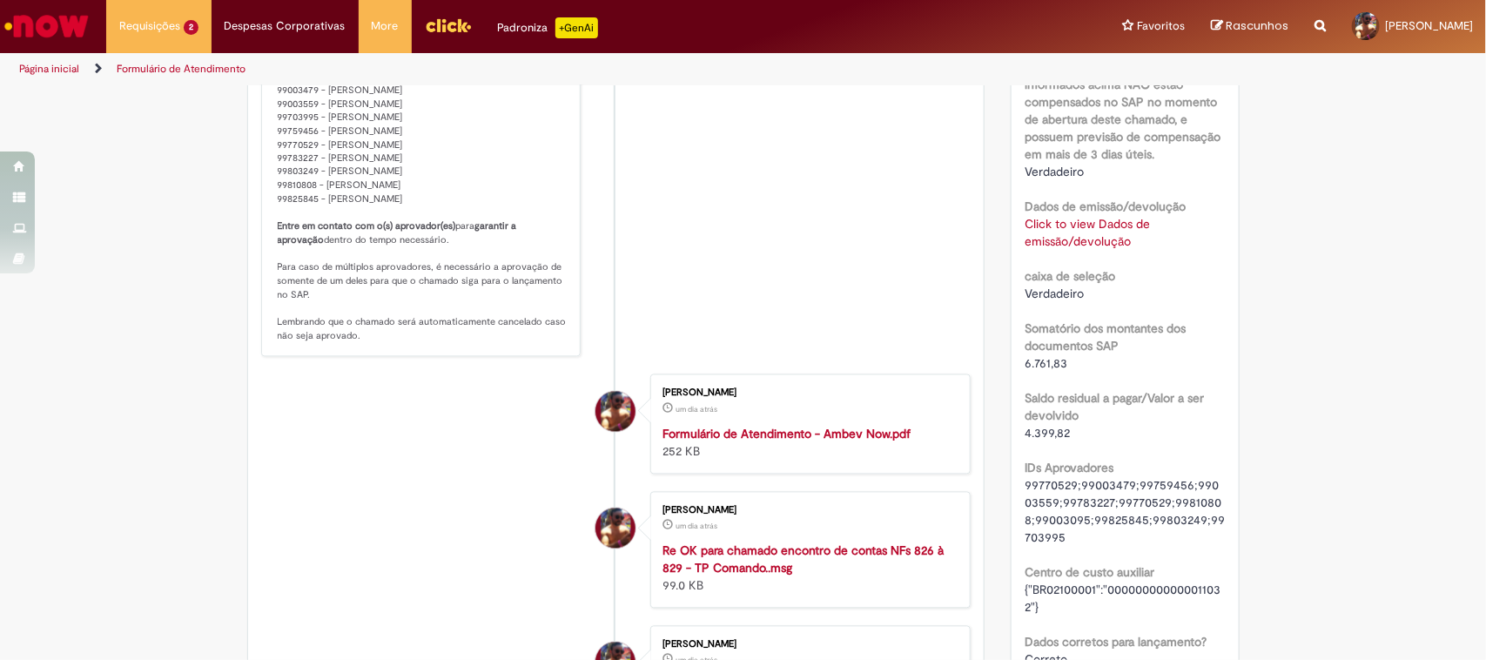
click at [880, 225] on li "S Sistema 20h atrás 20 horas atrás Comentários adicionais Seu chamado teve a do…" at bounding box center [616, 166] width 710 height 381
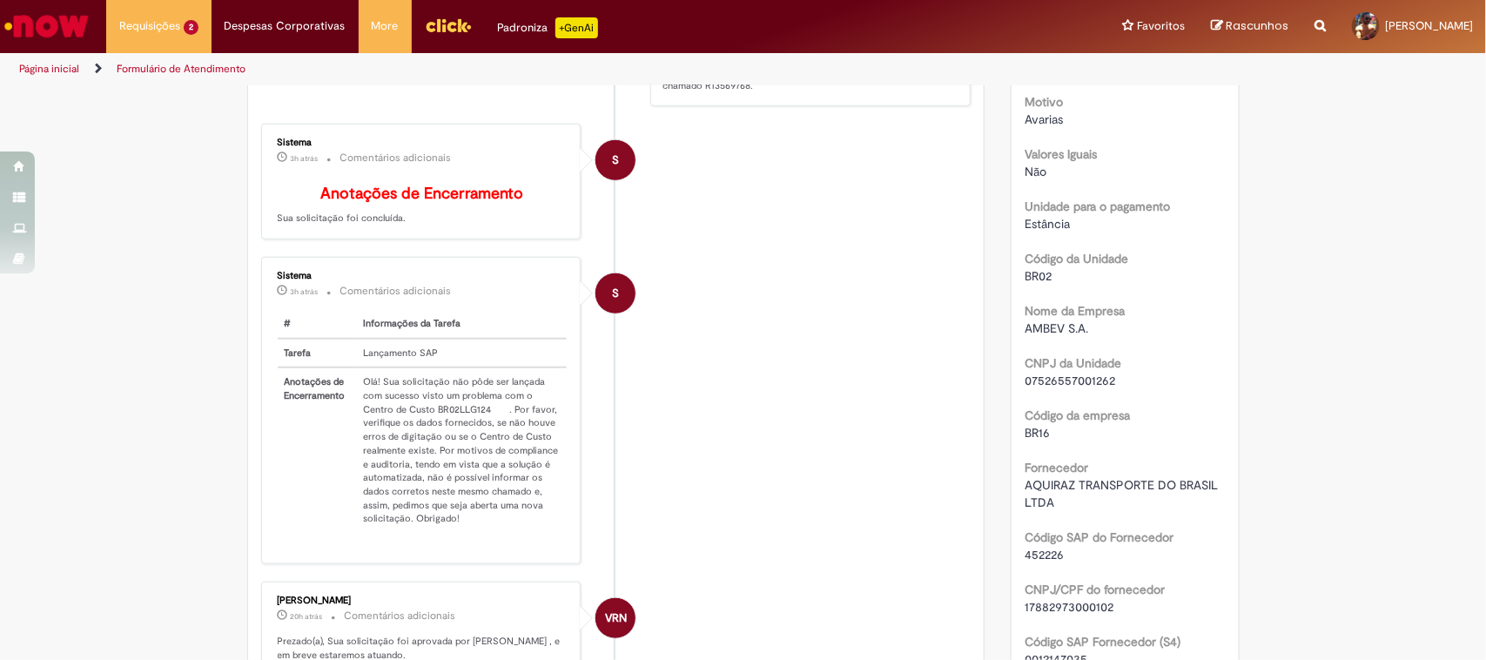
scroll to position [0, 0]
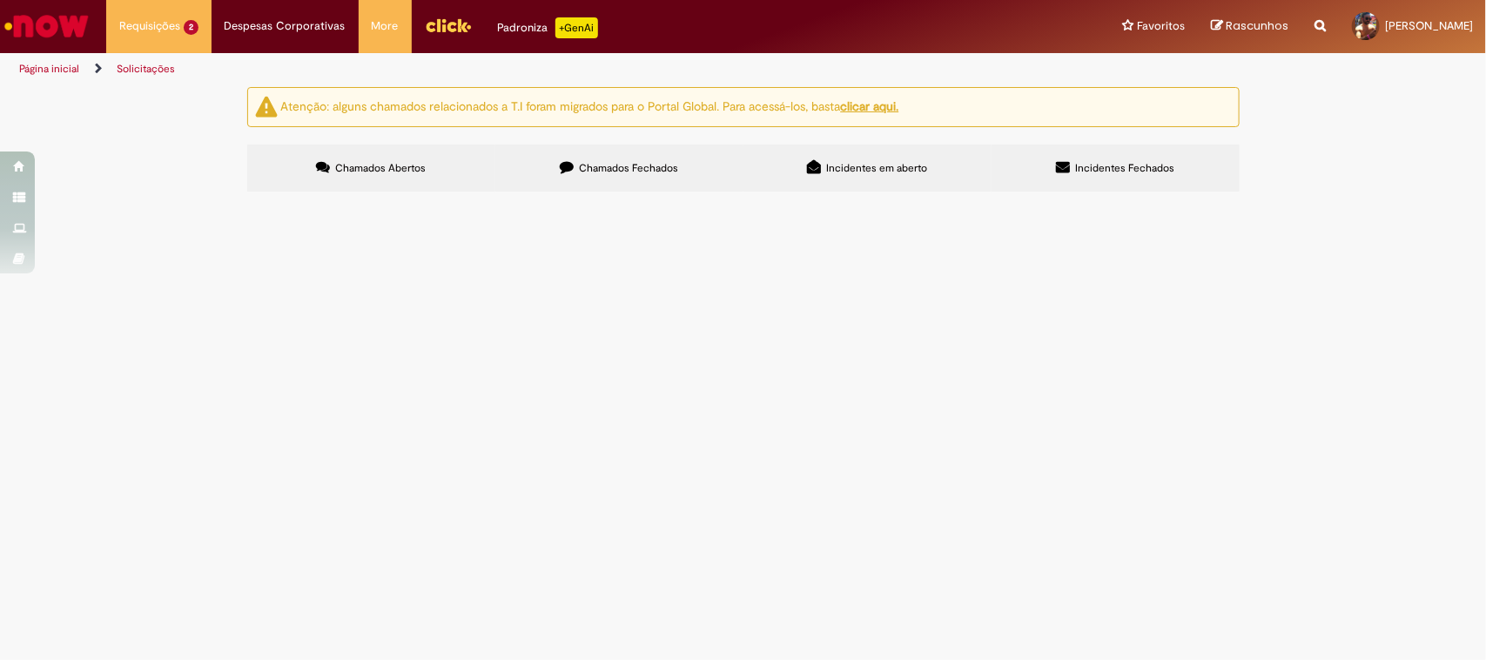
click at [0, 0] on span "R13580774" at bounding box center [0, 0] width 0 height 0
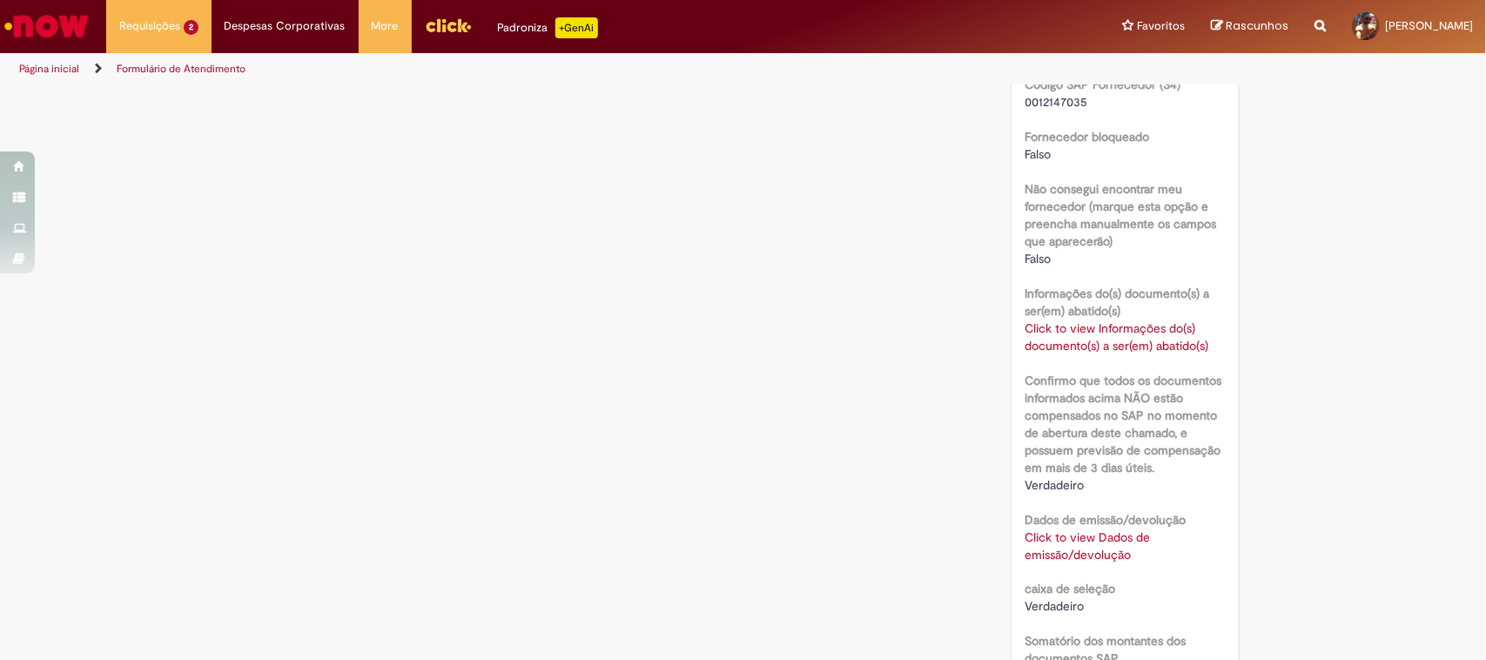
scroll to position [1197, 0]
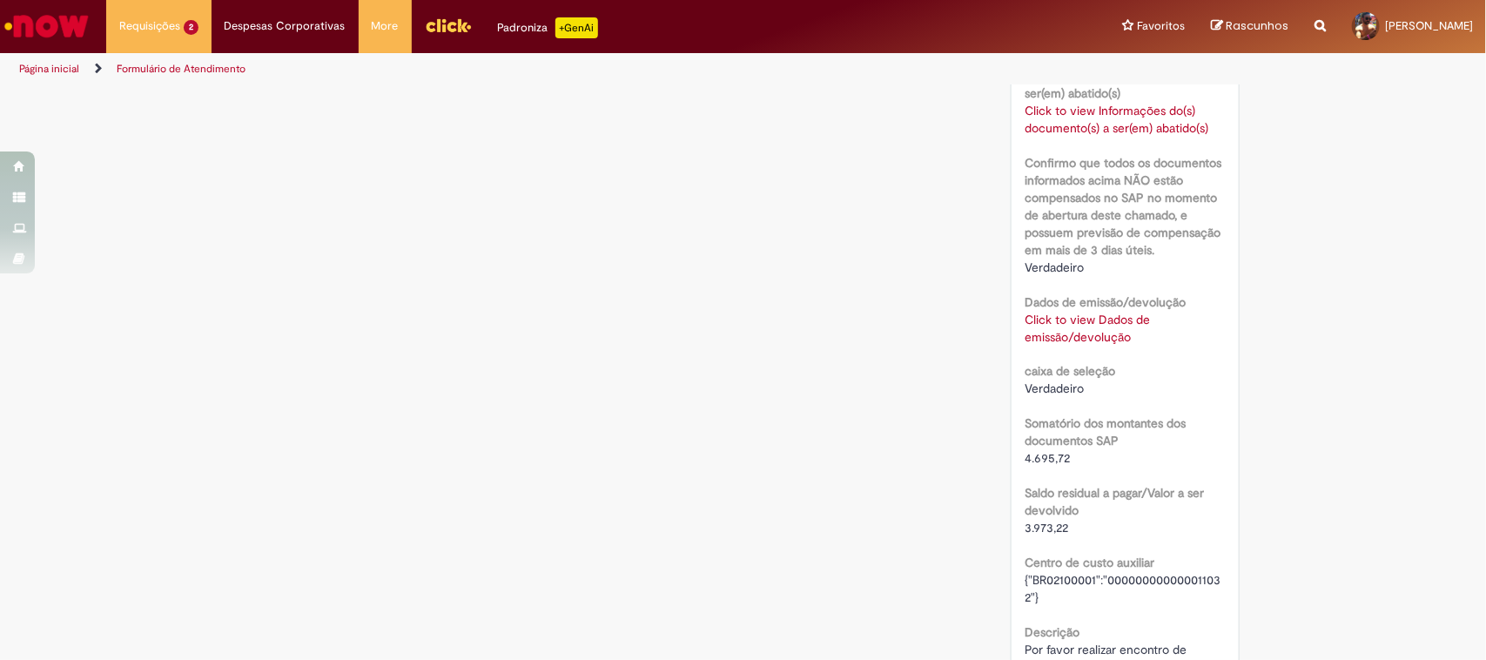
click at [1095, 345] on link "Click to view Dados de emissão/devolução" at bounding box center [1087, 328] width 125 height 33
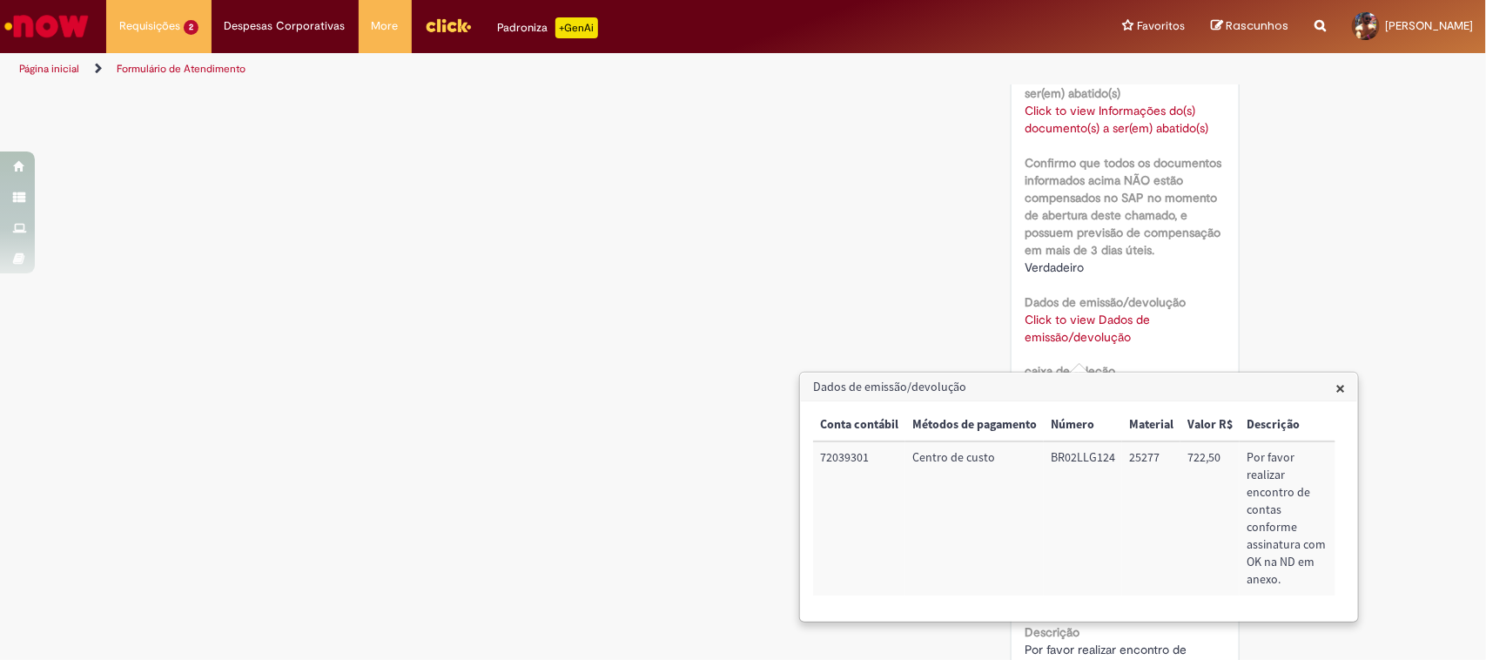
click at [1095, 345] on link "Click to view Dados de emissão/devolução" at bounding box center [1087, 328] width 125 height 33
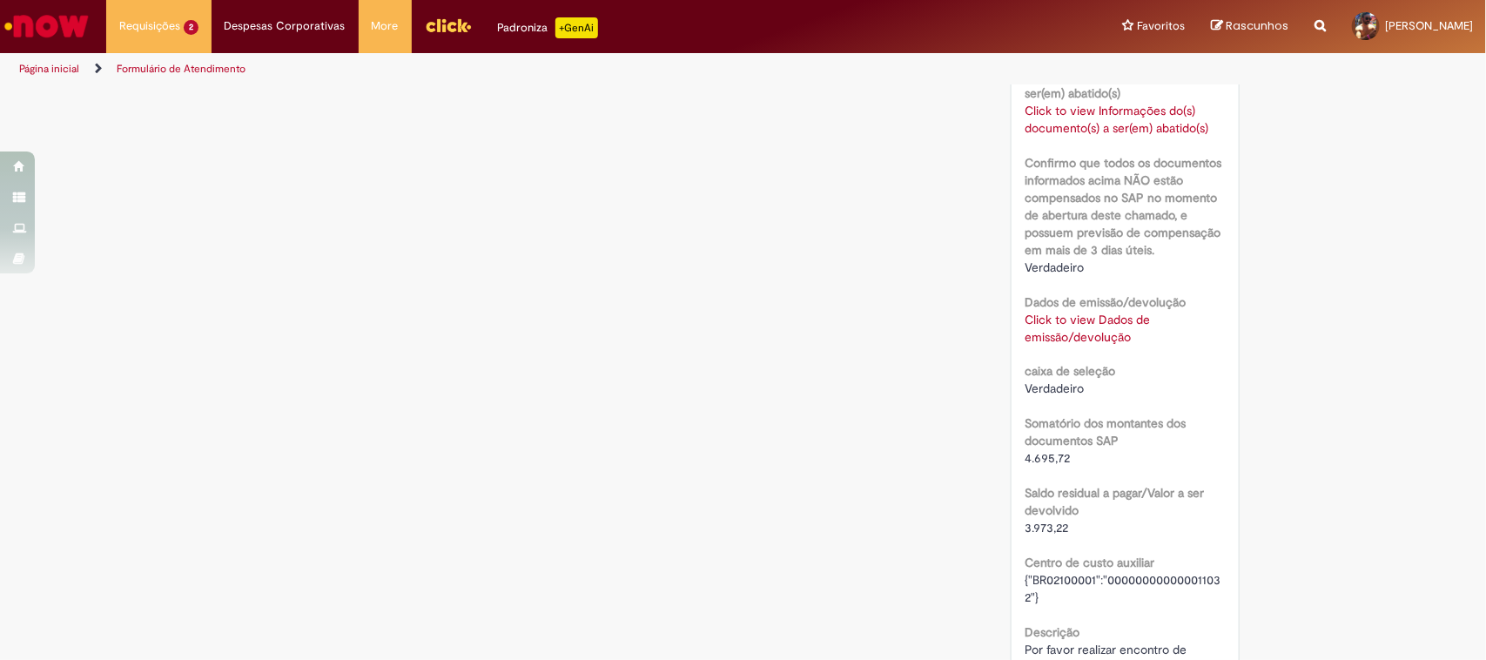
click at [750, 360] on div "Verificar Código de Barras Aguardando Aprovação Aguardando atendimento Em andam…" at bounding box center [743, 43] width 1018 height 2306
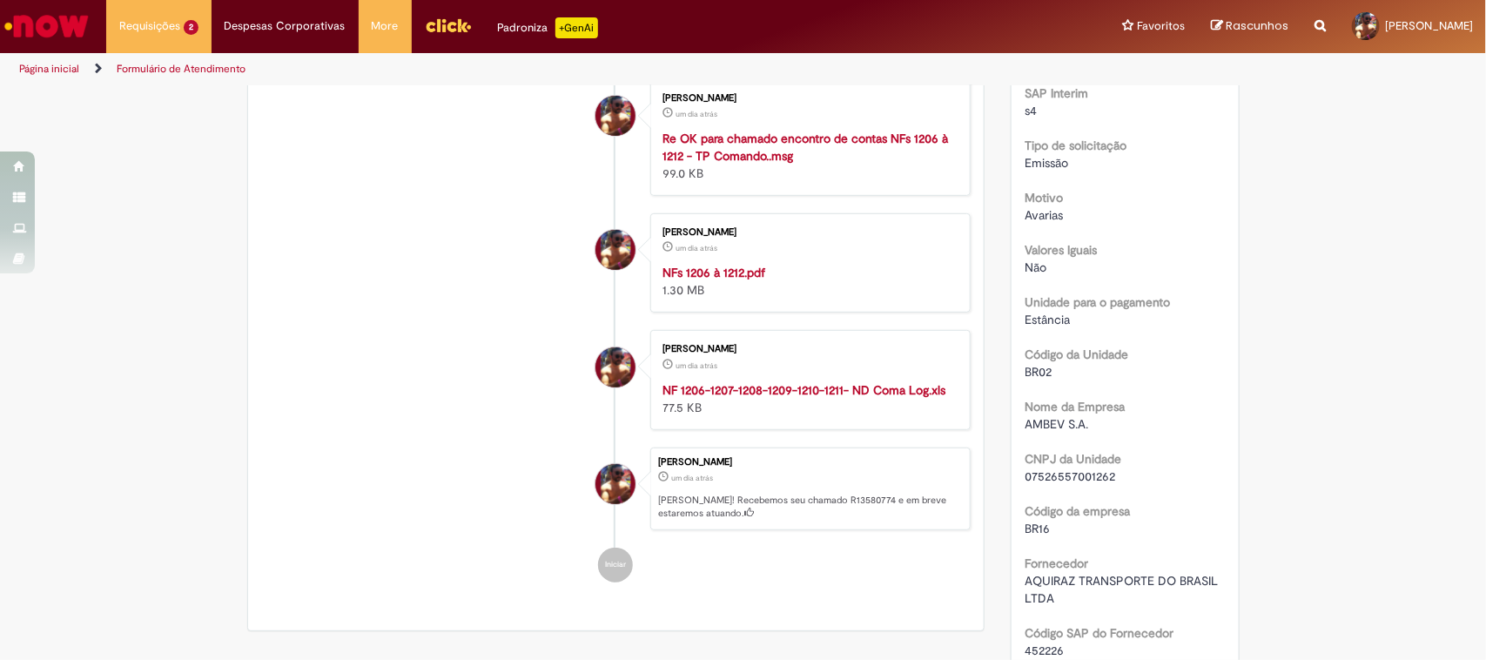
scroll to position [0, 0]
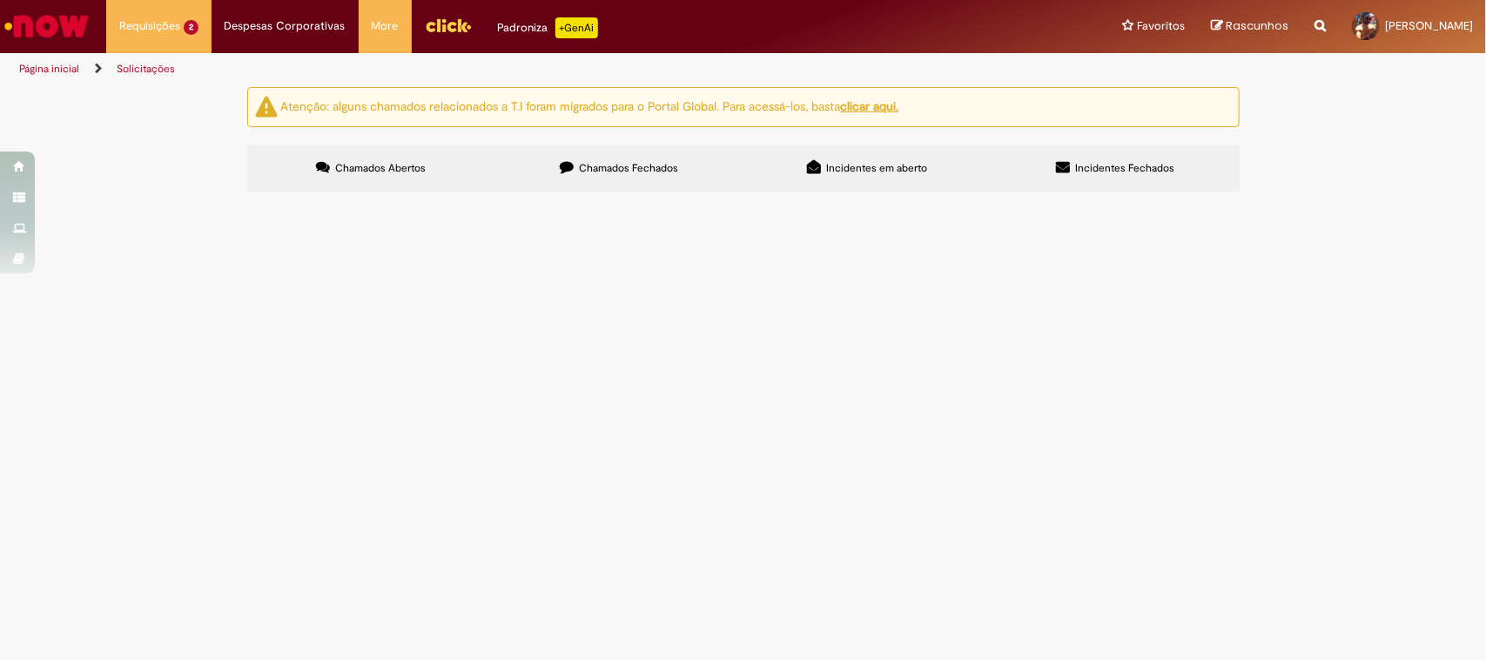
click at [0, 0] on span "Emissão/Devolução Encontro de [PERSON_NAME]" at bounding box center [0, 0] width 0 height 0
